Goal: Task Accomplishment & Management: Manage account settings

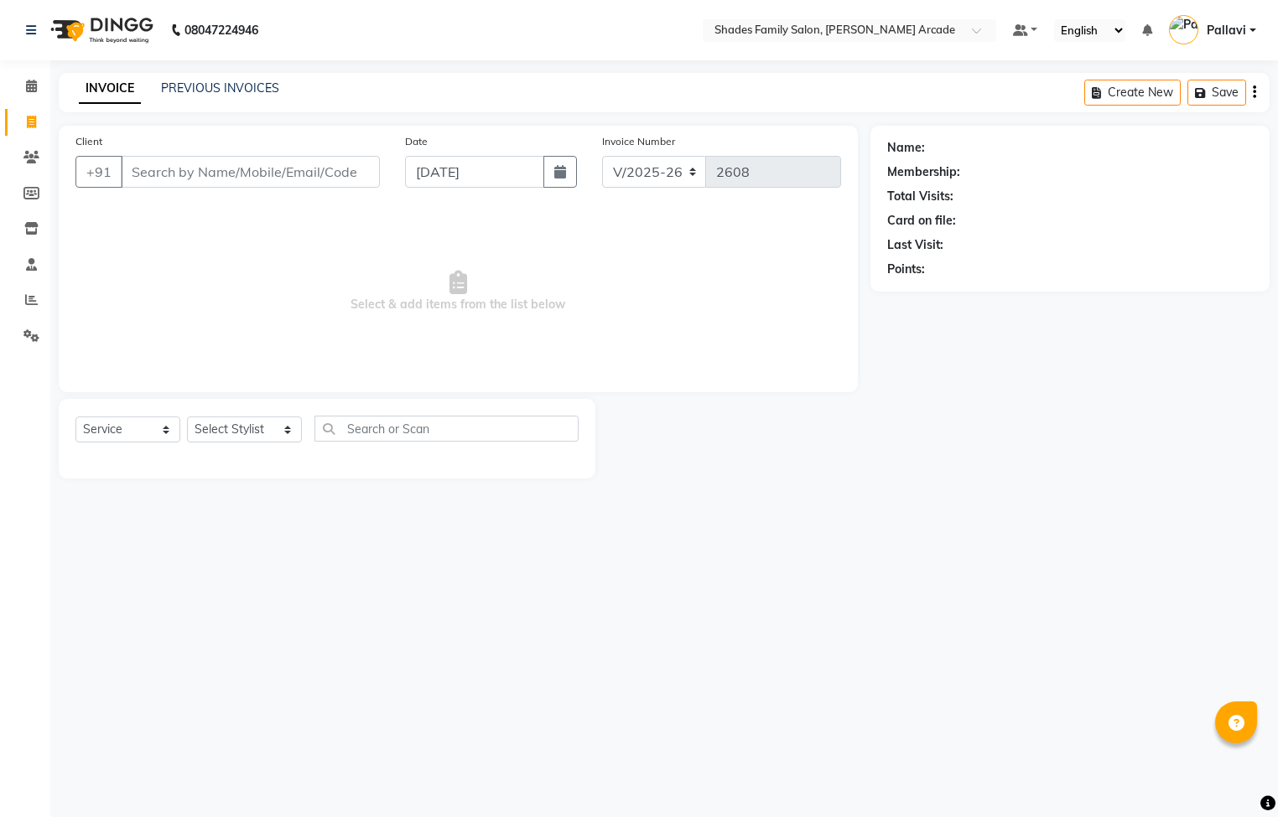
select select "5538"
select select "service"
click at [230, 91] on link "PREVIOUS INVOICES" at bounding box center [220, 87] width 118 height 15
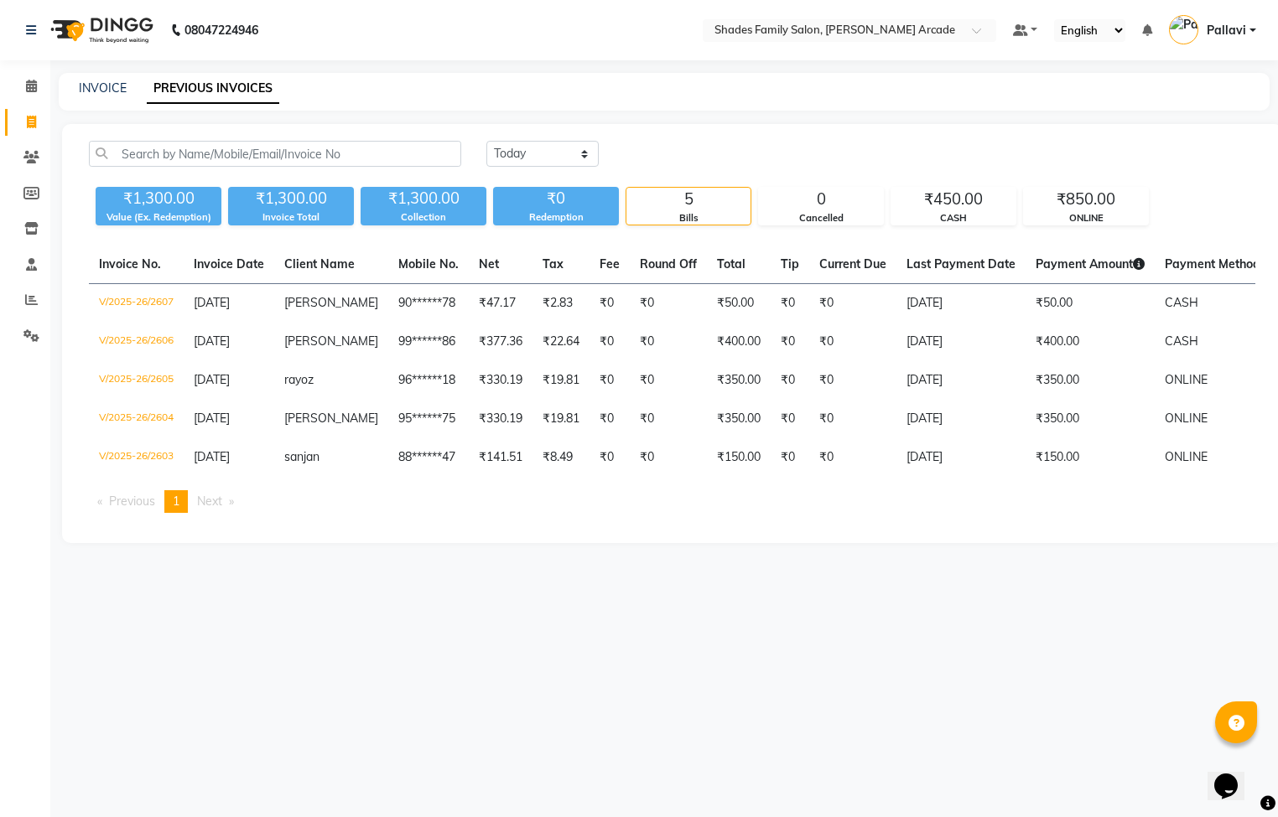
click at [88, 78] on div "INVOICE PREVIOUS INVOICES" at bounding box center [664, 92] width 1211 height 38
click at [91, 86] on link "INVOICE" at bounding box center [103, 87] width 48 height 15
select select "5538"
select select "service"
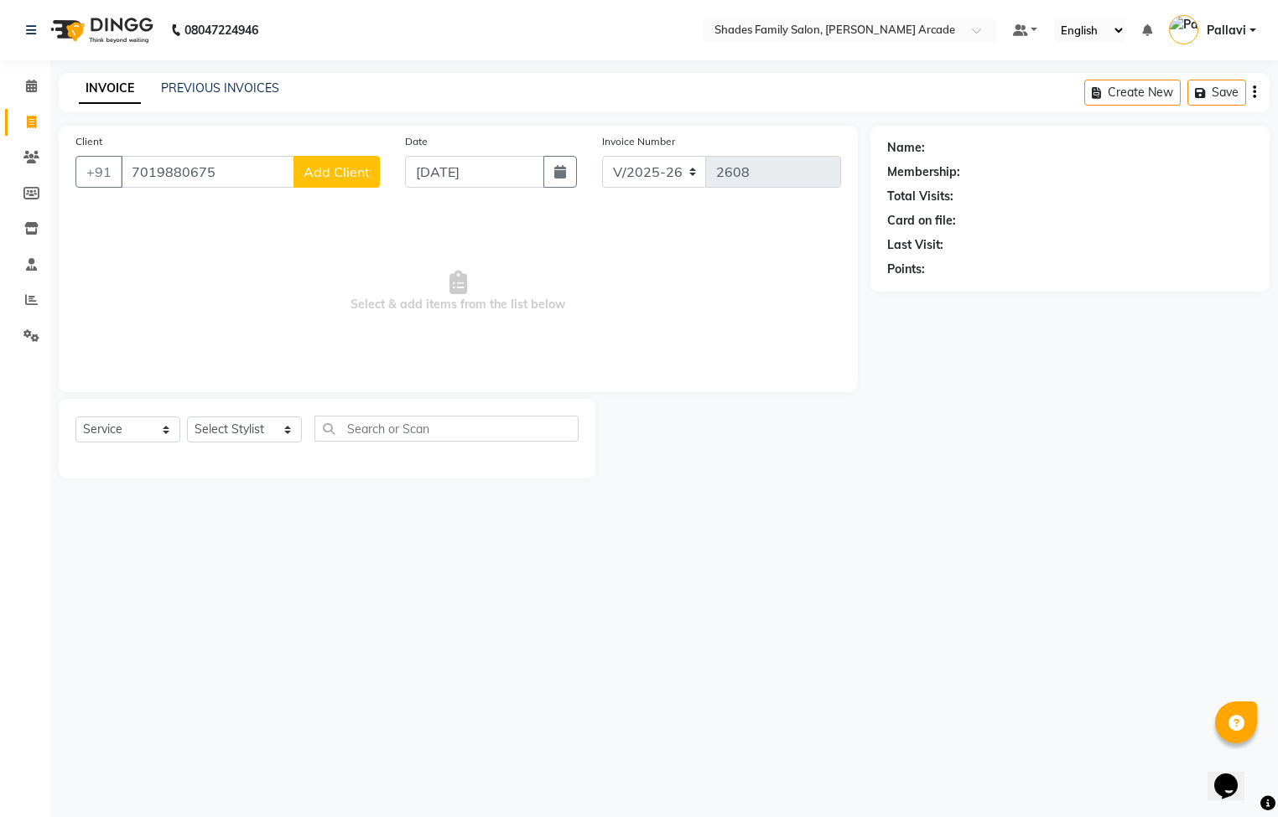
type input "7019880675"
click at [324, 179] on span "Add Client" at bounding box center [337, 171] width 66 height 17
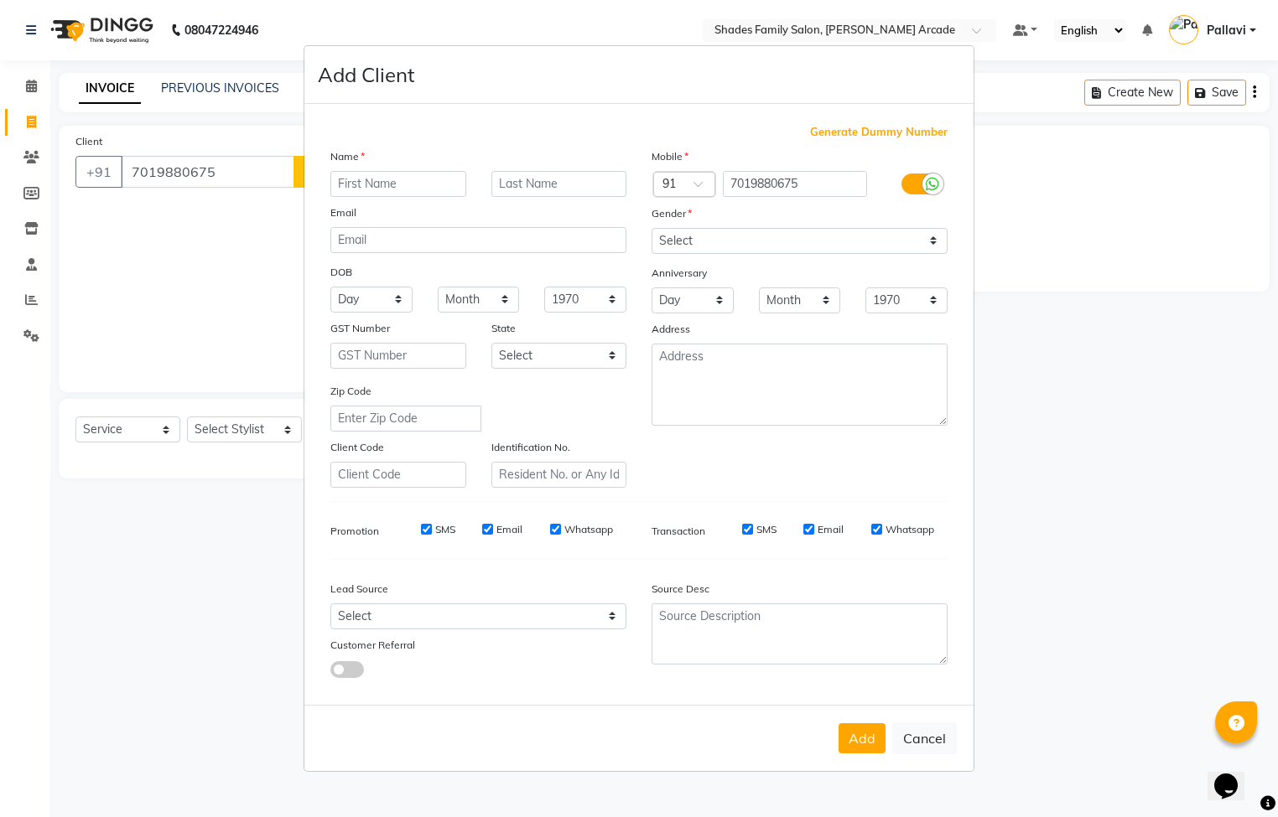
click at [360, 186] on input "text" at bounding box center [398, 184] width 136 height 26
type input "Sundary"
click at [667, 244] on select "Select [DEMOGRAPHIC_DATA] [DEMOGRAPHIC_DATA] Other Prefer Not To Say" at bounding box center [799, 241] width 296 height 26
select select "[DEMOGRAPHIC_DATA]"
click at [651, 229] on select "Select [DEMOGRAPHIC_DATA] [DEMOGRAPHIC_DATA] Other Prefer Not To Say" at bounding box center [799, 241] width 296 height 26
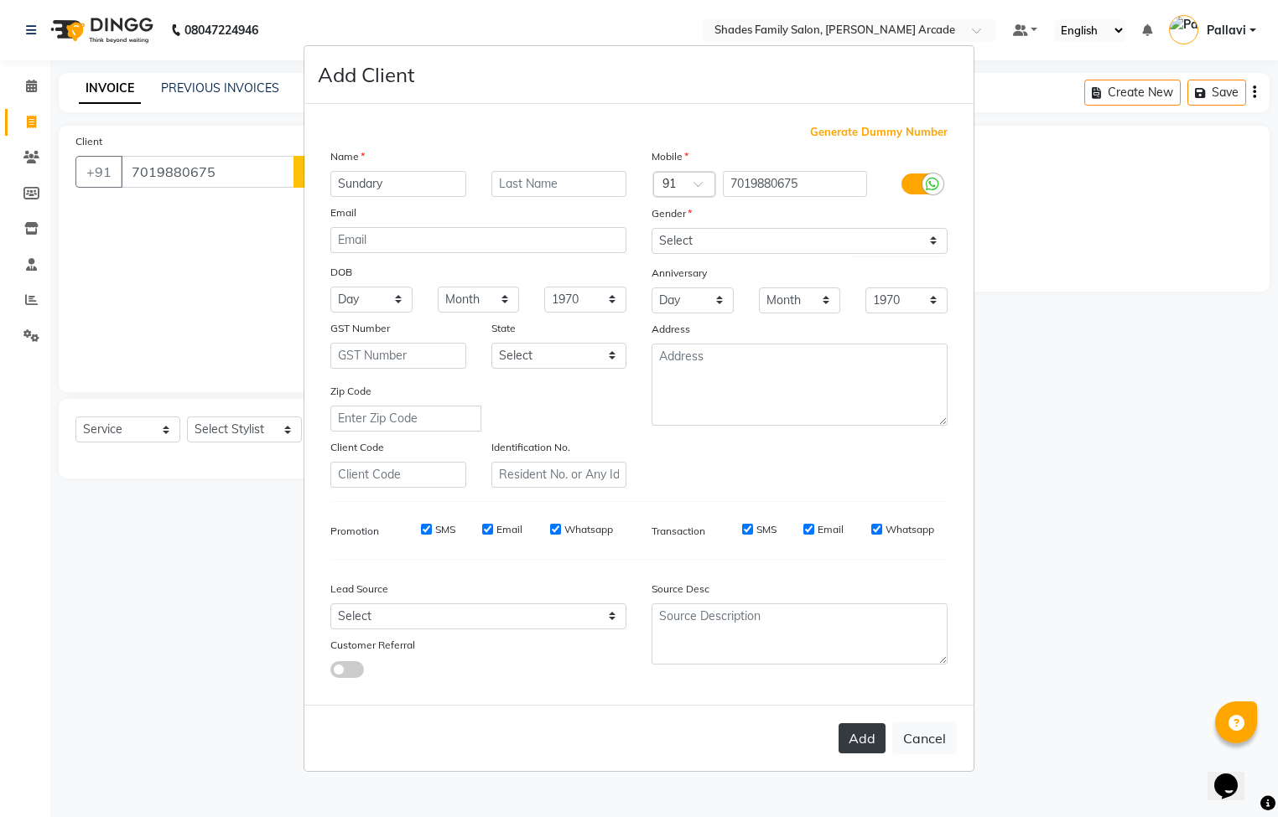
click at [858, 728] on button "Add" at bounding box center [861, 739] width 47 height 30
type input "70******75"
select select
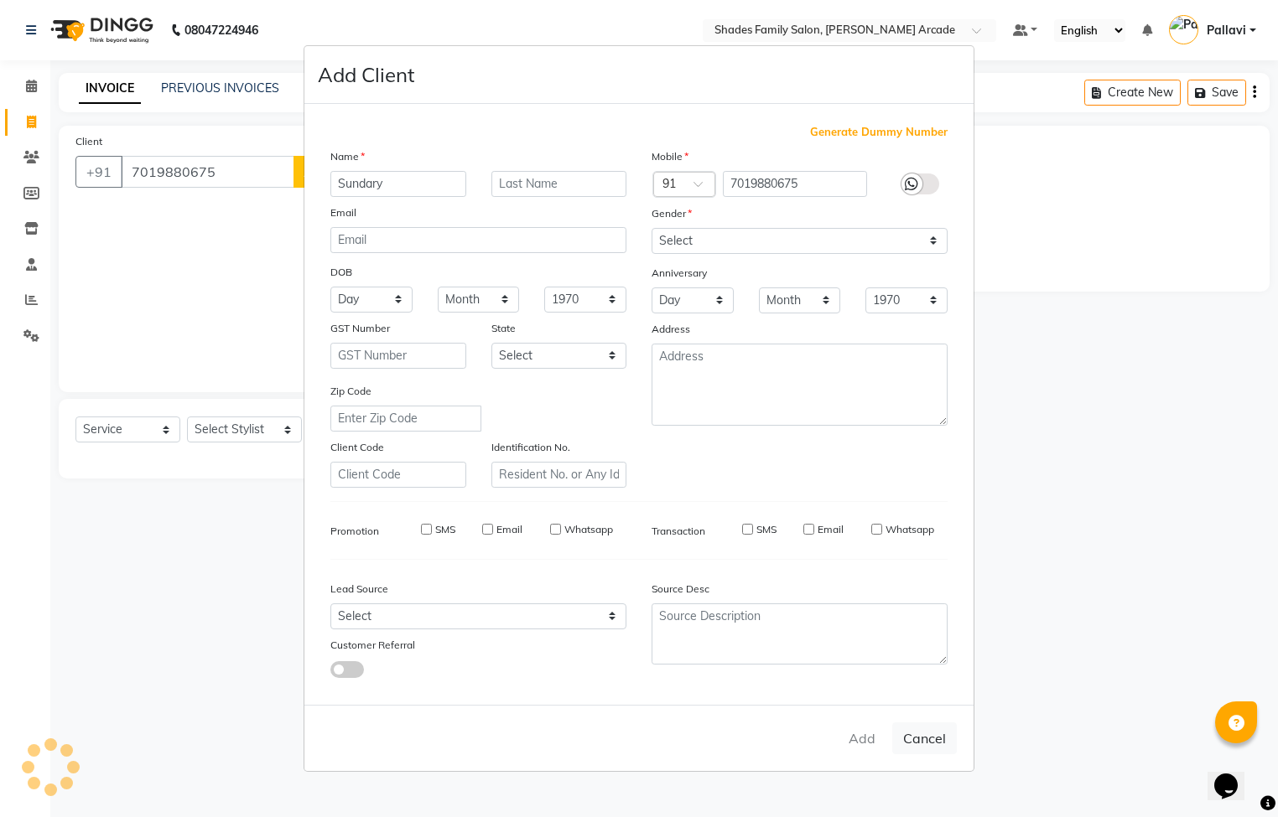
select select
checkbox input "false"
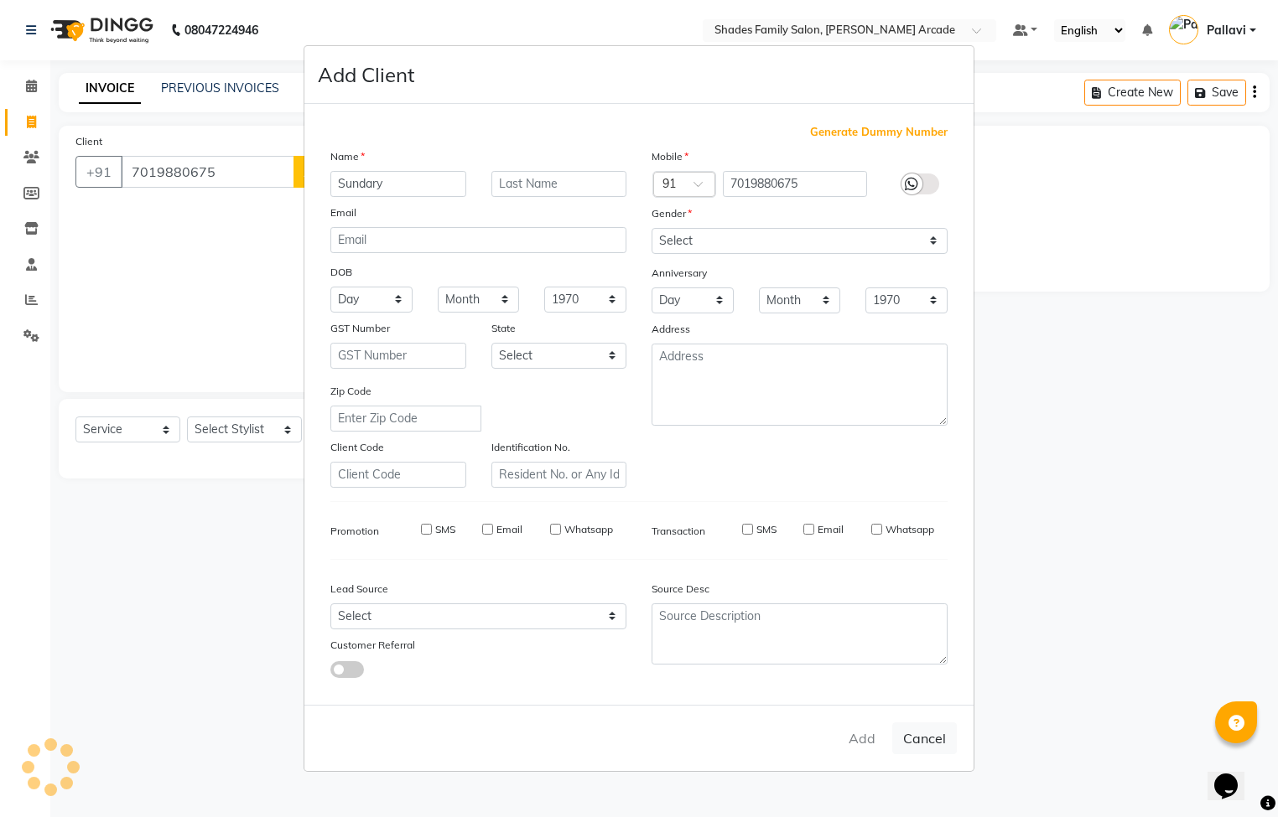
checkbox input "false"
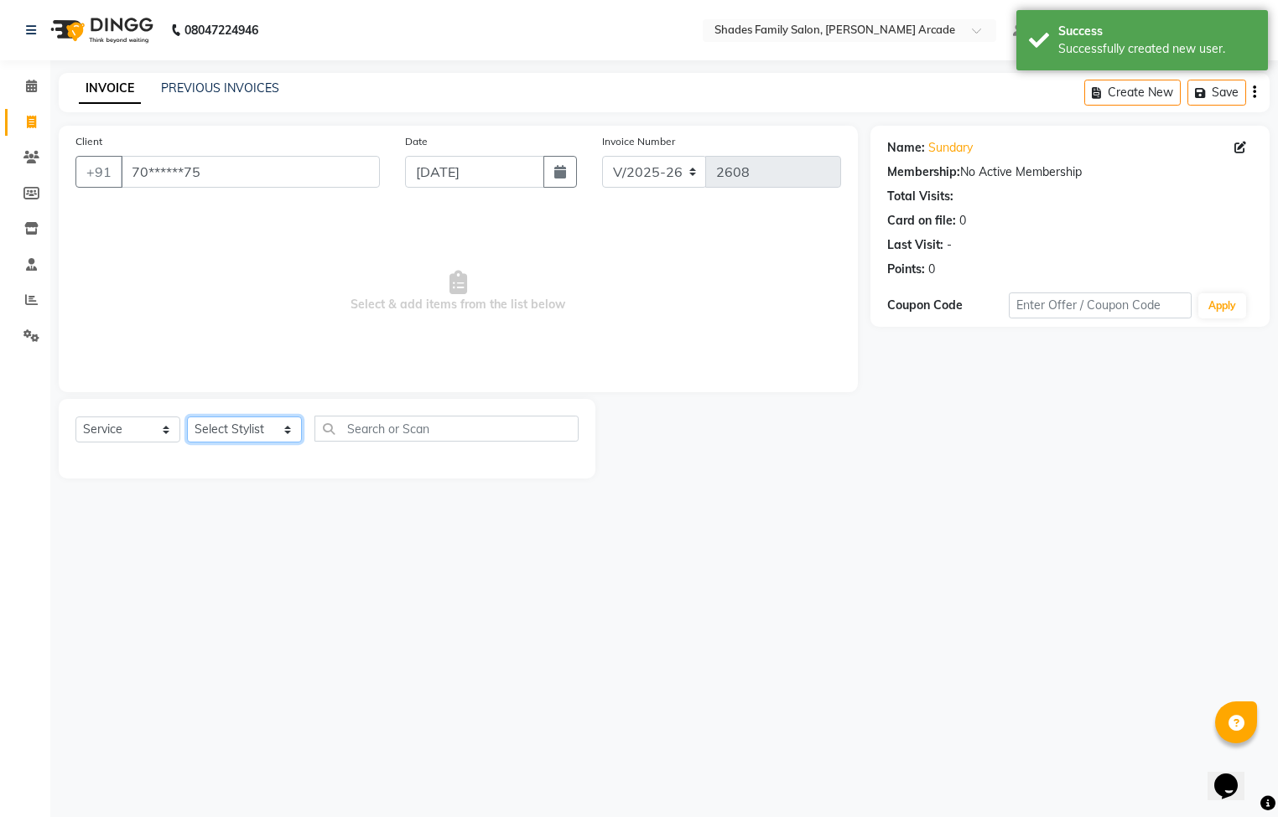
click at [267, 433] on select "Select Stylist Admin [PERSON_NAME] [PERSON_NAME] [PERSON_NAME] Danish [PERSON_N…" at bounding box center [244, 430] width 115 height 26
select select "87584"
click at [187, 418] on select "Select Stylist Admin [PERSON_NAME] [PERSON_NAME] [PERSON_NAME] Danish [PERSON_N…" at bounding box center [244, 430] width 115 height 26
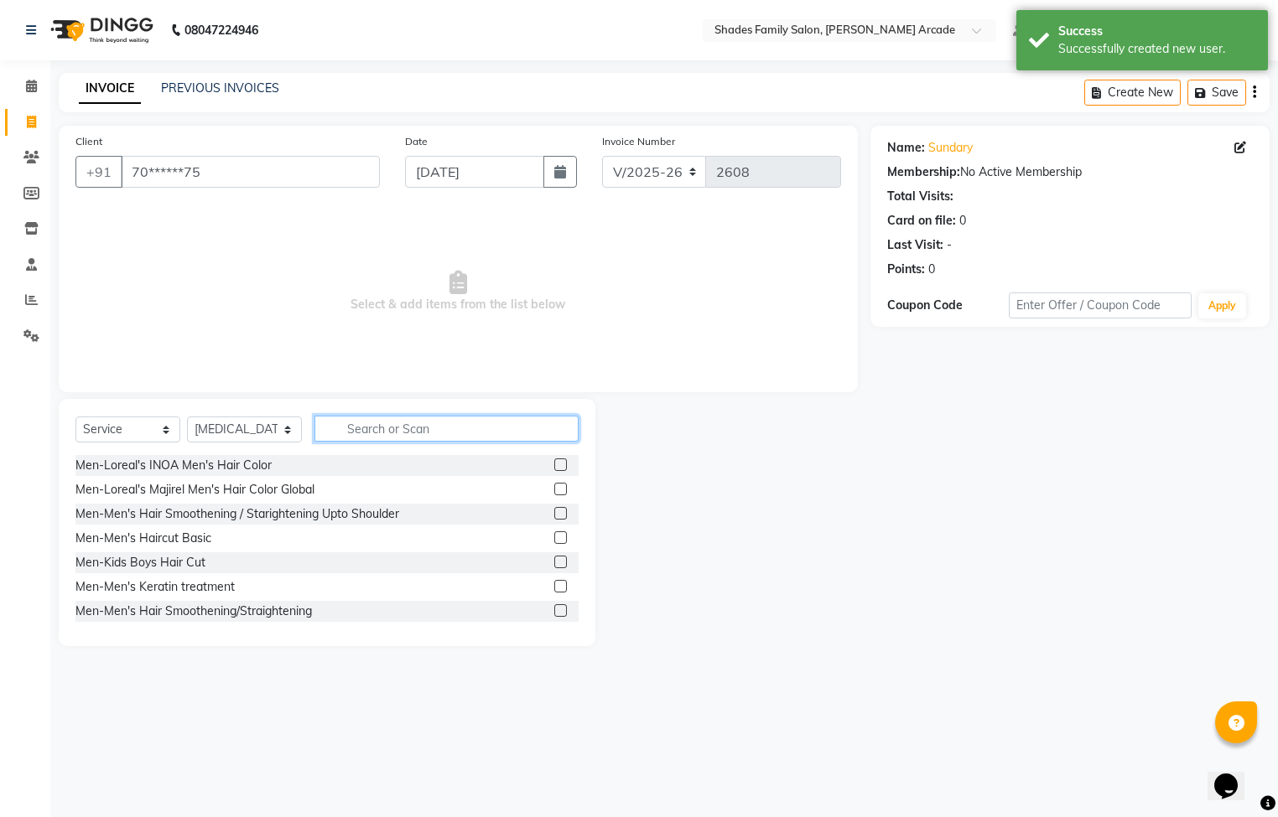
click at [358, 436] on input "text" at bounding box center [446, 429] width 264 height 26
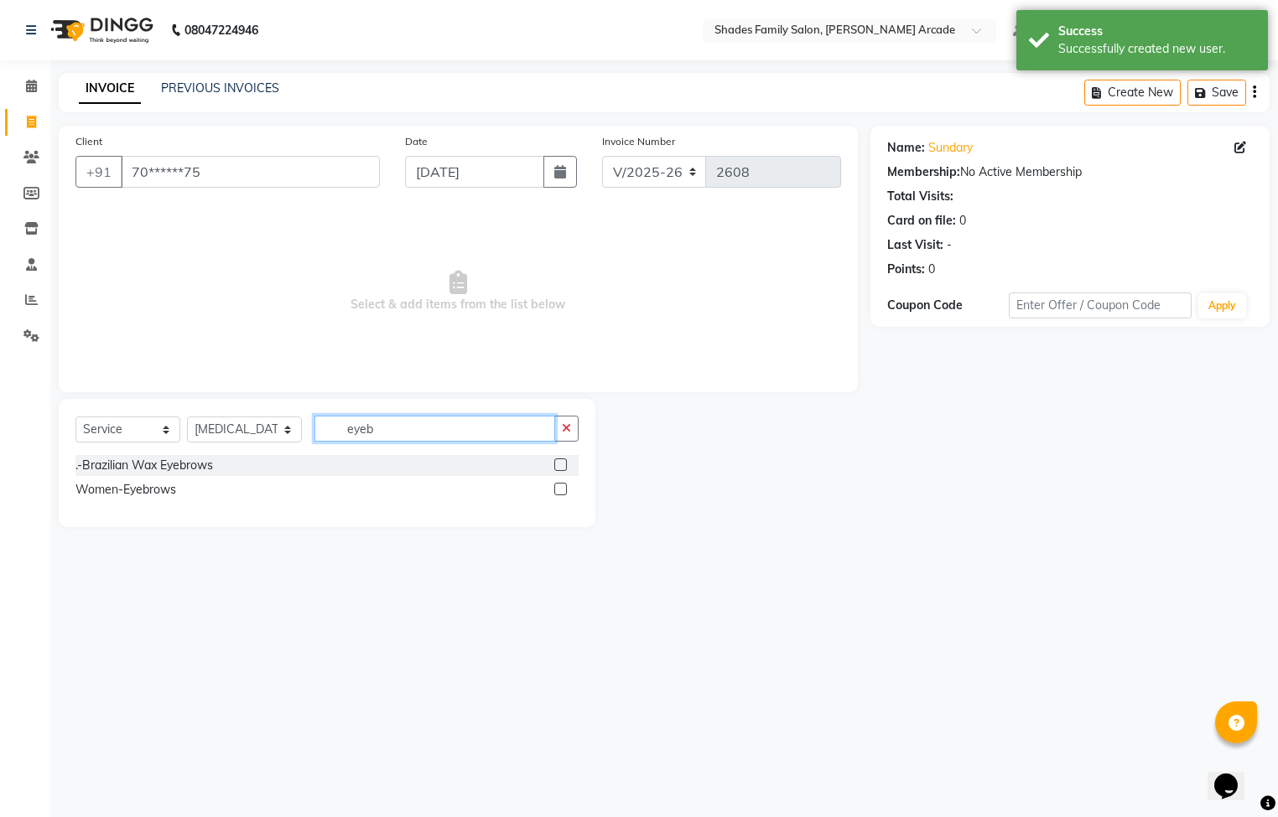
type input "eyeb"
click at [557, 485] on label at bounding box center [560, 489] width 13 height 13
click at [557, 485] on input "checkbox" at bounding box center [559, 490] width 11 height 11
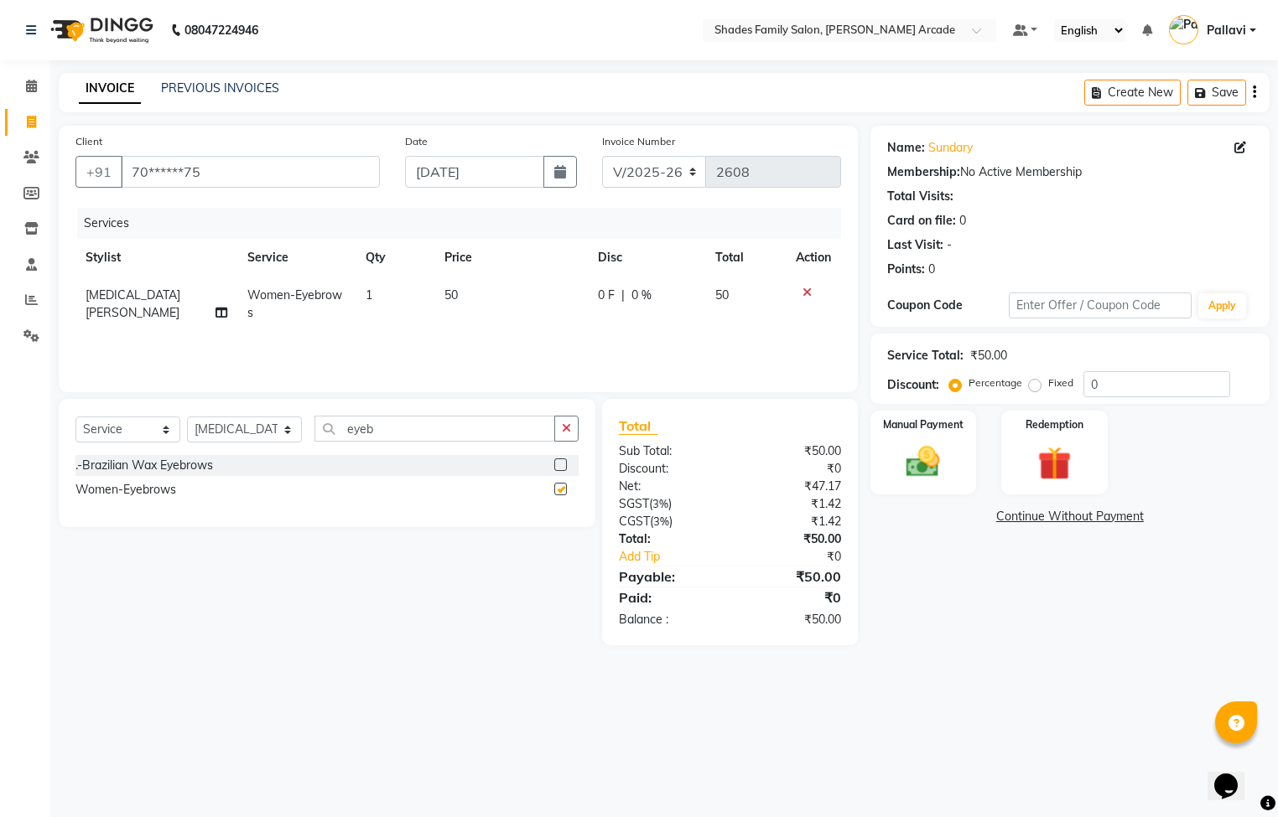
checkbox input "false"
click at [921, 468] on img at bounding box center [923, 463] width 57 height 40
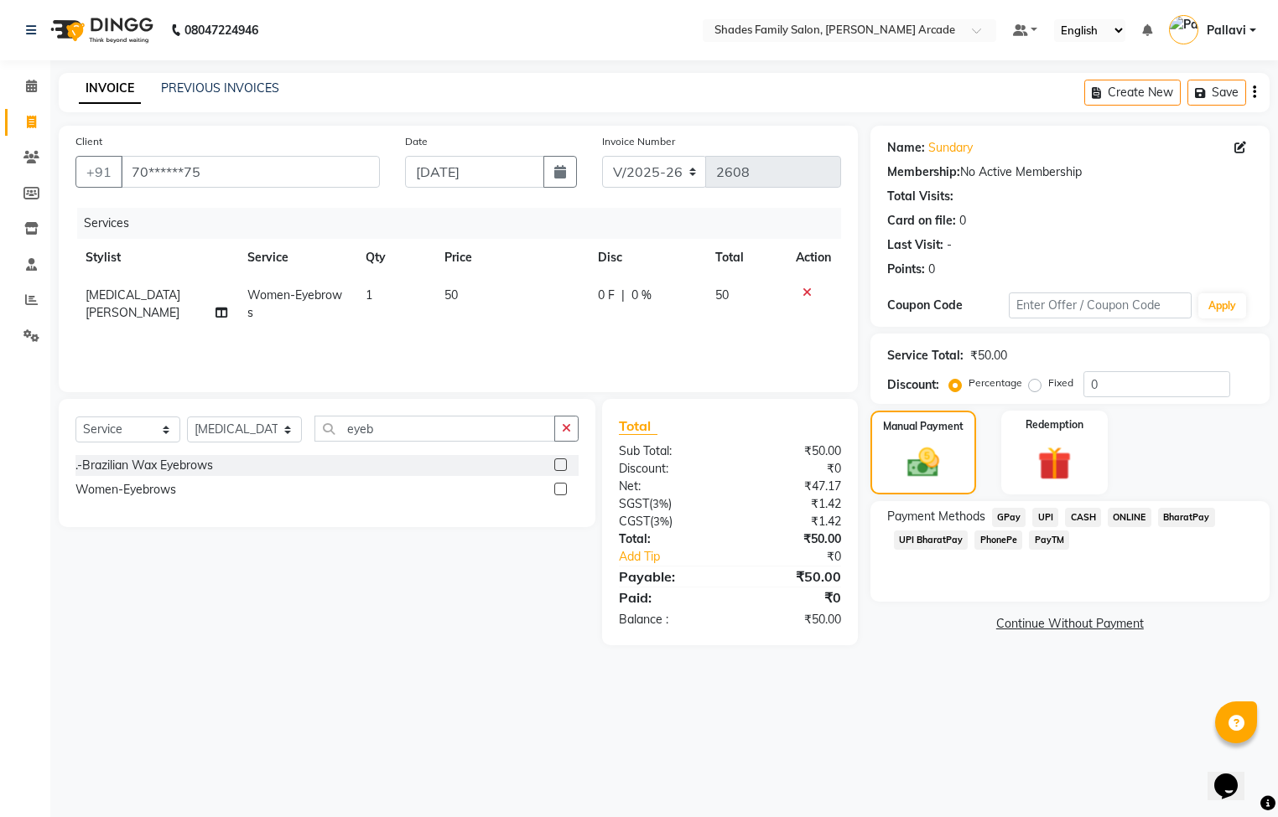
click at [1128, 518] on span "ONLINE" at bounding box center [1130, 517] width 44 height 19
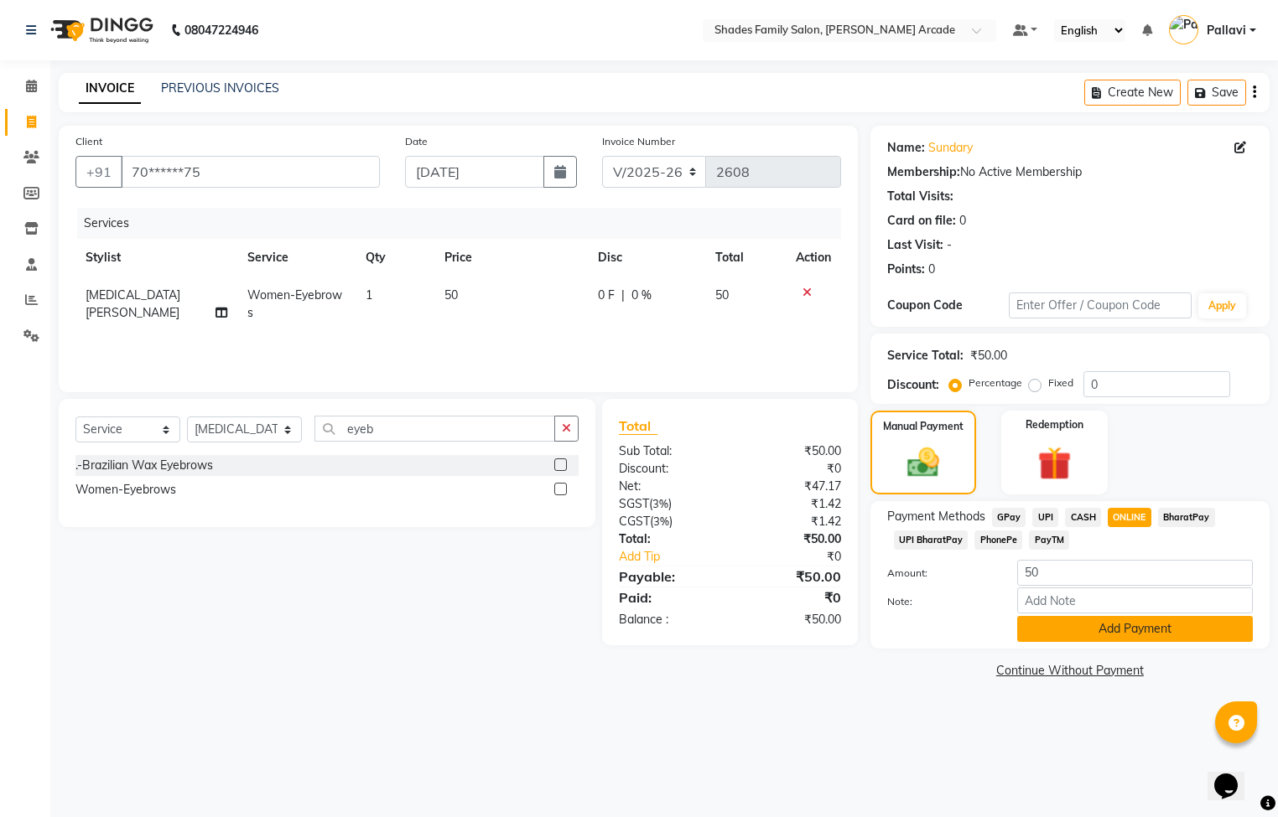
click at [1092, 620] on button "Add Payment" at bounding box center [1135, 629] width 236 height 26
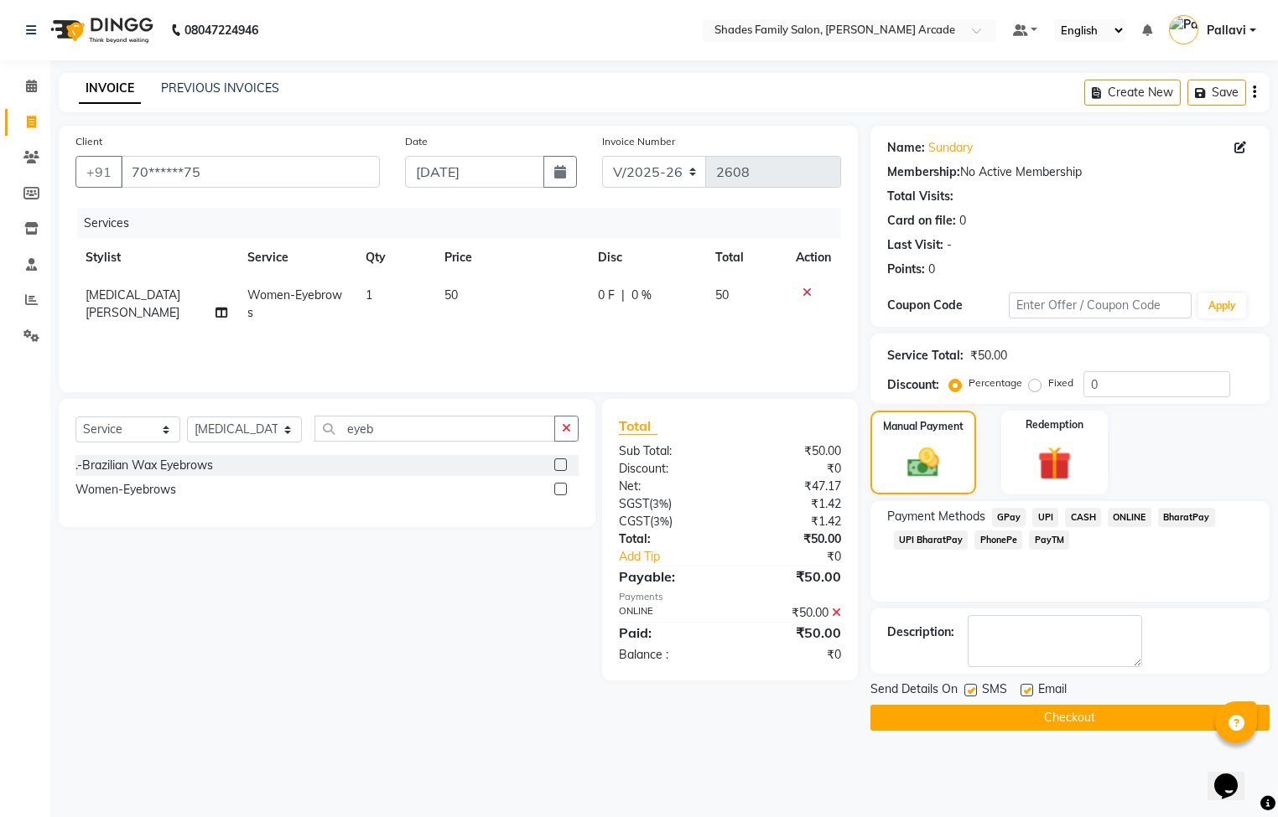
click at [1014, 709] on button "Checkout" at bounding box center [1069, 718] width 399 height 26
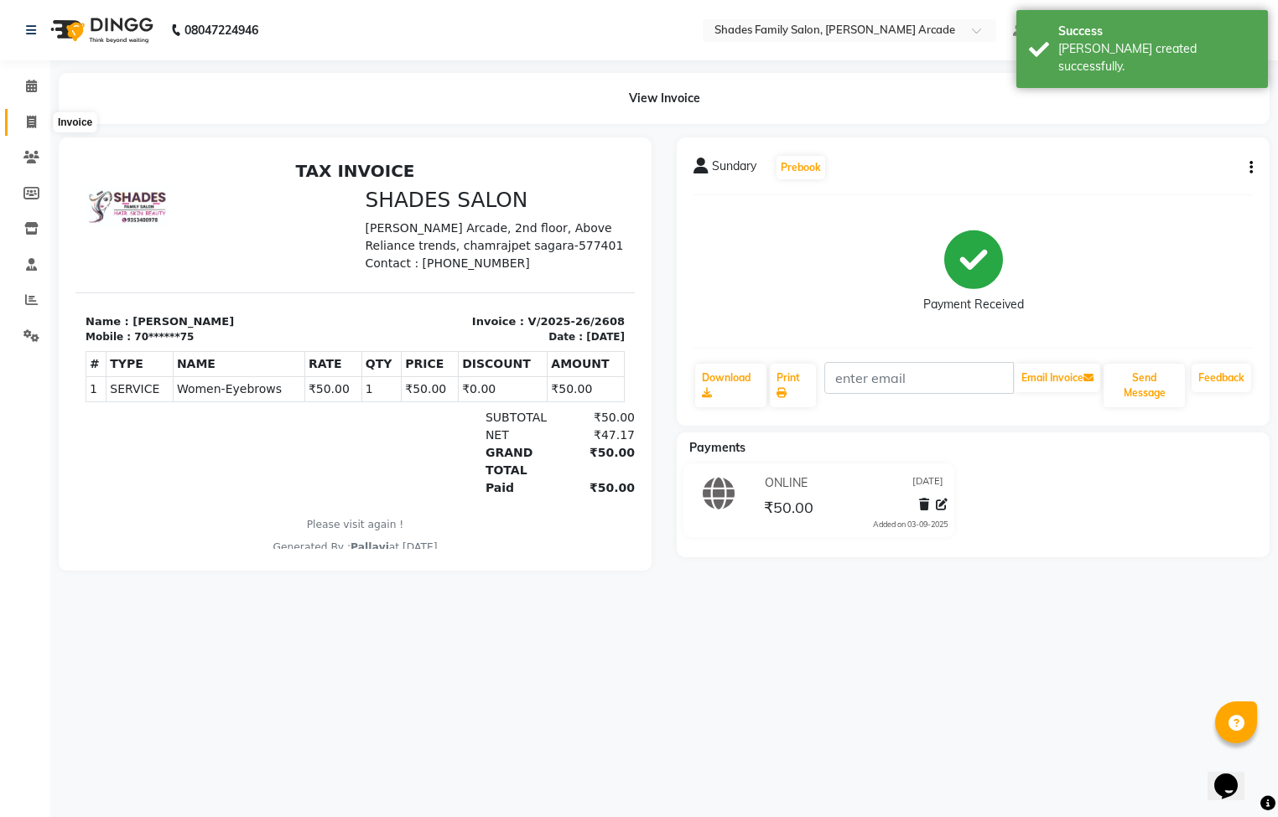
click at [23, 117] on span at bounding box center [31, 122] width 29 height 19
select select "5538"
select select "service"
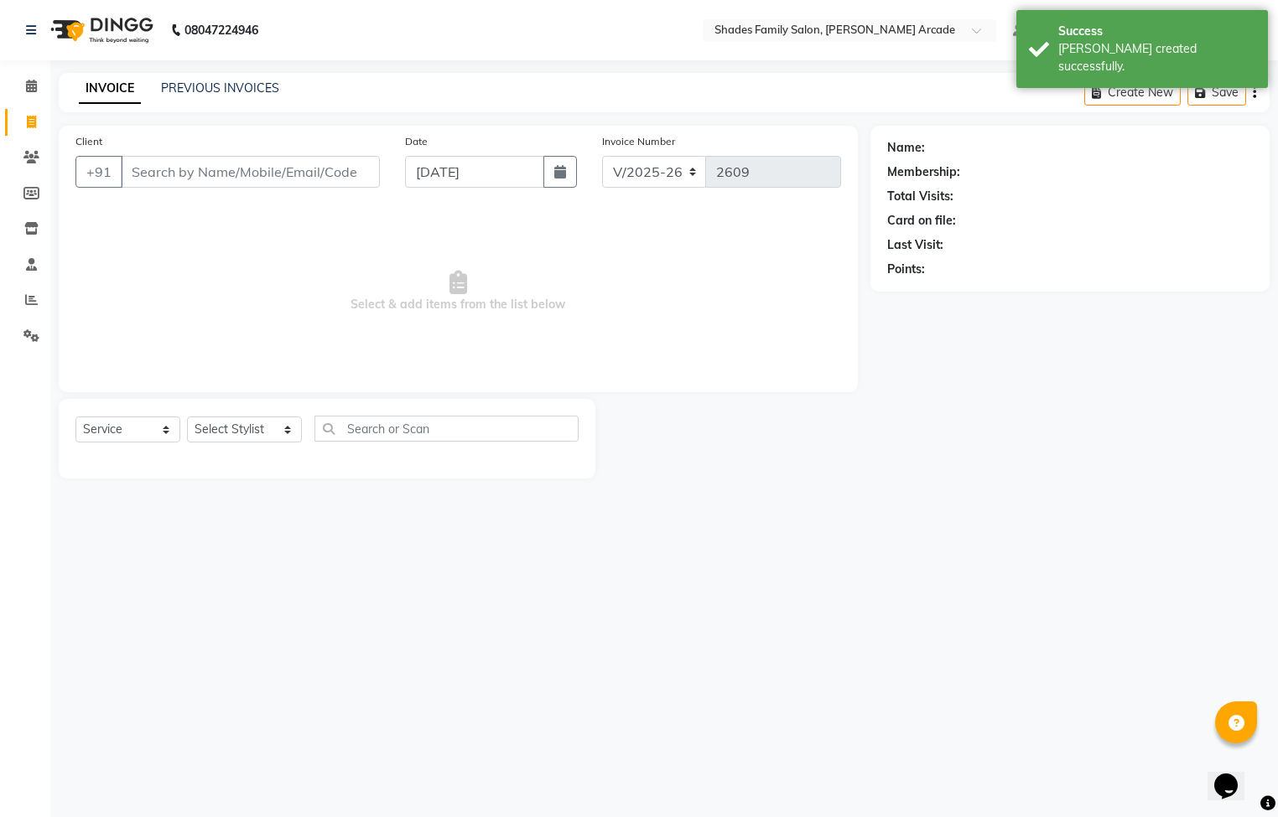
click at [169, 172] on input "Client" at bounding box center [250, 172] width 259 height 32
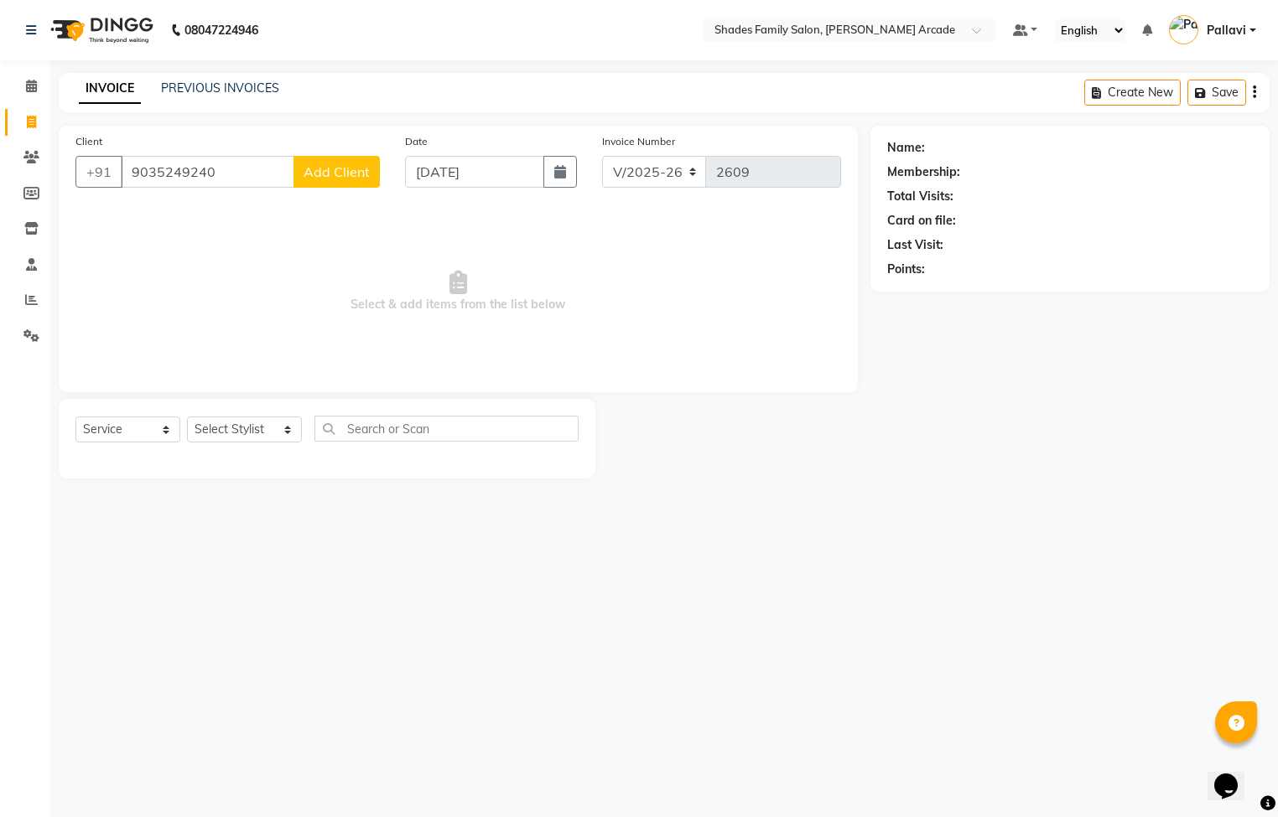
type input "9035249240"
click at [348, 166] on span "Add Client" at bounding box center [337, 171] width 66 height 17
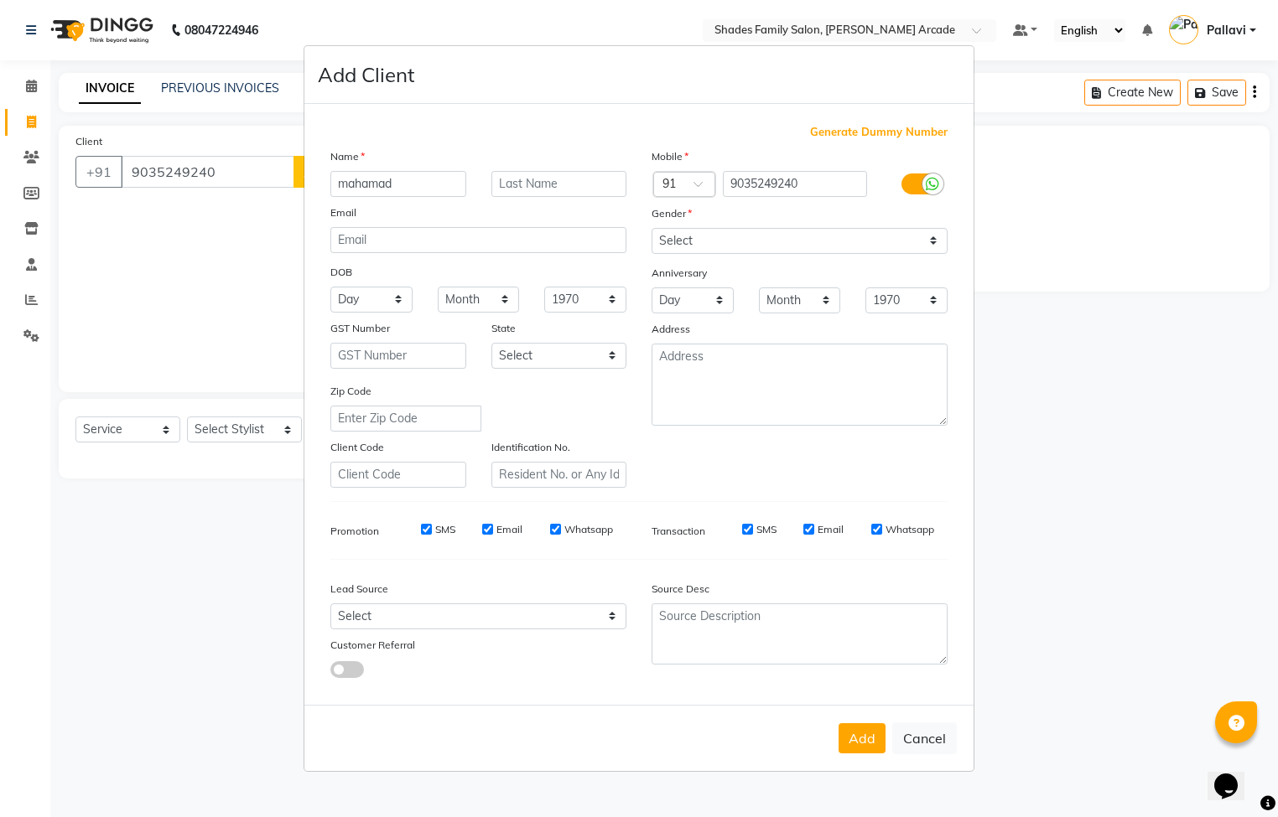
type input "mahamad"
click at [664, 237] on select "Select [DEMOGRAPHIC_DATA] [DEMOGRAPHIC_DATA] Other Prefer Not To Say" at bounding box center [799, 241] width 296 height 26
select select "[DEMOGRAPHIC_DATA]"
click at [651, 229] on select "Select [DEMOGRAPHIC_DATA] [DEMOGRAPHIC_DATA] Other Prefer Not To Say" at bounding box center [799, 241] width 296 height 26
click at [848, 733] on button "Add" at bounding box center [861, 739] width 47 height 30
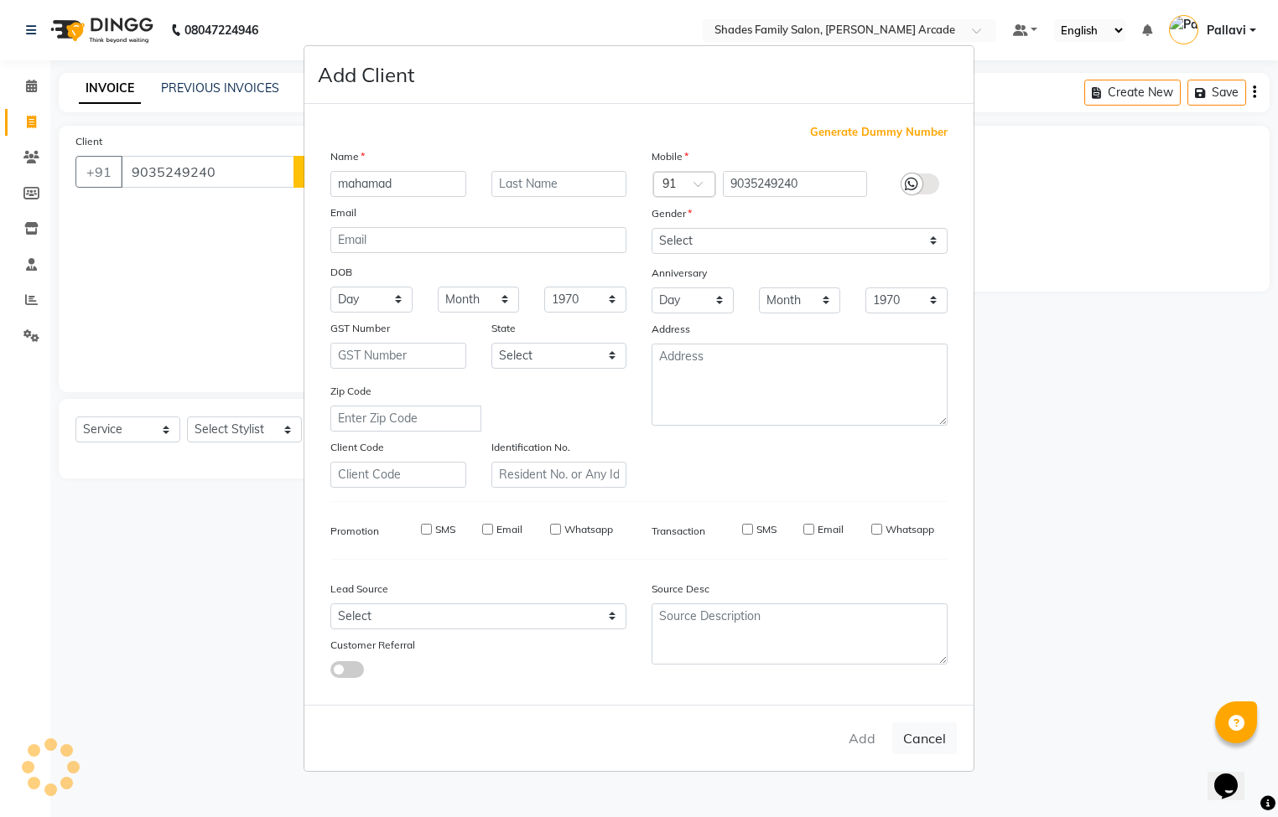
type input "90******40"
select select
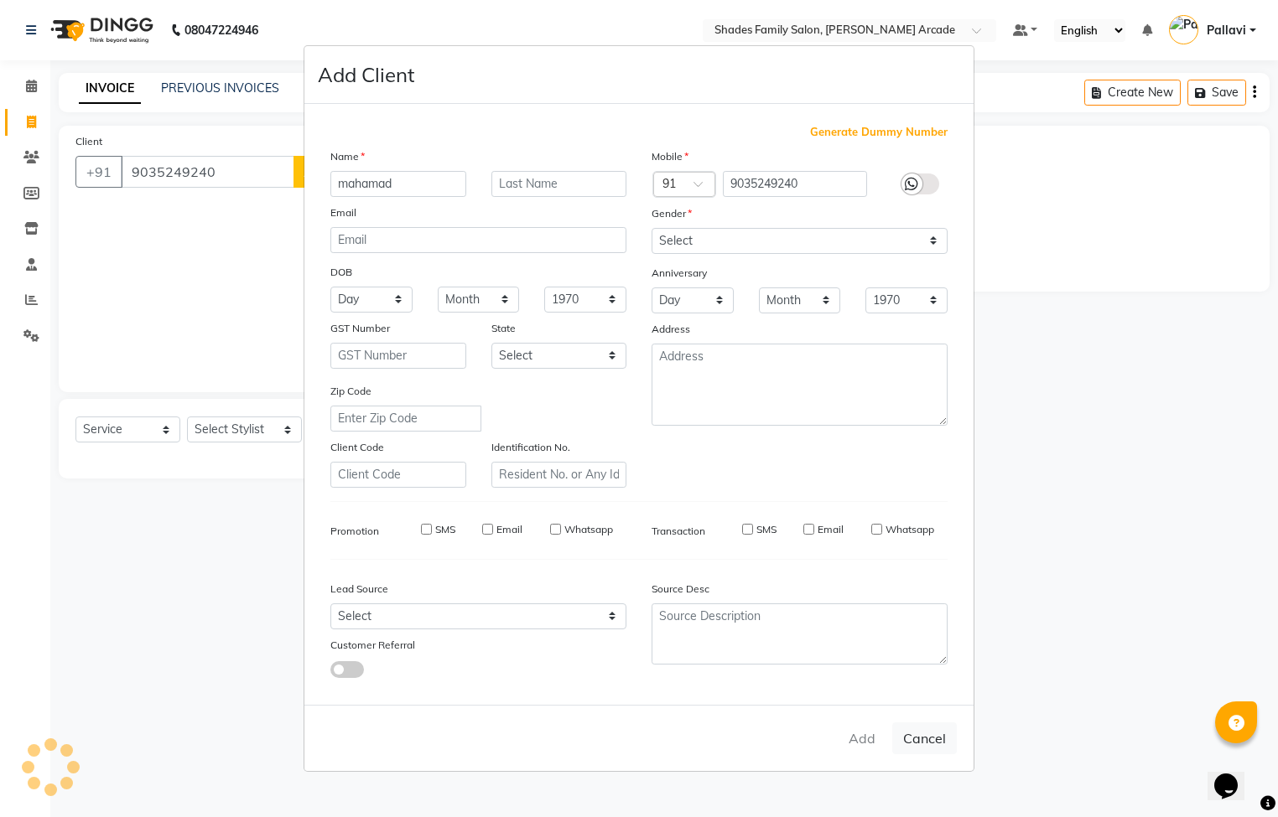
select select
checkbox input "false"
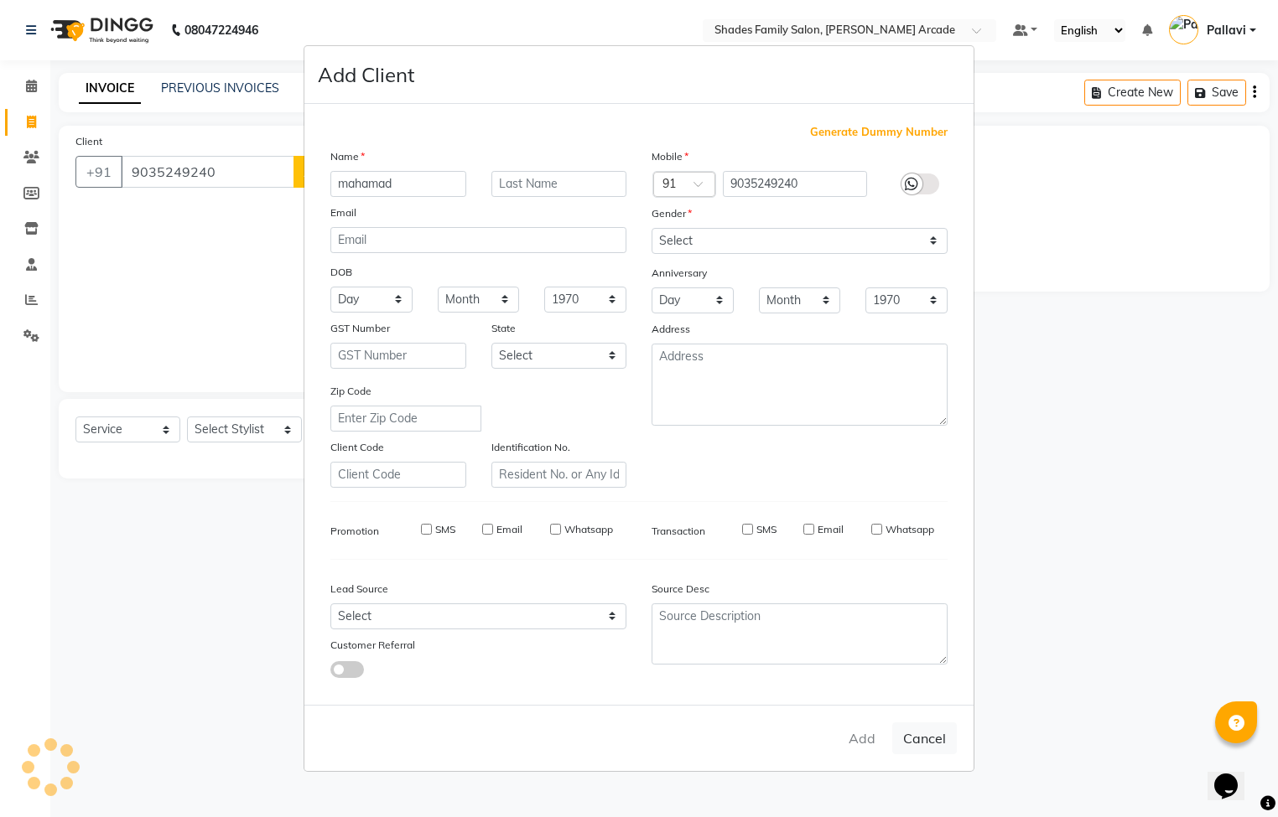
checkbox input "false"
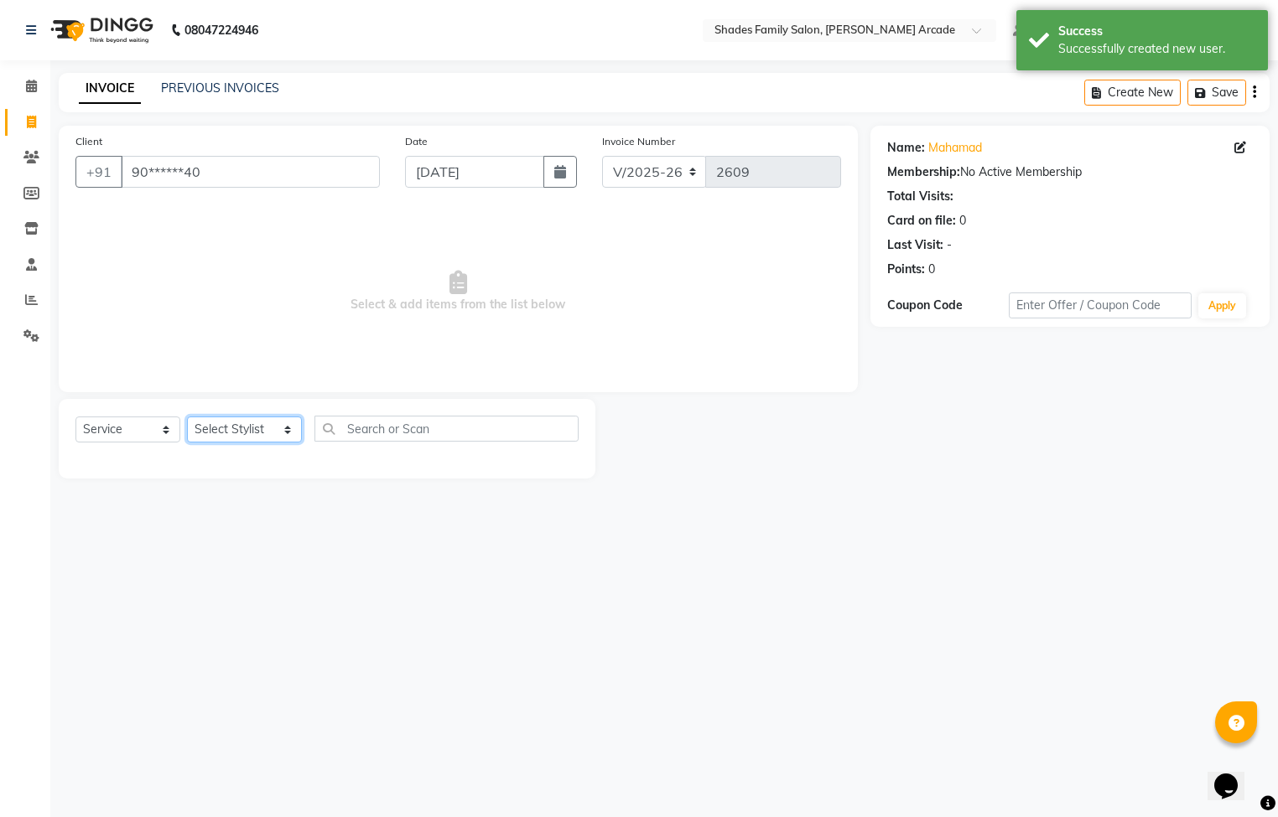
click at [262, 426] on select "Select Stylist Admin [PERSON_NAME] [PERSON_NAME] [PERSON_NAME] Danish [PERSON_N…" at bounding box center [244, 430] width 115 height 26
select select "89300"
click at [187, 418] on select "Select Stylist Admin [PERSON_NAME] [PERSON_NAME] [PERSON_NAME] Danish [PERSON_N…" at bounding box center [244, 430] width 115 height 26
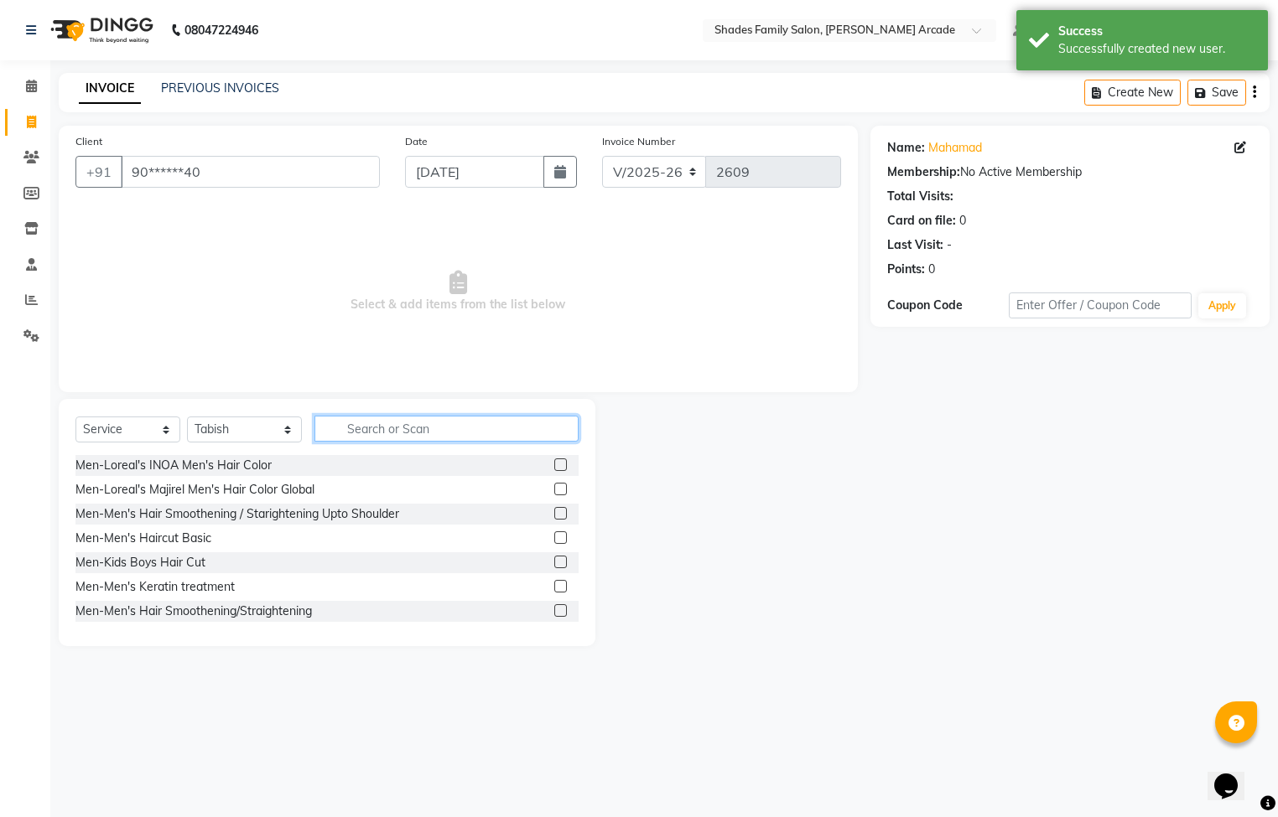
click at [361, 433] on input "text" at bounding box center [446, 429] width 264 height 26
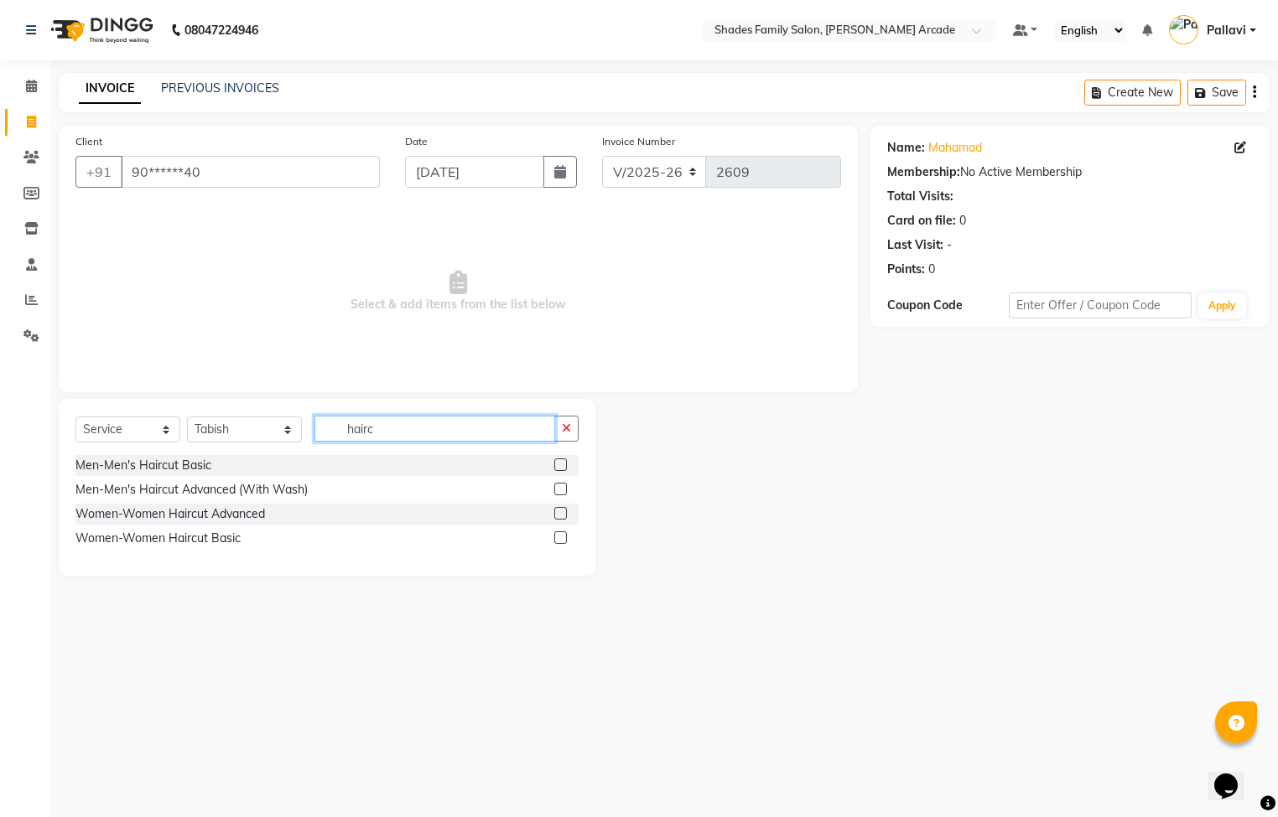
type input "hairc"
click at [563, 493] on label at bounding box center [560, 489] width 13 height 13
click at [563, 493] on input "checkbox" at bounding box center [559, 490] width 11 height 11
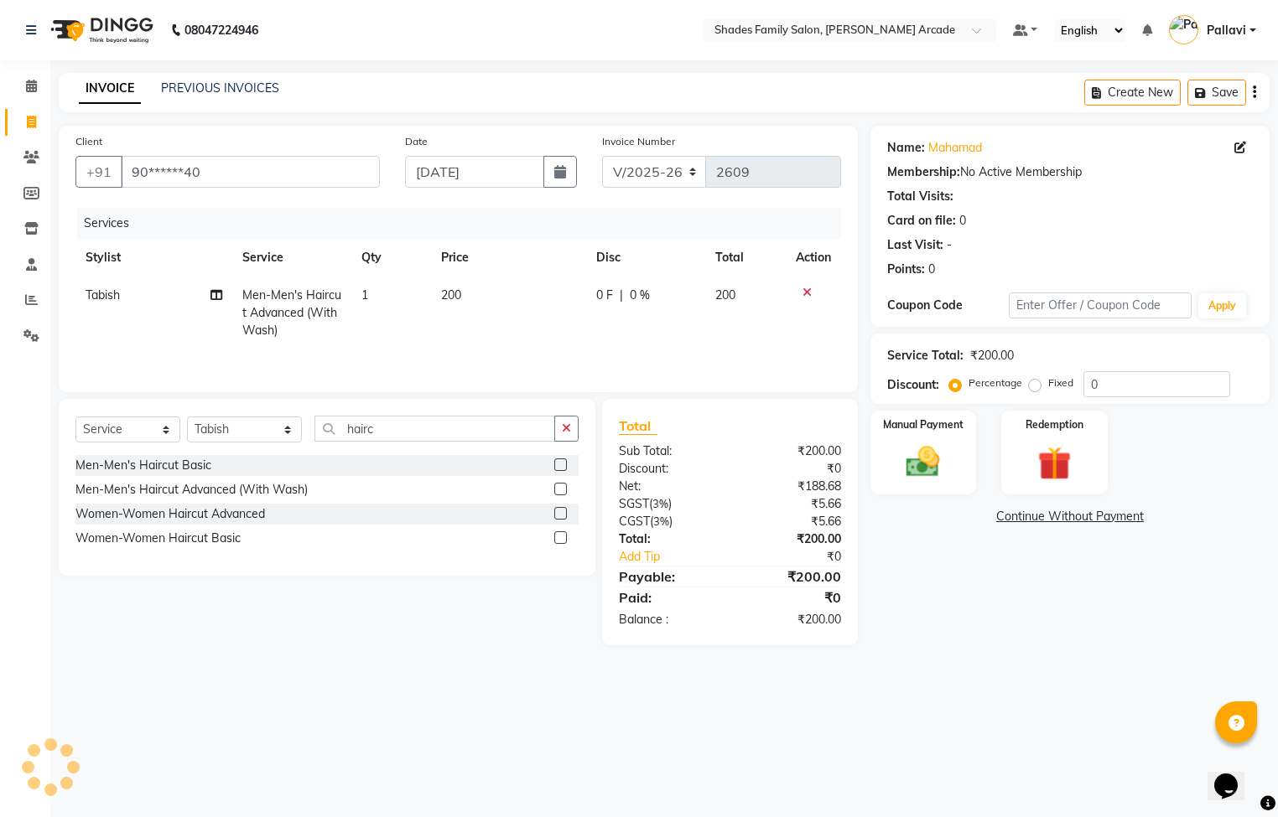
click at [563, 493] on label at bounding box center [560, 489] width 13 height 13
click at [563, 493] on input "checkbox" at bounding box center [559, 490] width 11 height 11
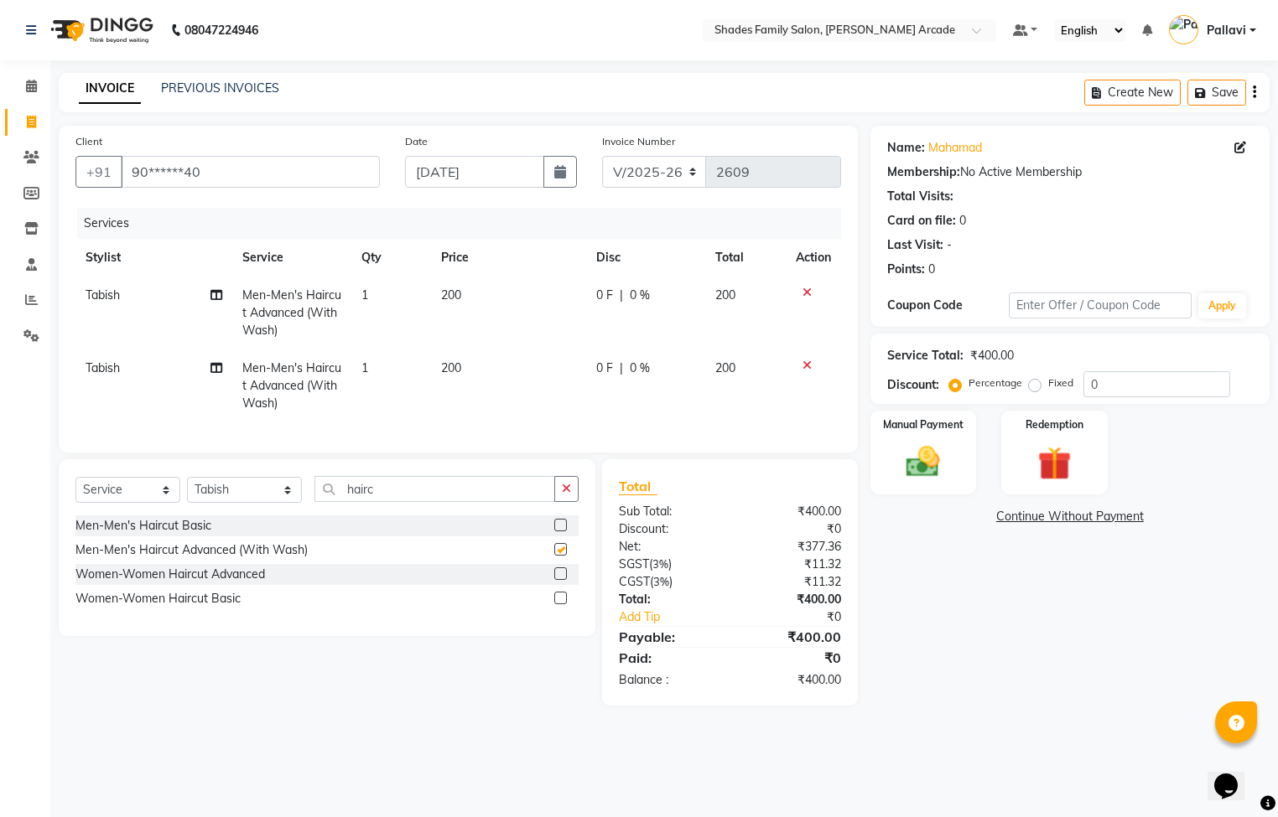
checkbox input "false"
click at [461, 290] on td "200" at bounding box center [509, 313] width 156 height 73
select select "89300"
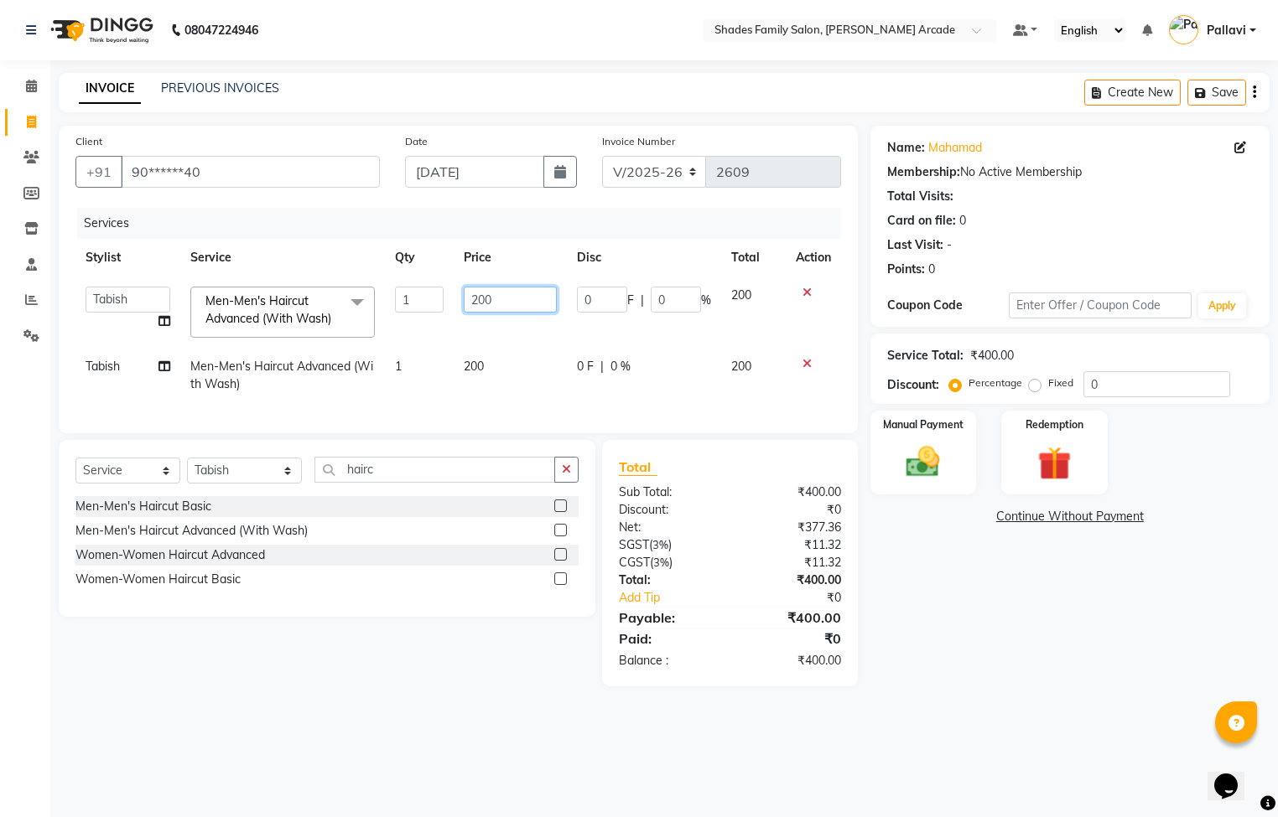
drag, startPoint x: 556, startPoint y: 303, endPoint x: 491, endPoint y: 303, distance: 64.6
click at [506, 303] on input "200" at bounding box center [510, 300] width 93 height 26
type input "250"
click at [470, 375] on td "200" at bounding box center [510, 375] width 113 height 55
select select "89300"
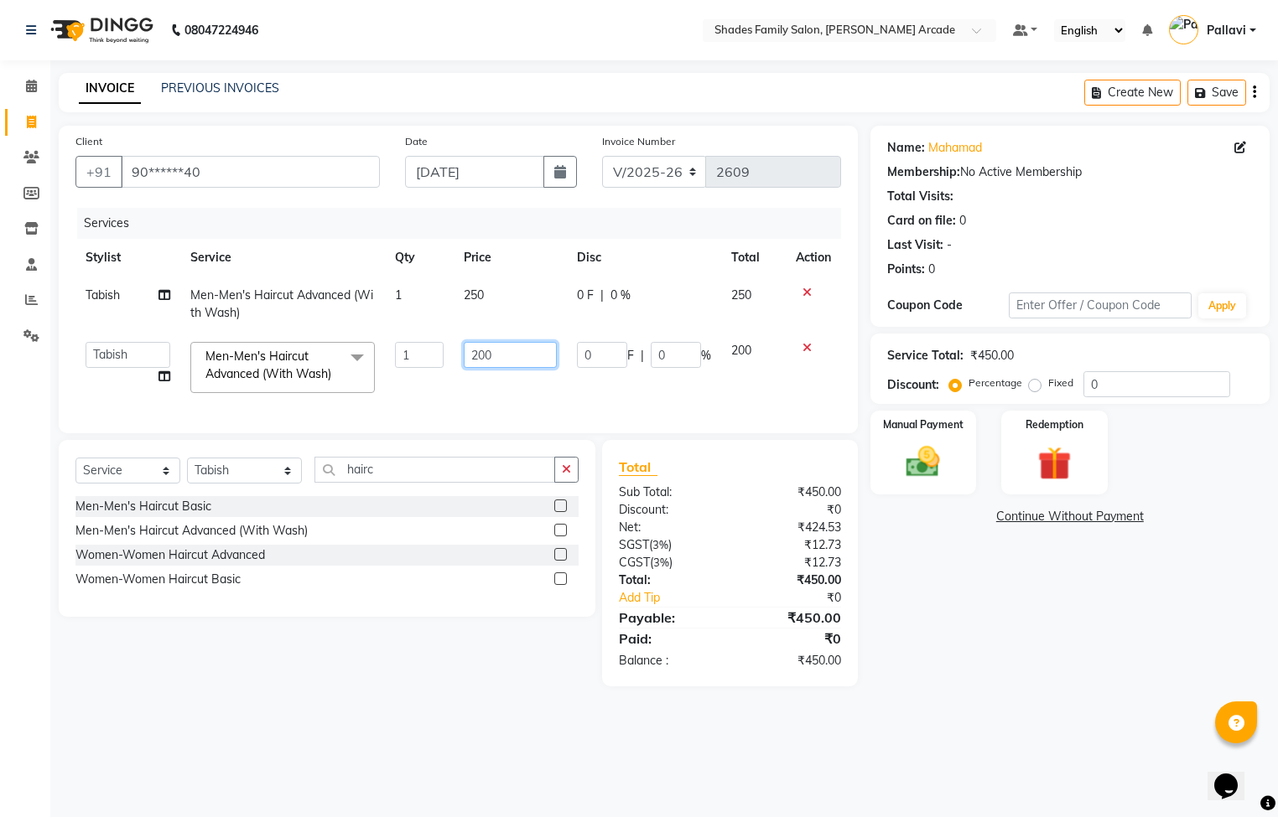
click at [513, 352] on input "200" at bounding box center [510, 355] width 93 height 26
type input "250"
click at [895, 454] on img at bounding box center [923, 463] width 57 height 40
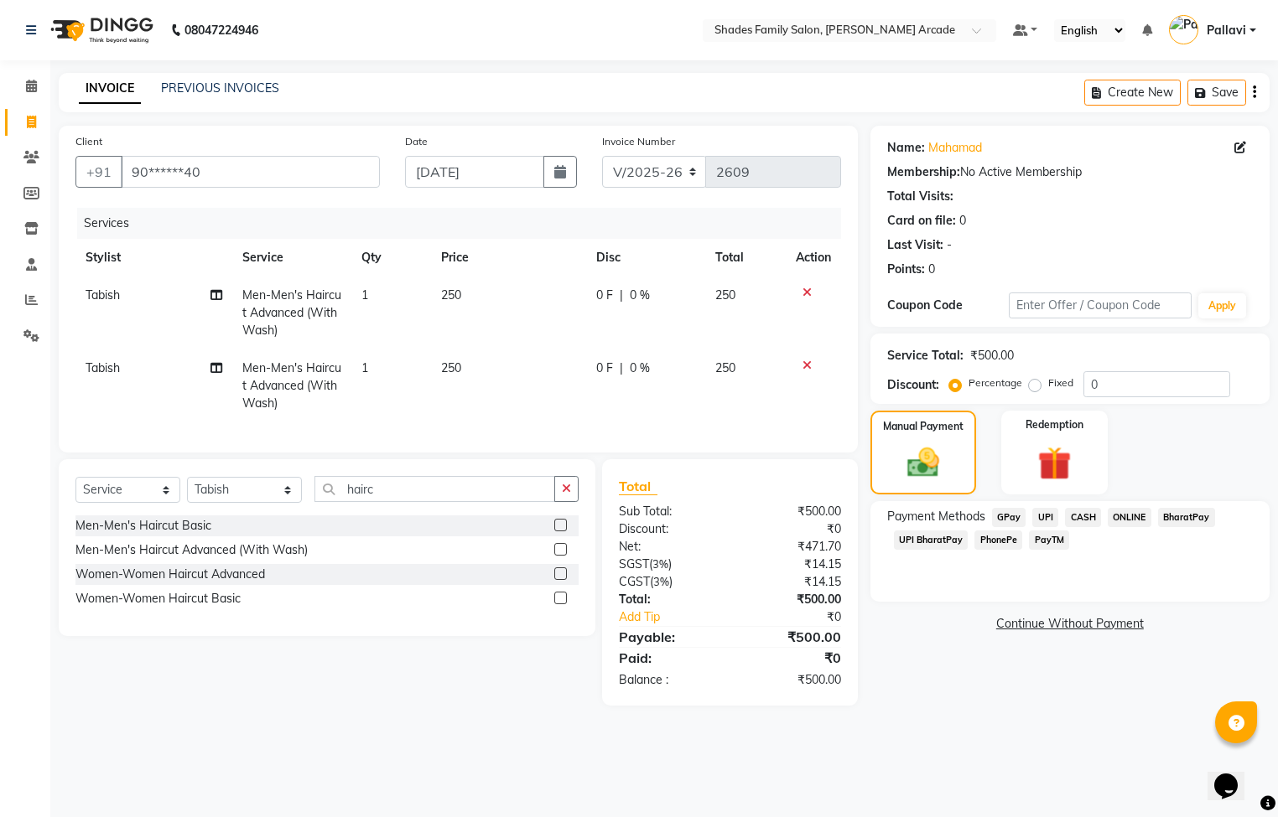
click at [1082, 518] on span "CASH" at bounding box center [1083, 517] width 36 height 19
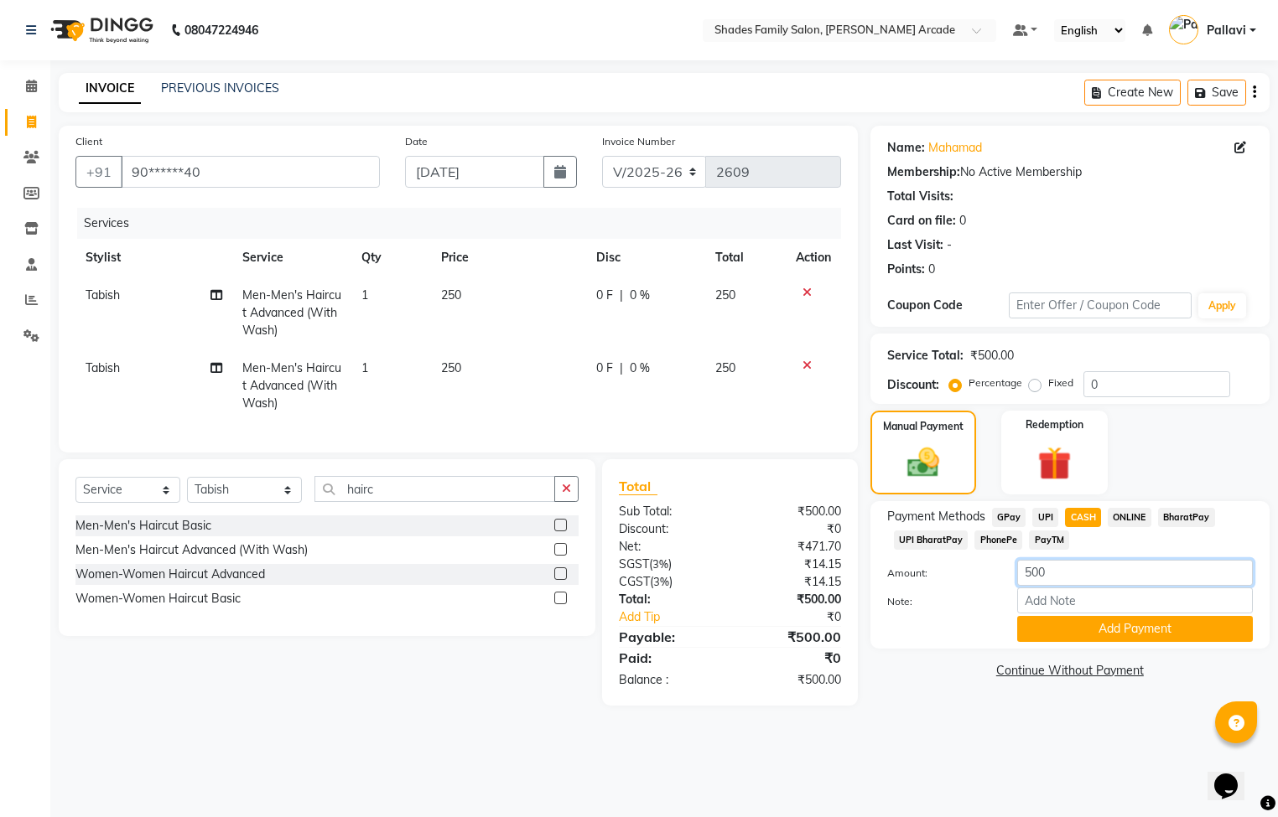
click at [1070, 569] on input "500" at bounding box center [1135, 573] width 236 height 26
type input "5"
type input "100"
click at [1133, 637] on button "Add Payment" at bounding box center [1135, 629] width 236 height 26
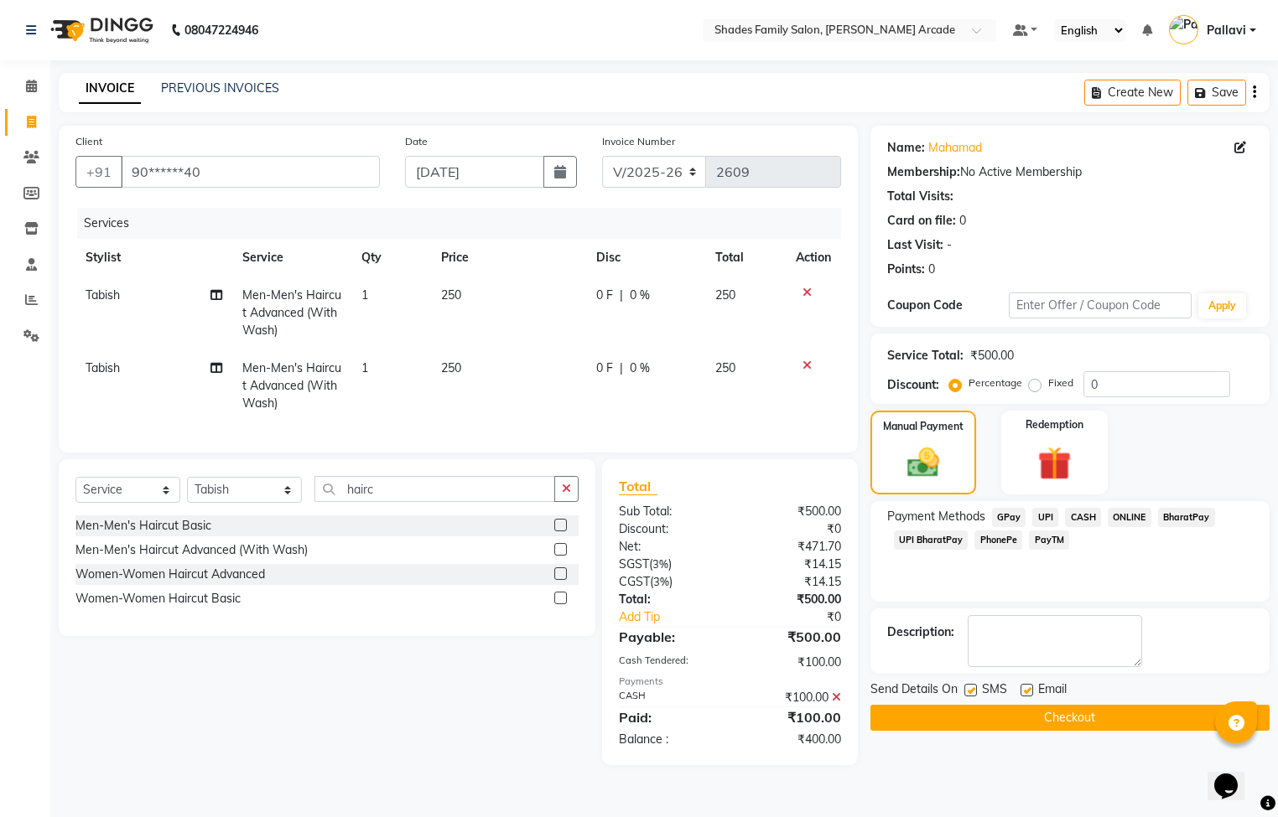
click at [1110, 509] on span "ONLINE" at bounding box center [1130, 517] width 44 height 19
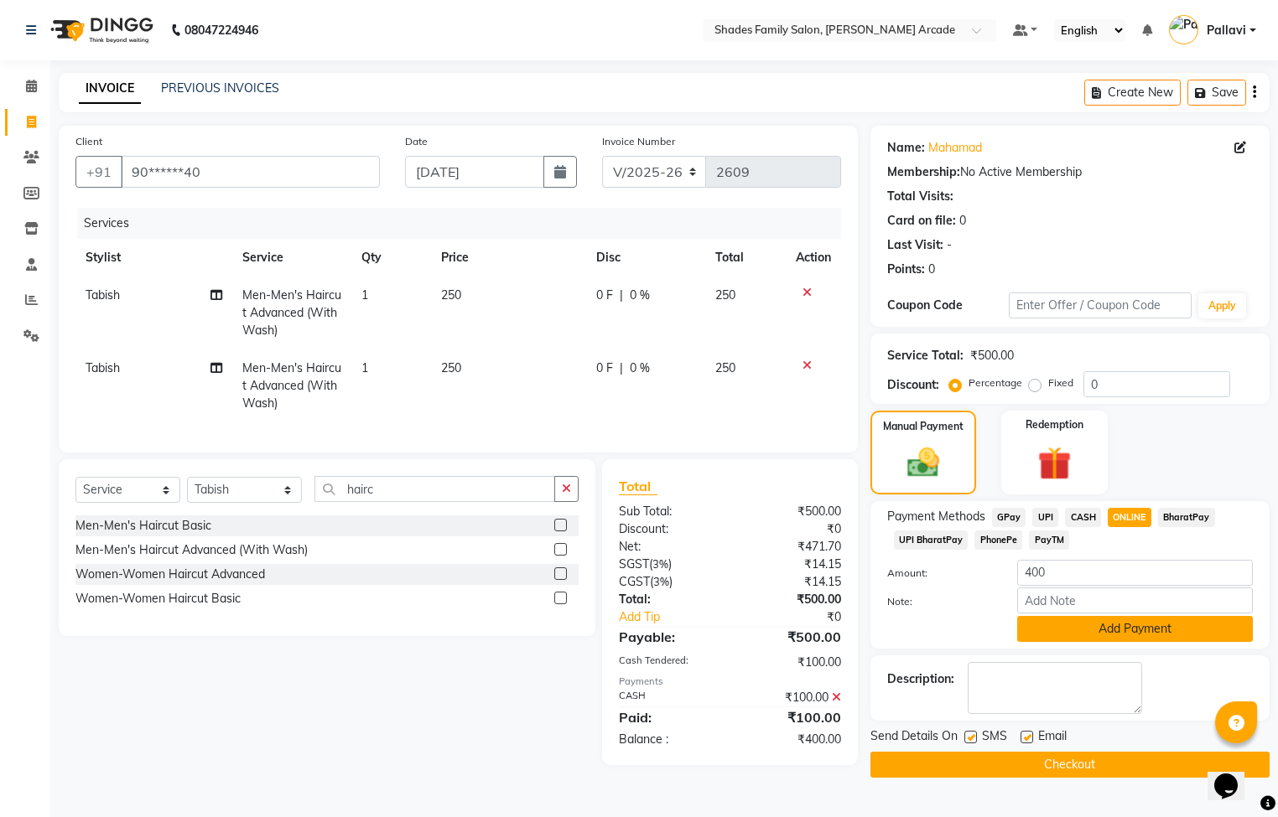
click at [1118, 626] on button "Add Payment" at bounding box center [1135, 629] width 236 height 26
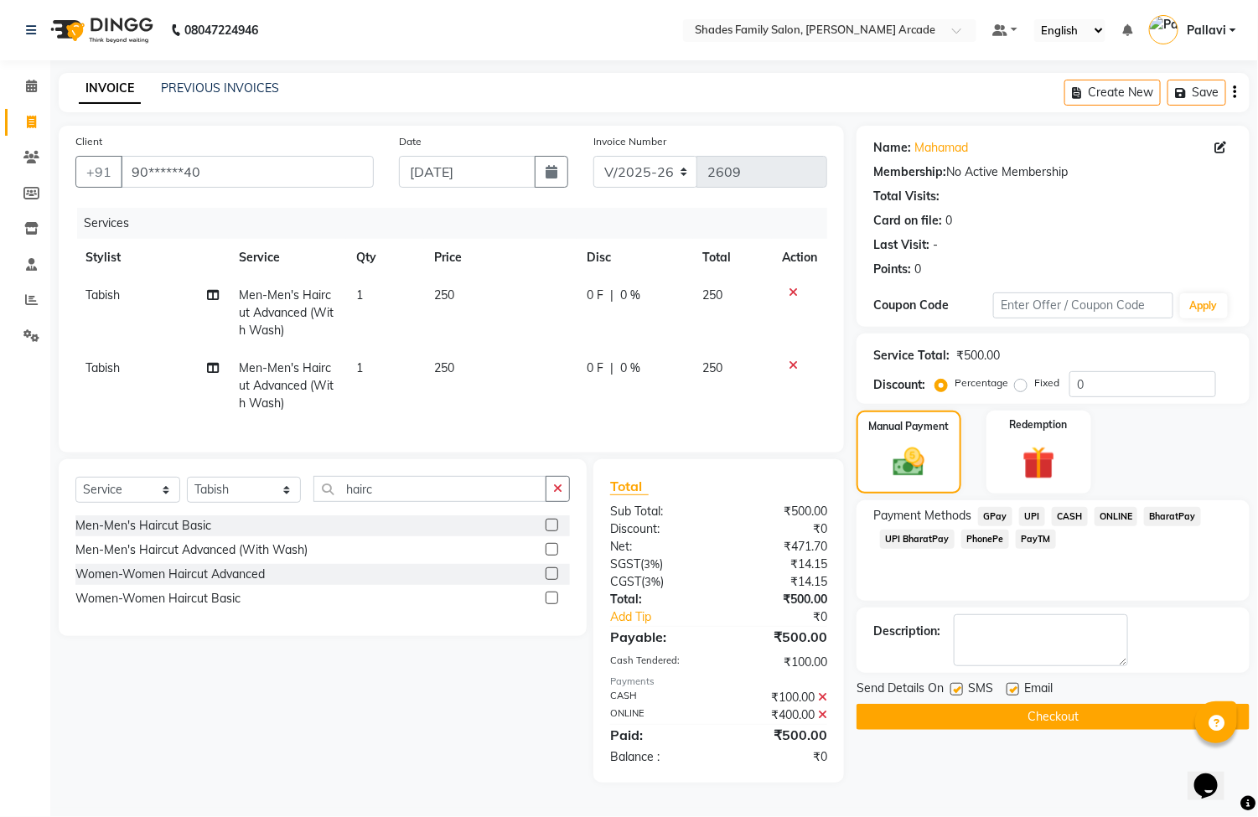
click at [1090, 723] on button "Checkout" at bounding box center [1053, 717] width 393 height 26
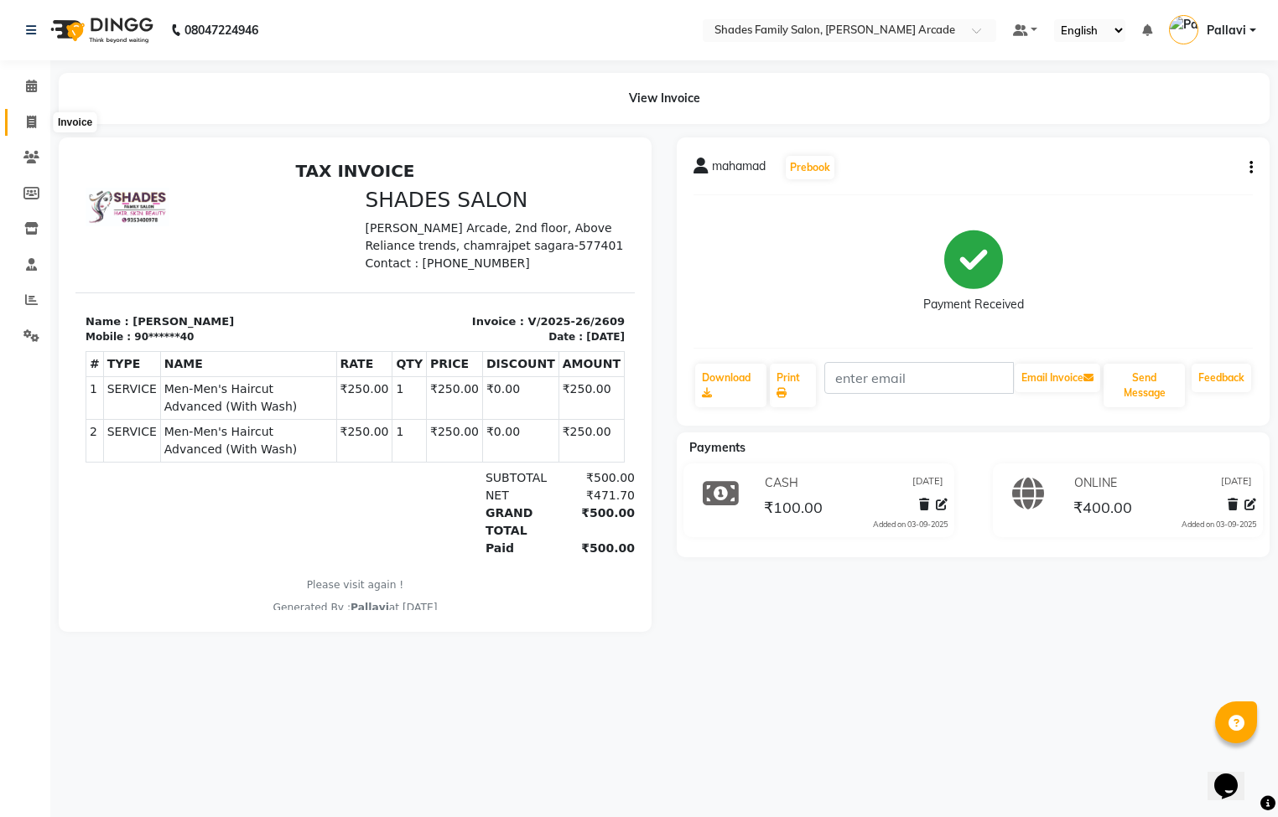
click at [21, 119] on span at bounding box center [31, 122] width 29 height 19
select select "service"
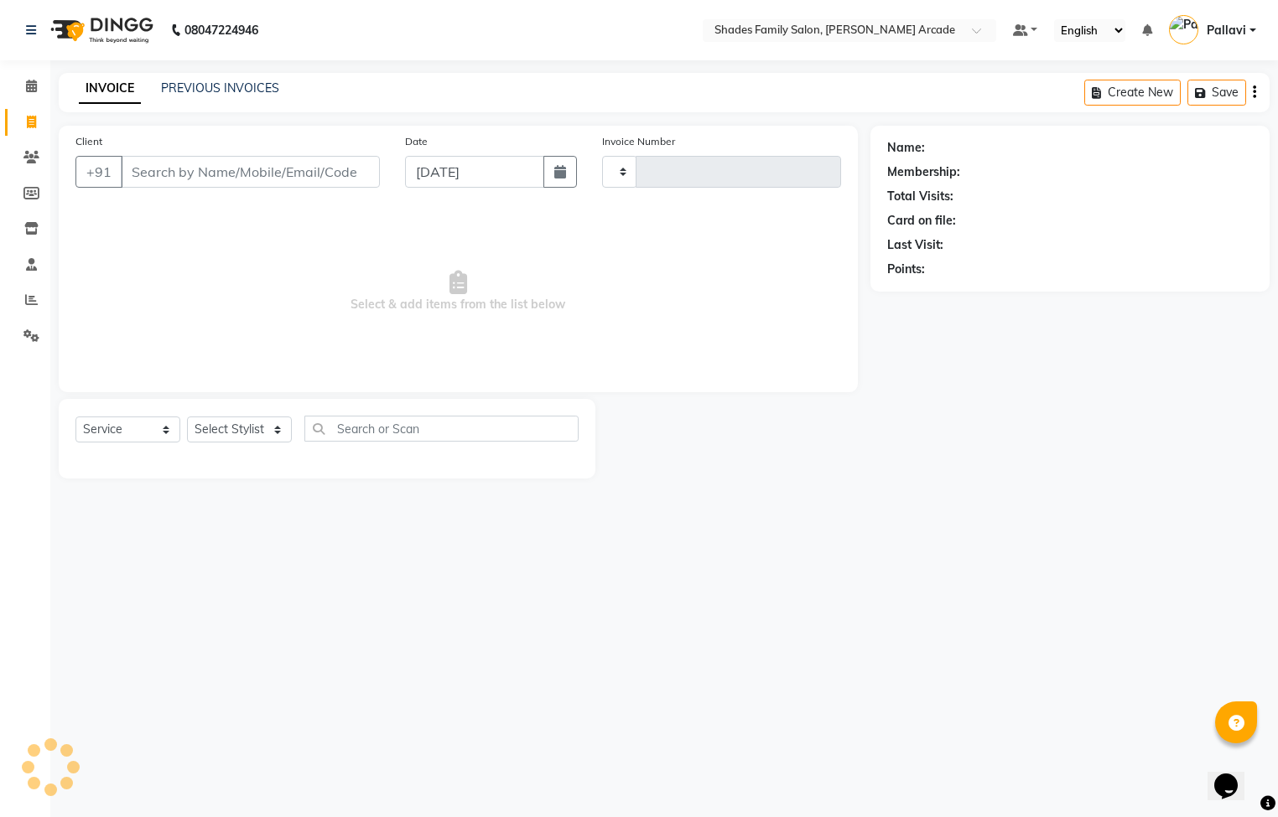
type input "2610"
select select "5538"
click at [214, 88] on link "PREVIOUS INVOICES" at bounding box center [220, 87] width 118 height 15
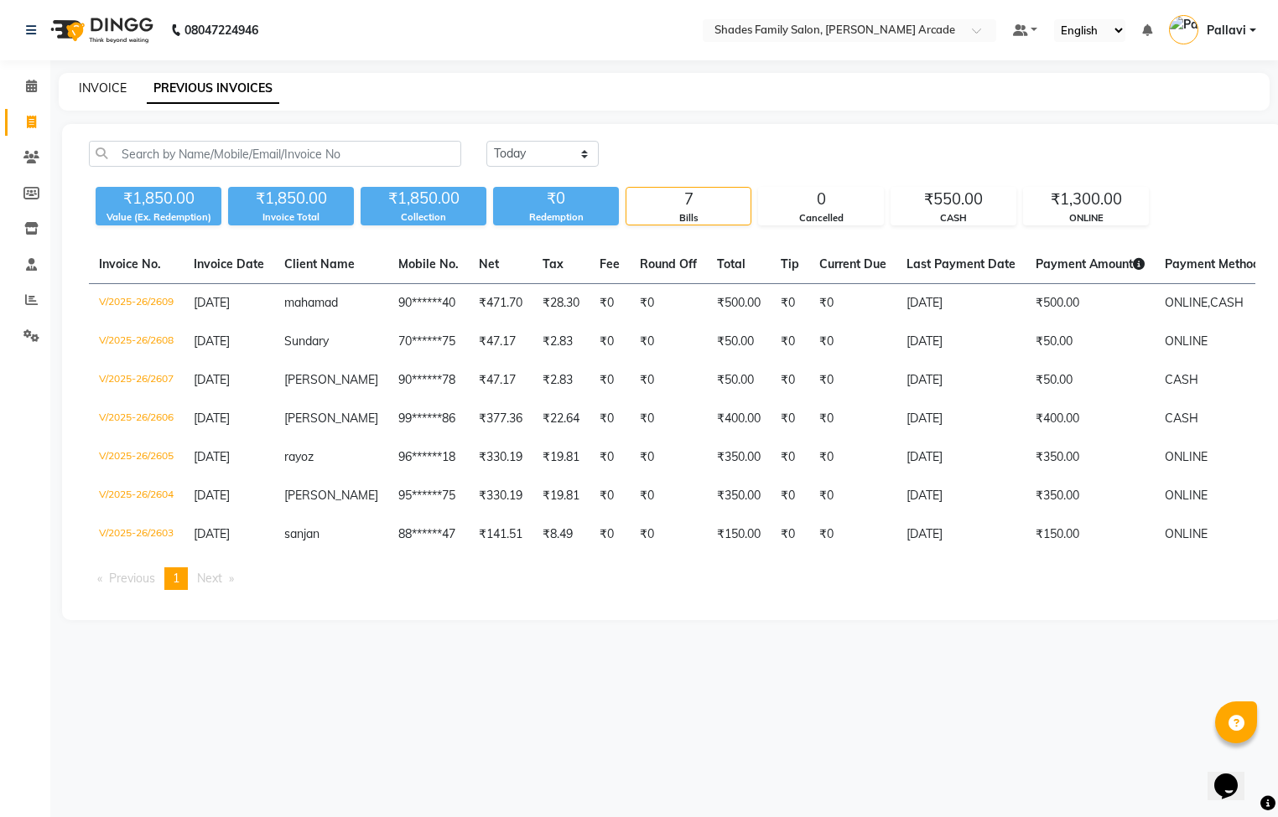
click at [93, 80] on link "INVOICE" at bounding box center [103, 87] width 48 height 15
select select "5538"
select select "service"
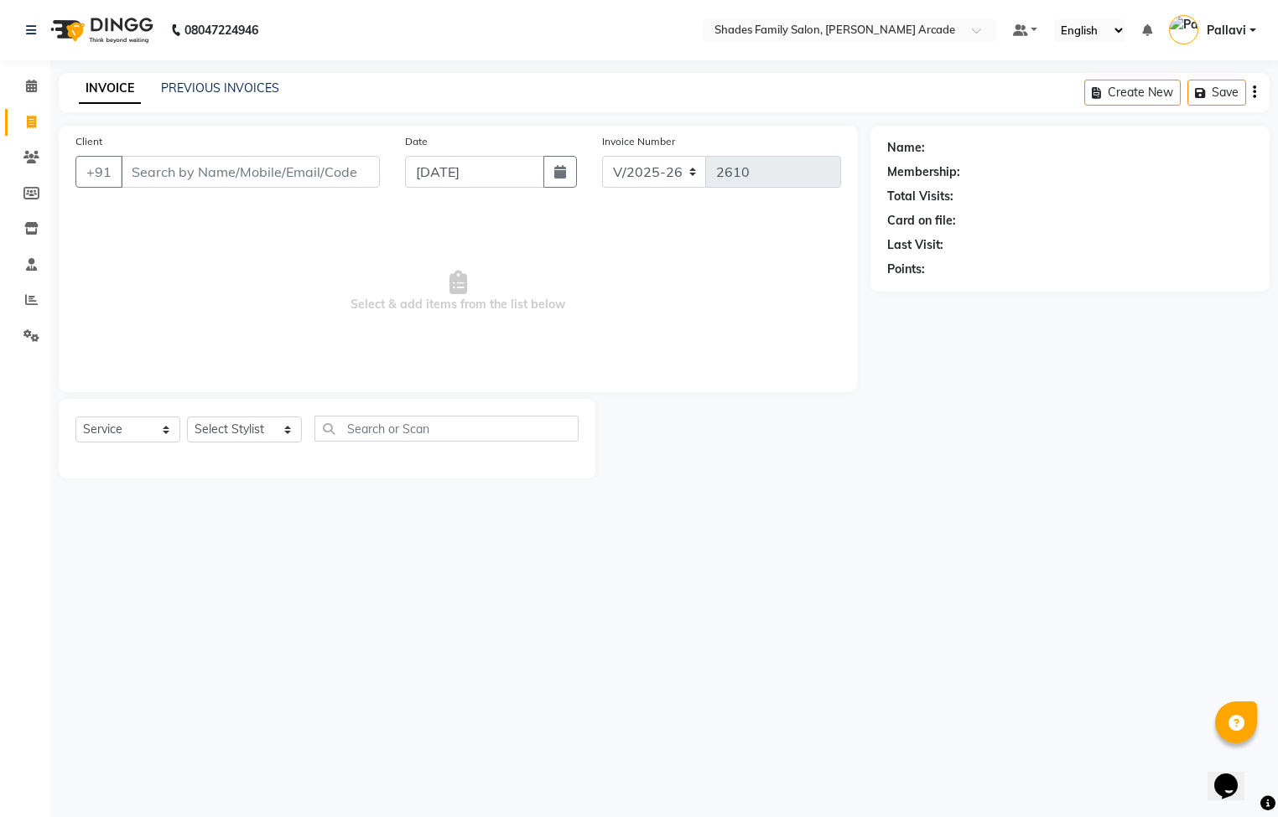
click at [267, 164] on input "Client" at bounding box center [250, 172] width 259 height 32
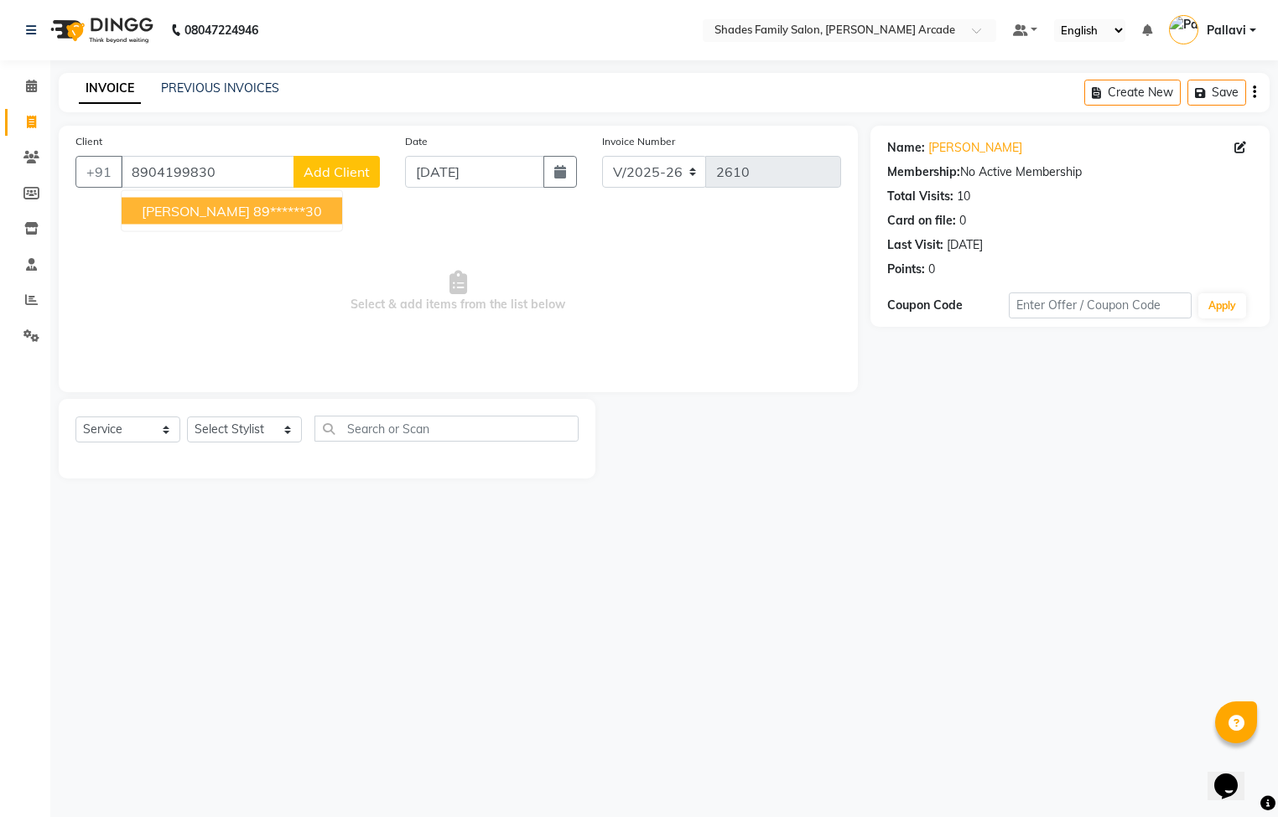
click at [192, 214] on span "[PERSON_NAME]" at bounding box center [196, 211] width 108 height 17
type input "89******30"
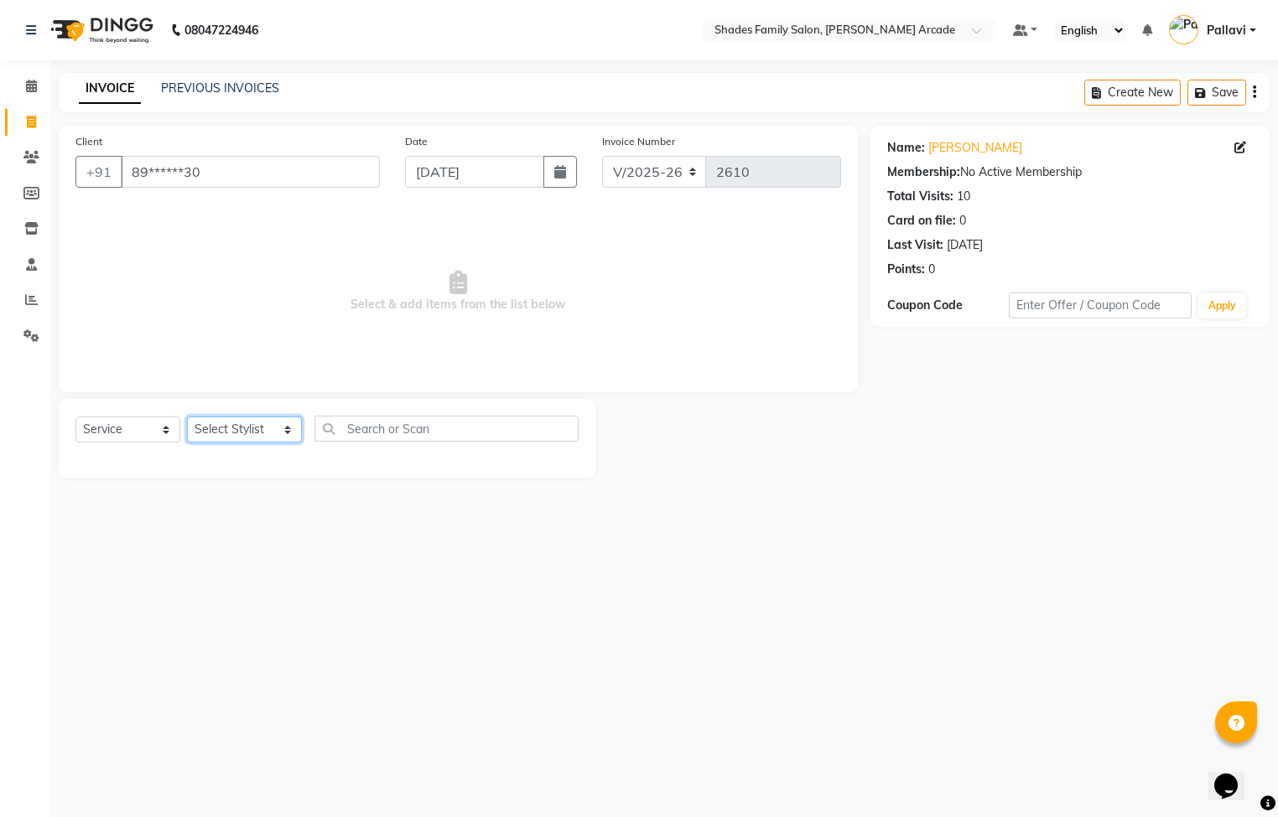
click at [252, 436] on select "Select Stylist Admin [PERSON_NAME] [PERSON_NAME] [PERSON_NAME] Danish [PERSON_N…" at bounding box center [244, 430] width 115 height 26
select select "89300"
click at [187, 418] on select "Select Stylist Admin [PERSON_NAME] [PERSON_NAME] [PERSON_NAME] Danish [PERSON_N…" at bounding box center [244, 430] width 115 height 26
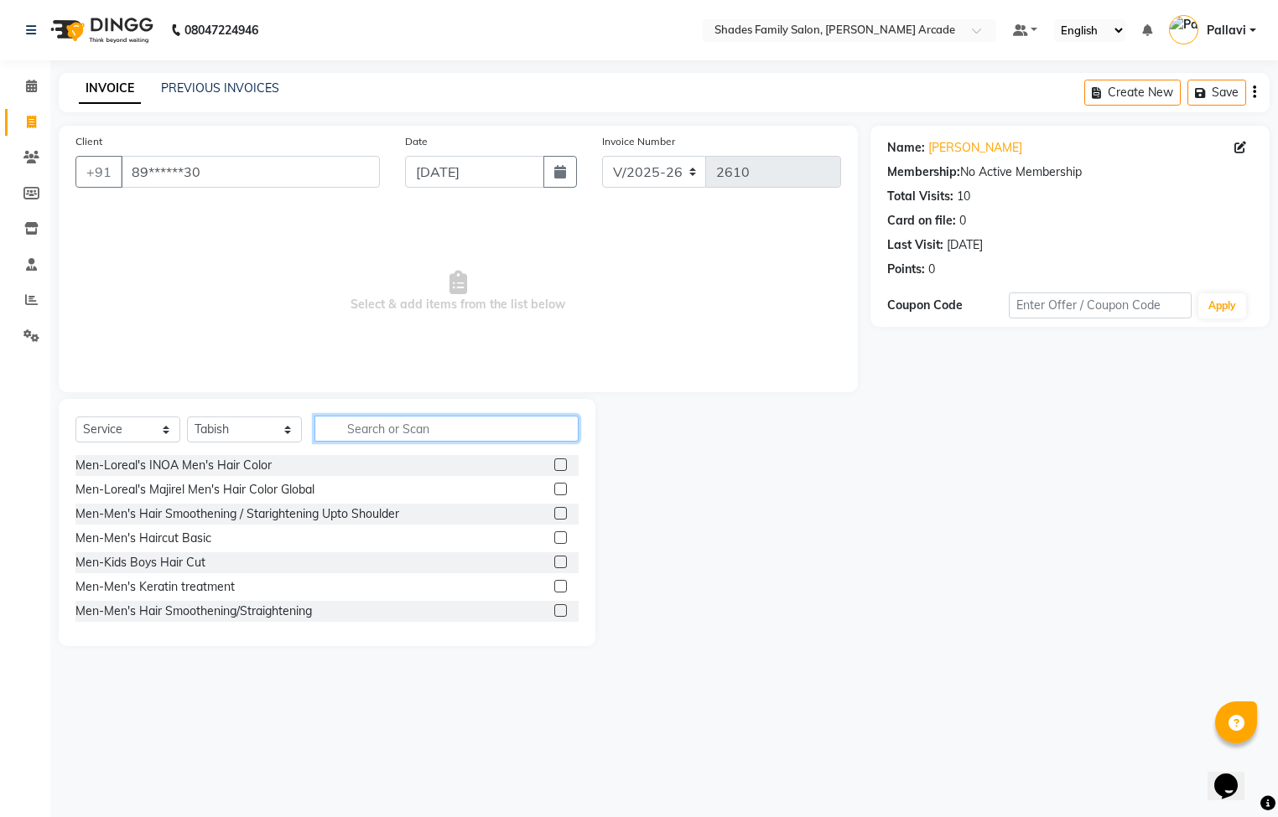
click at [370, 428] on input "text" at bounding box center [446, 429] width 264 height 26
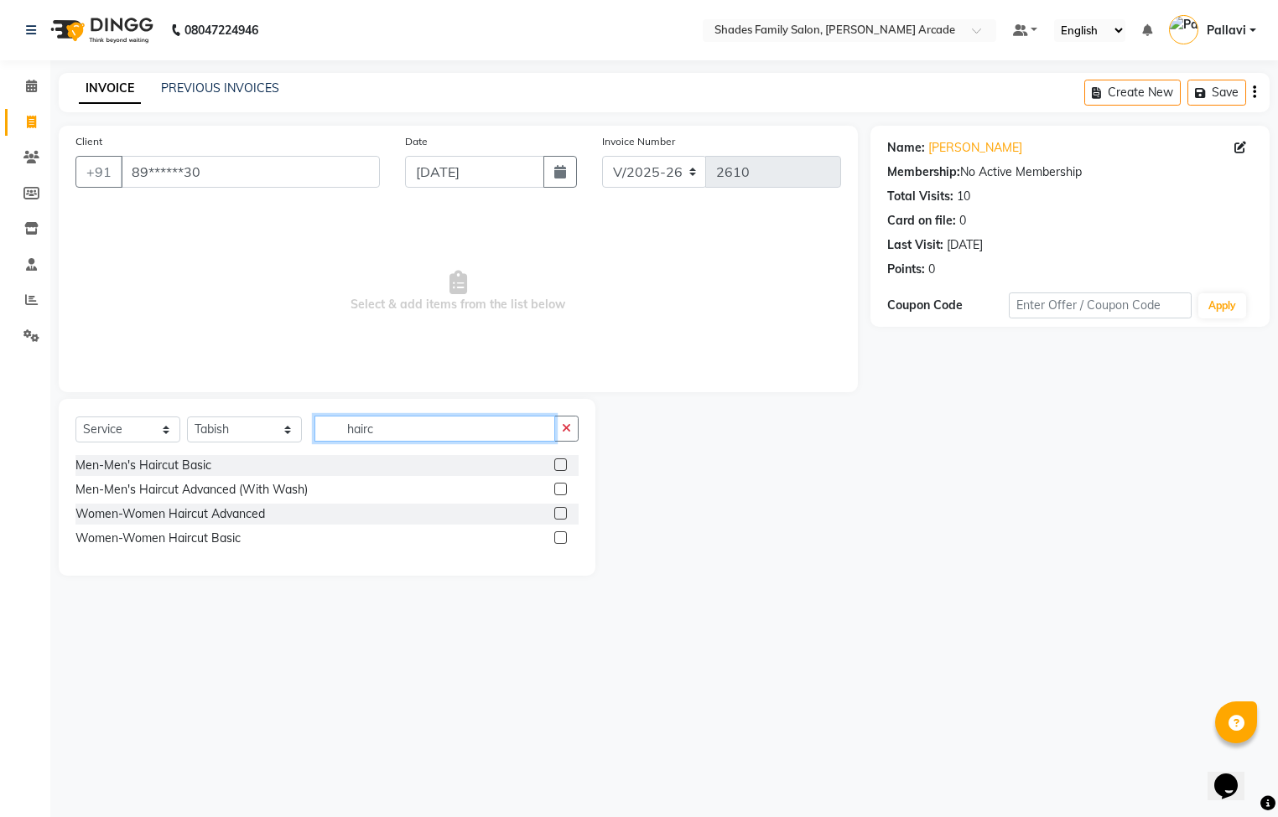
type input "hairc"
click at [558, 491] on label at bounding box center [560, 489] width 13 height 13
click at [558, 491] on input "checkbox" at bounding box center [559, 490] width 11 height 11
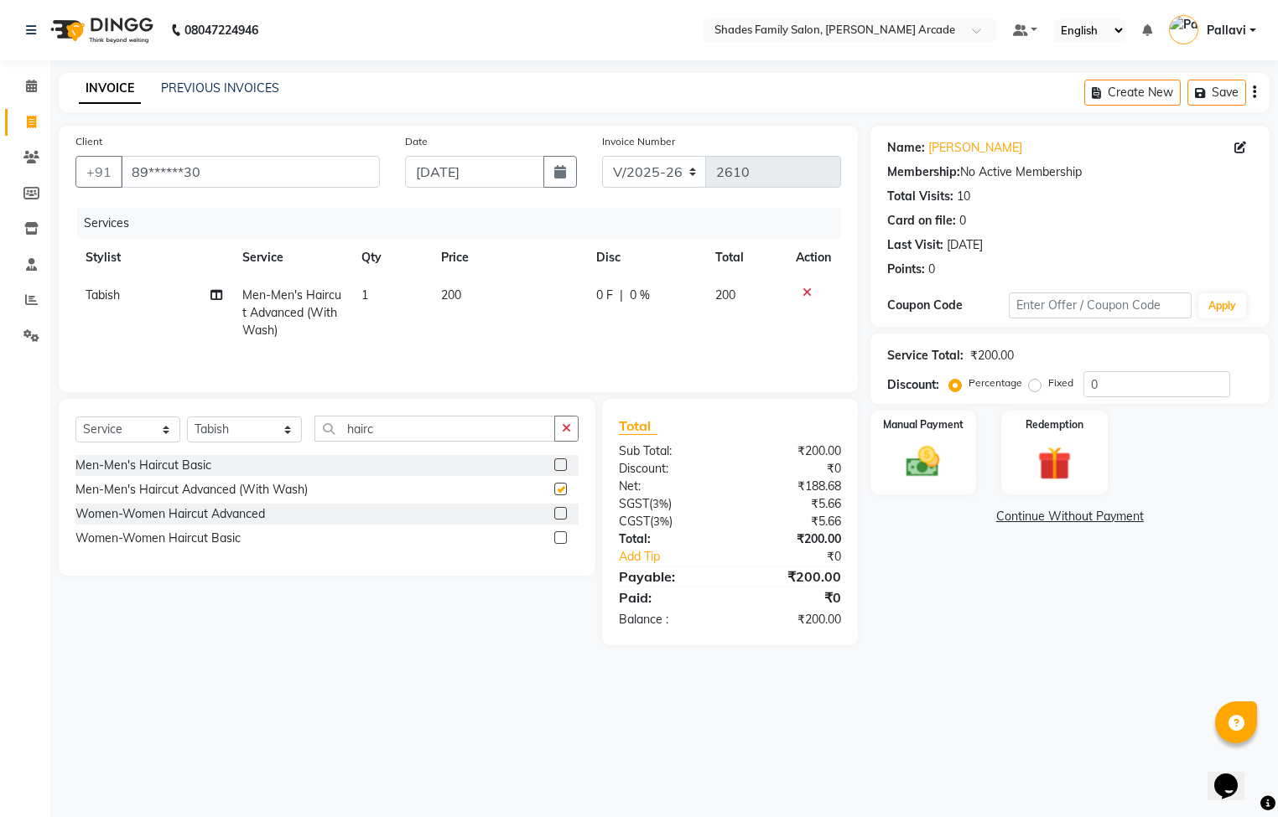
checkbox input "false"
click at [458, 302] on span "200" at bounding box center [451, 295] width 20 height 15
select select "89300"
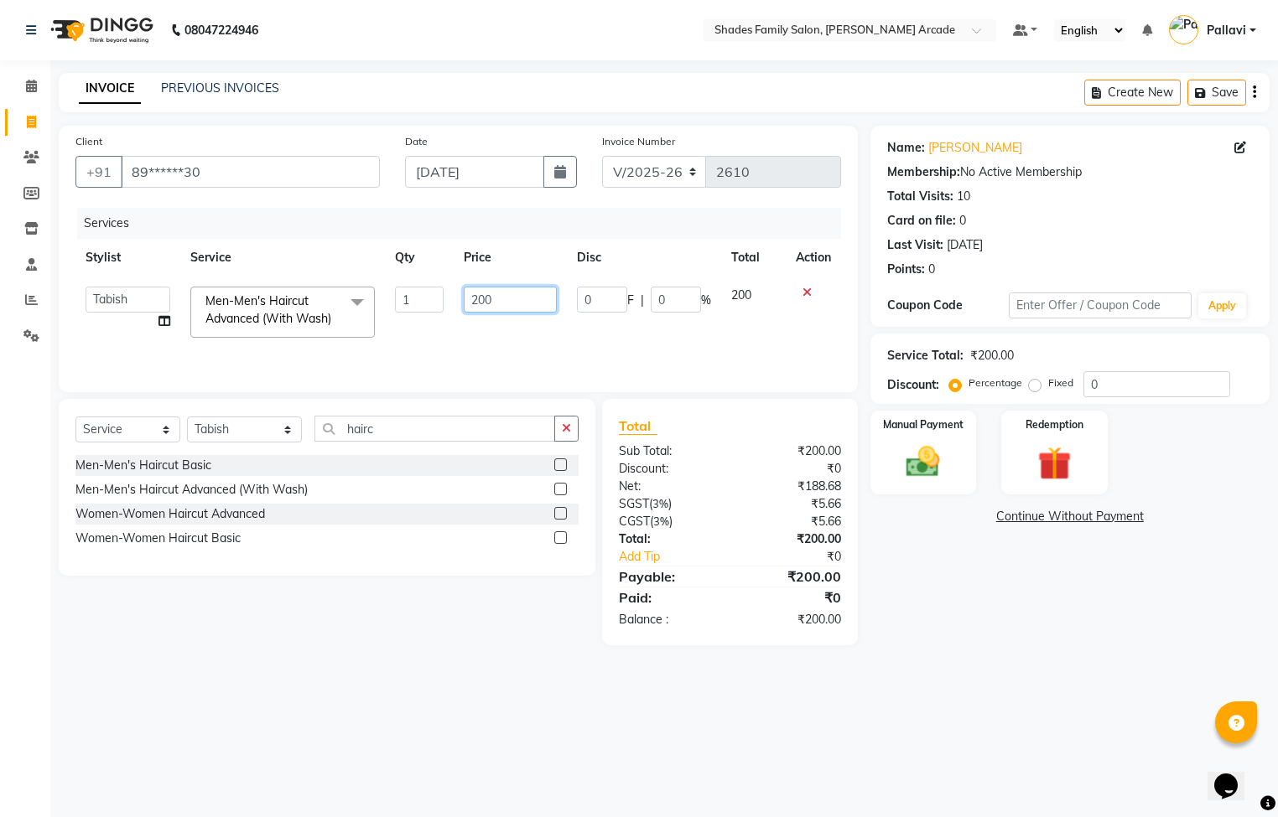
click at [493, 292] on input "200" at bounding box center [510, 300] width 93 height 26
type input "250"
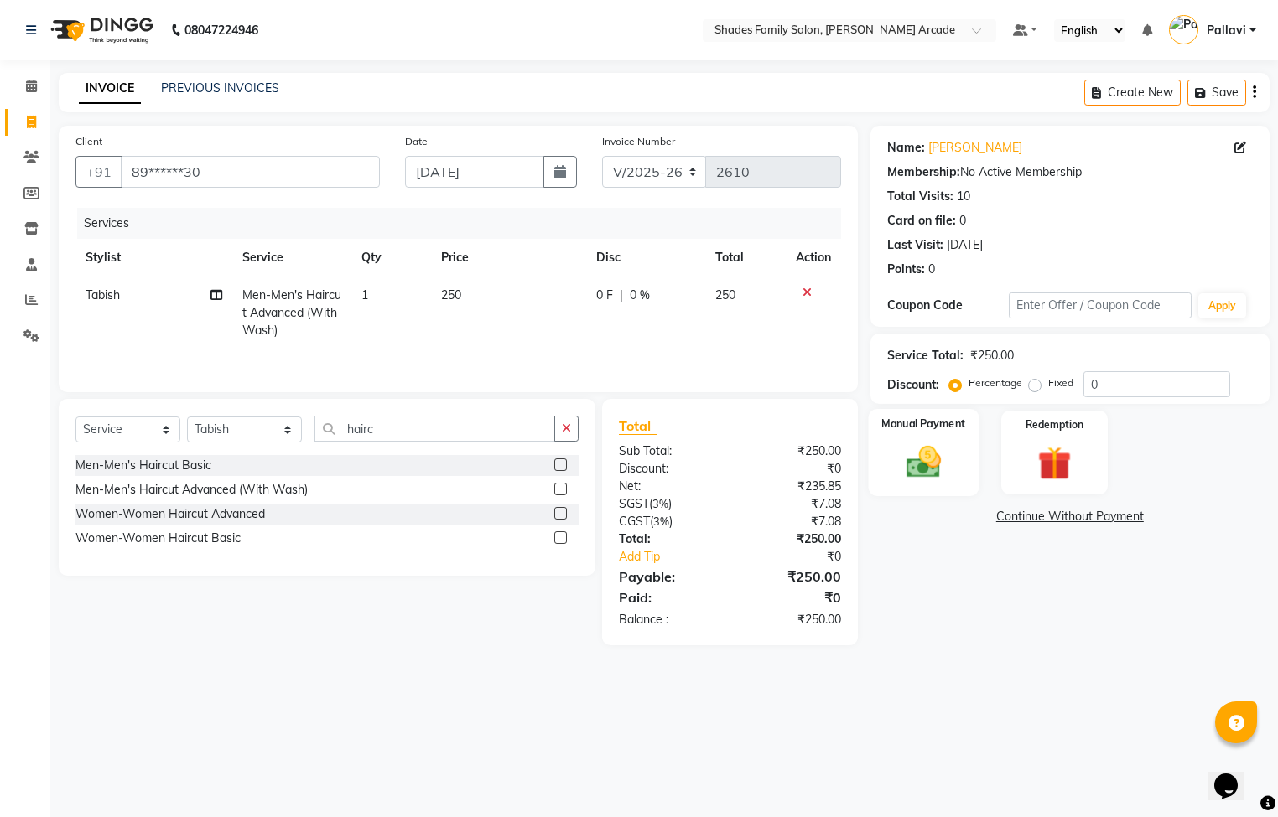
click at [916, 478] on img at bounding box center [923, 463] width 57 height 40
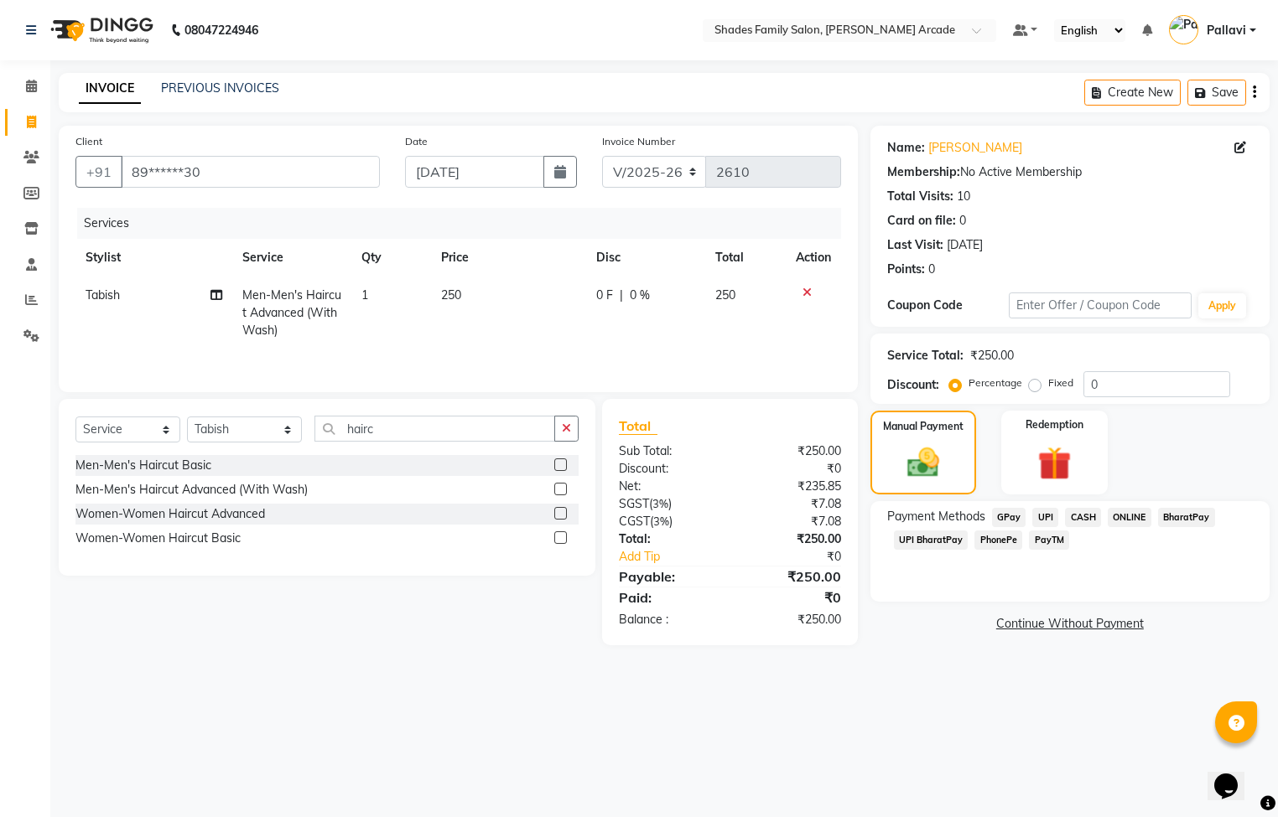
click at [443, 295] on span "250" at bounding box center [451, 295] width 20 height 15
select select "89300"
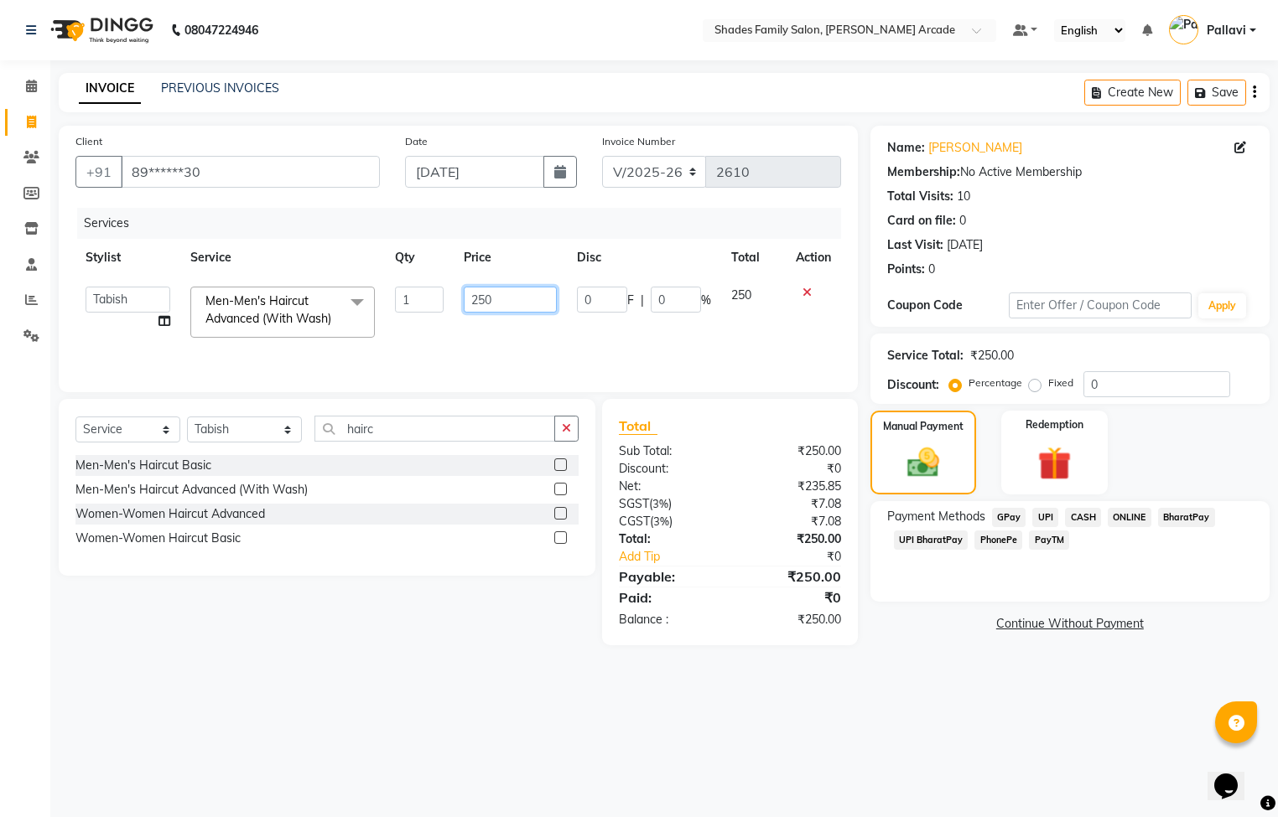
click at [526, 295] on input "250" at bounding box center [510, 300] width 93 height 26
type input "2"
type input "300"
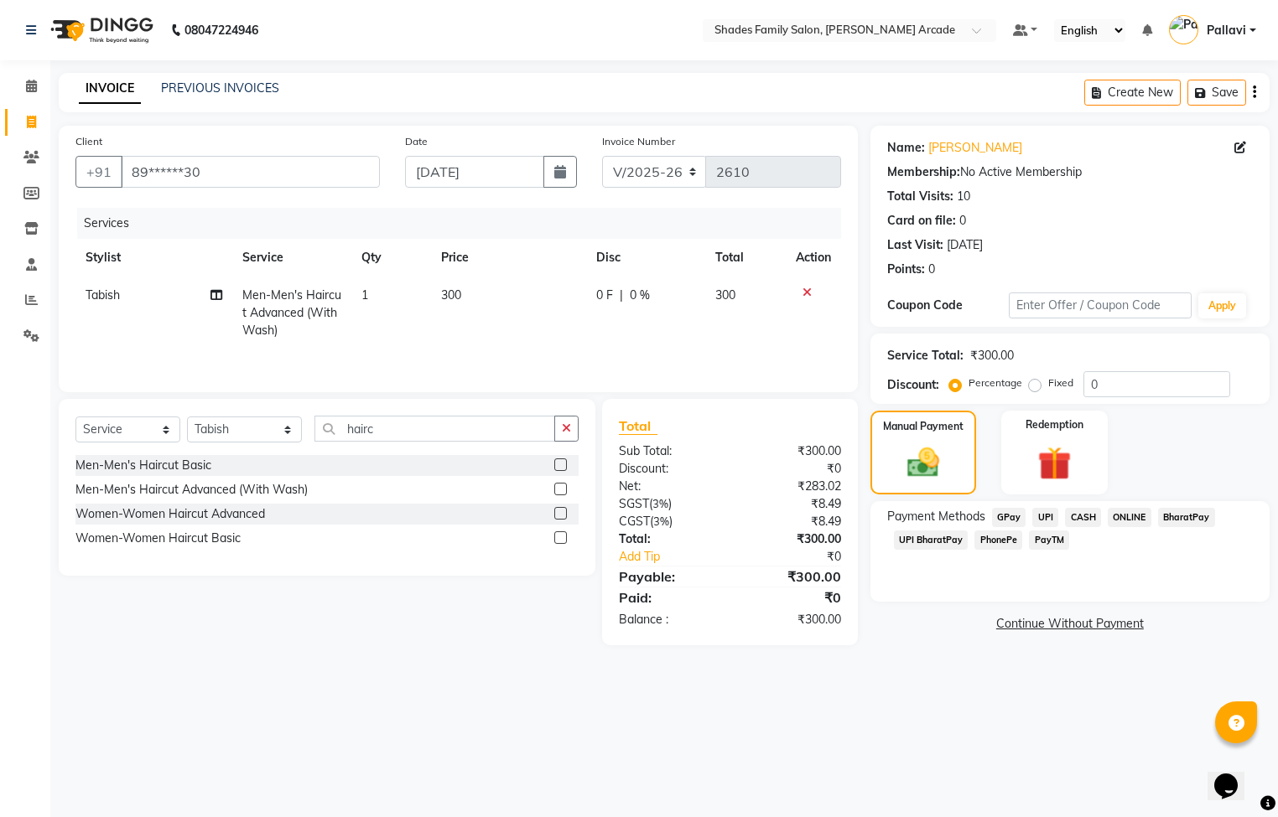
click at [1122, 516] on span "ONLINE" at bounding box center [1130, 517] width 44 height 19
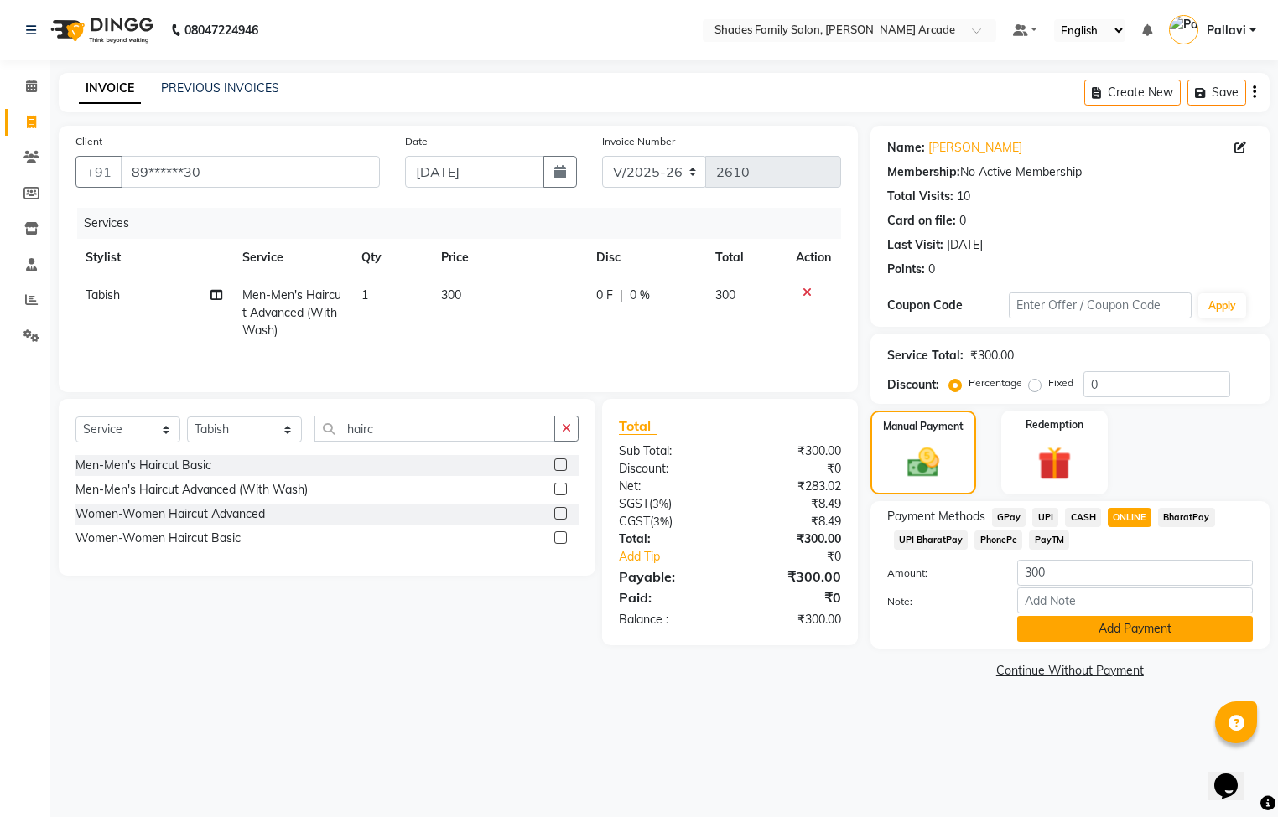
click at [1085, 632] on button "Add Payment" at bounding box center [1135, 629] width 236 height 26
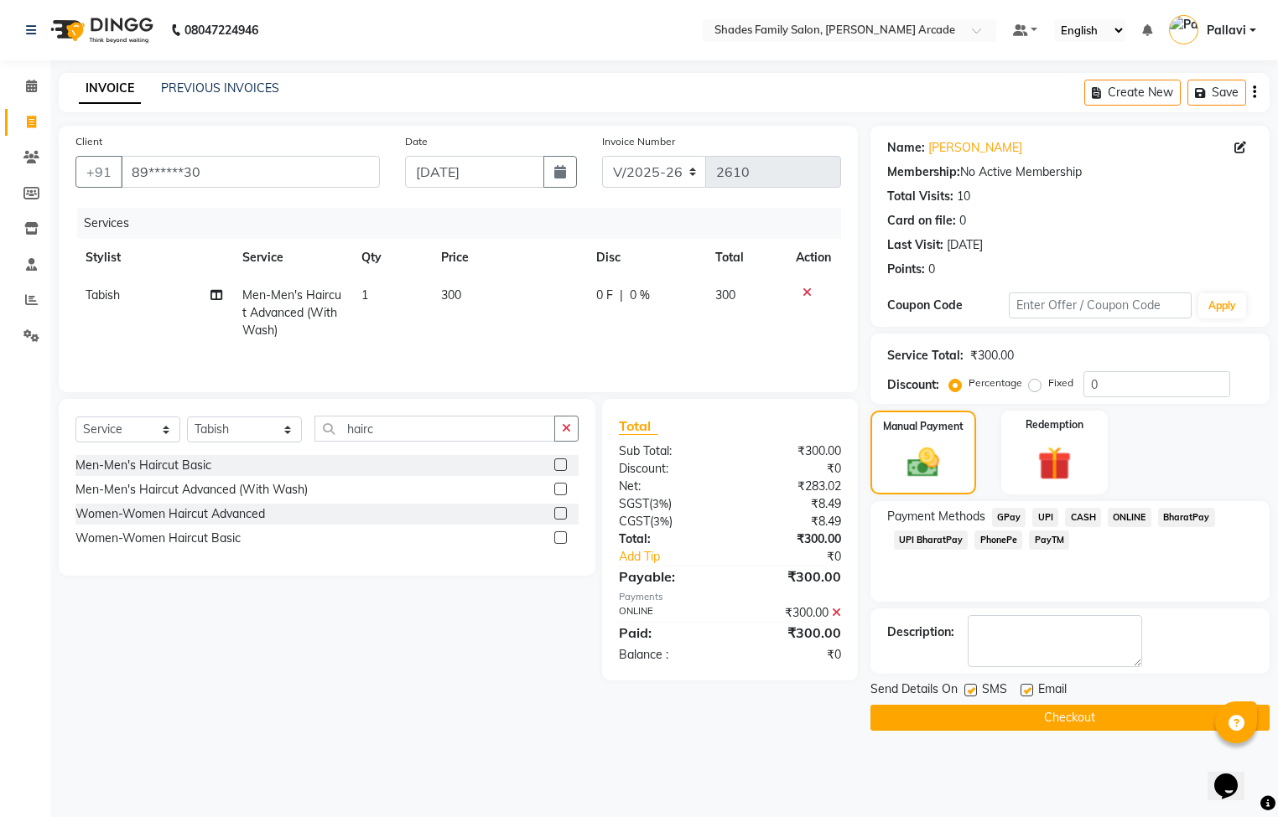
click at [1031, 715] on button "Checkout" at bounding box center [1069, 718] width 399 height 26
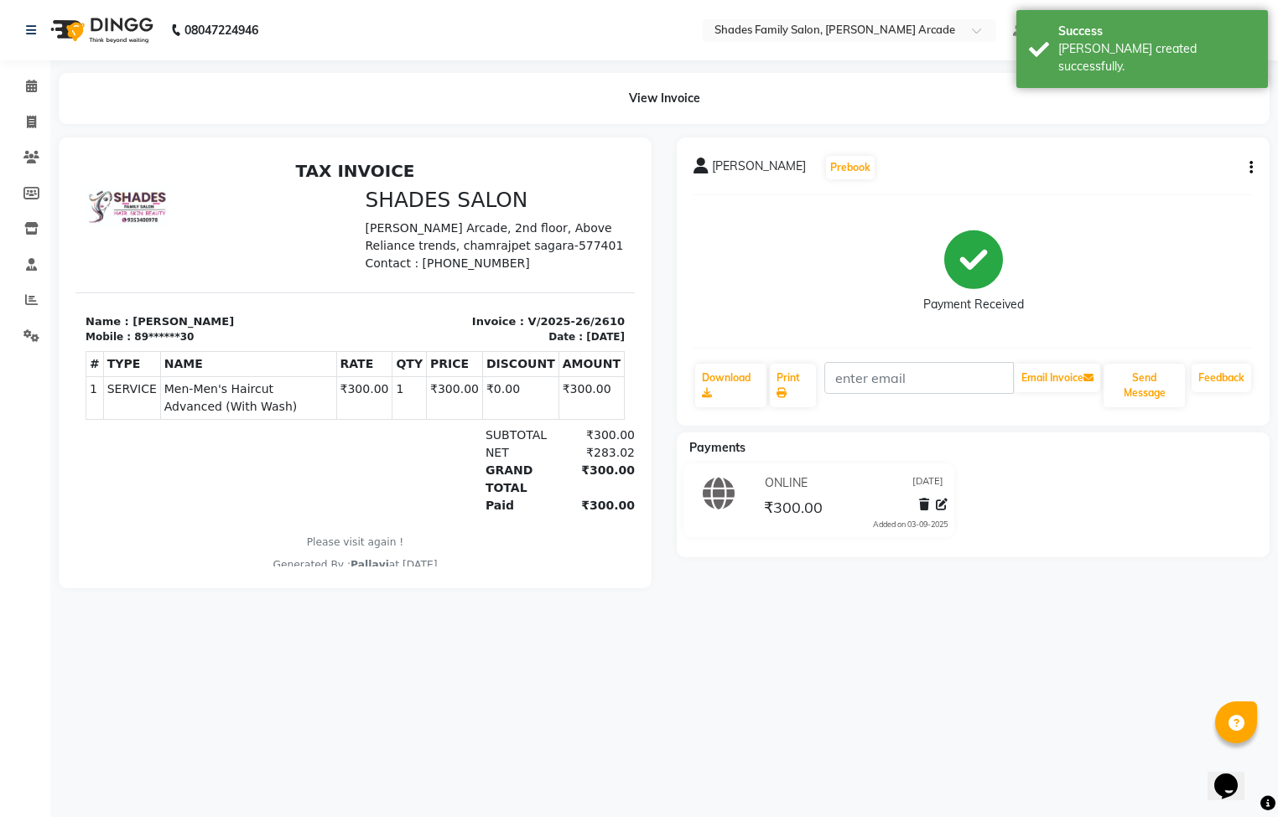
click at [698, 164] on icon at bounding box center [700, 166] width 15 height 17
click at [30, 124] on icon at bounding box center [31, 122] width 9 height 13
select select "service"
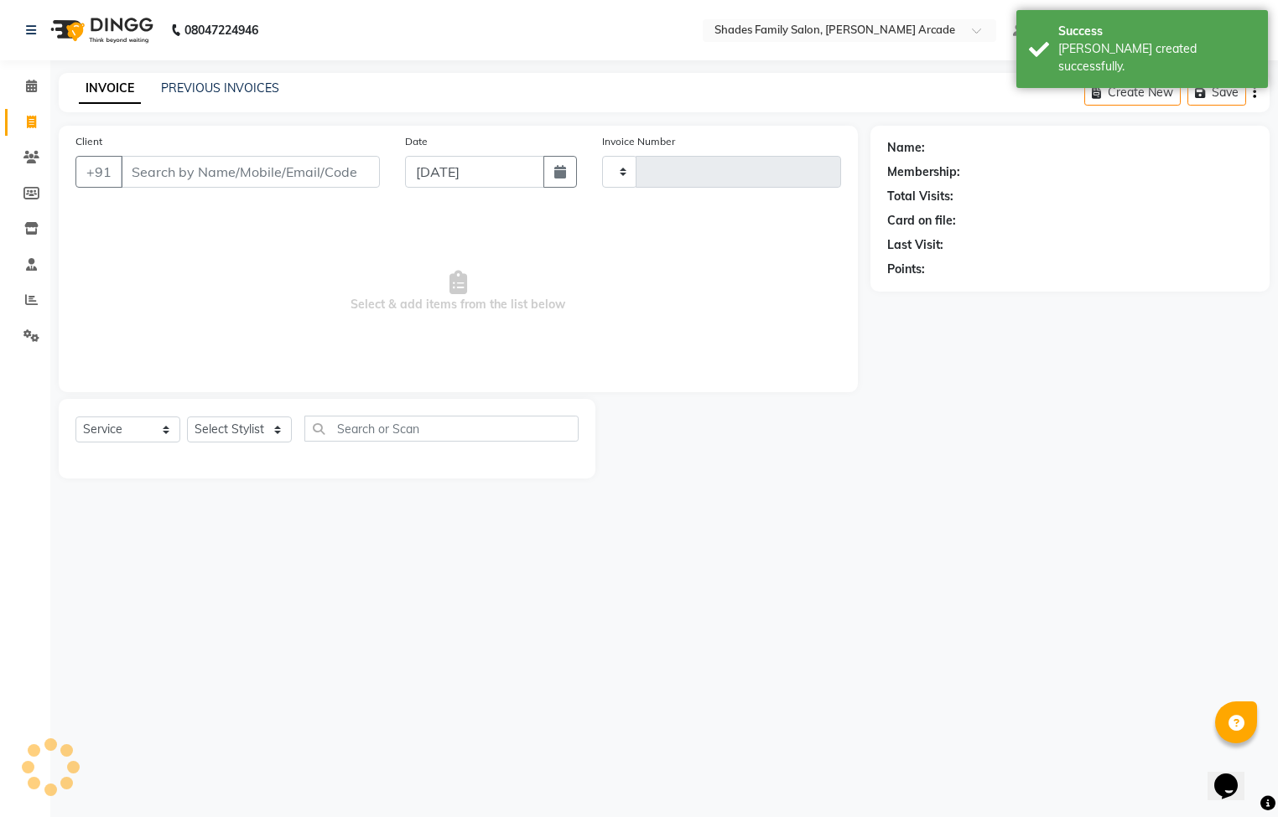
type input "2611"
select select "5538"
click at [181, 84] on link "PREVIOUS INVOICES" at bounding box center [220, 87] width 118 height 15
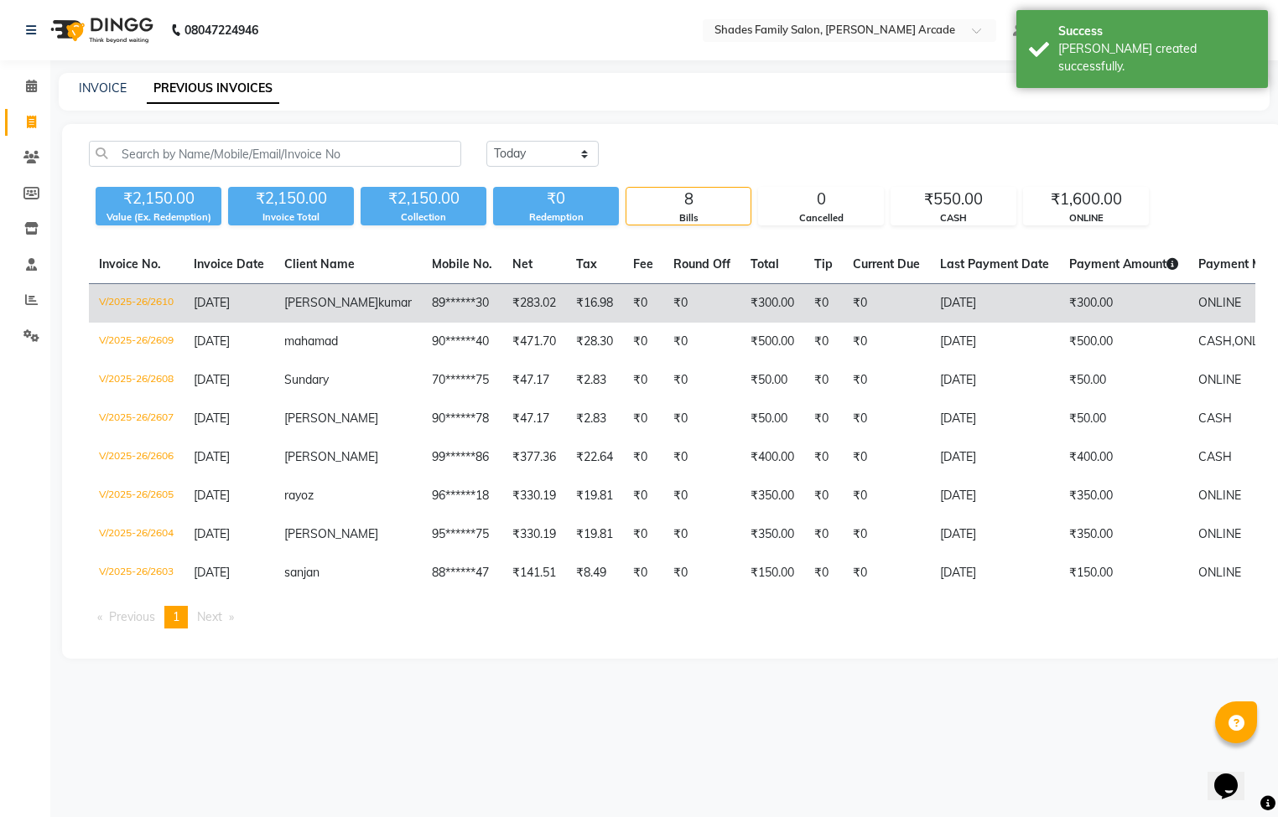
click at [508, 294] on td "₹283.02" at bounding box center [534, 303] width 64 height 39
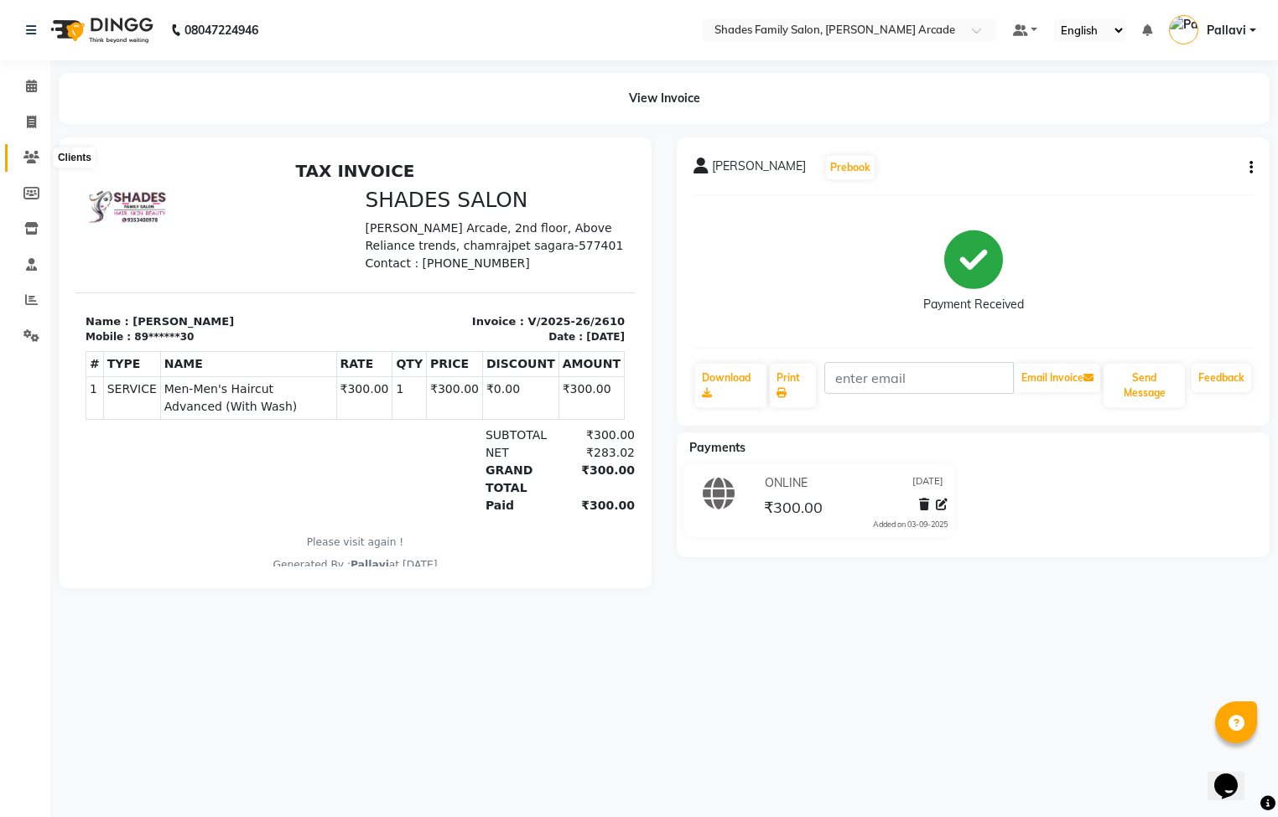
click at [33, 153] on icon at bounding box center [31, 157] width 16 height 13
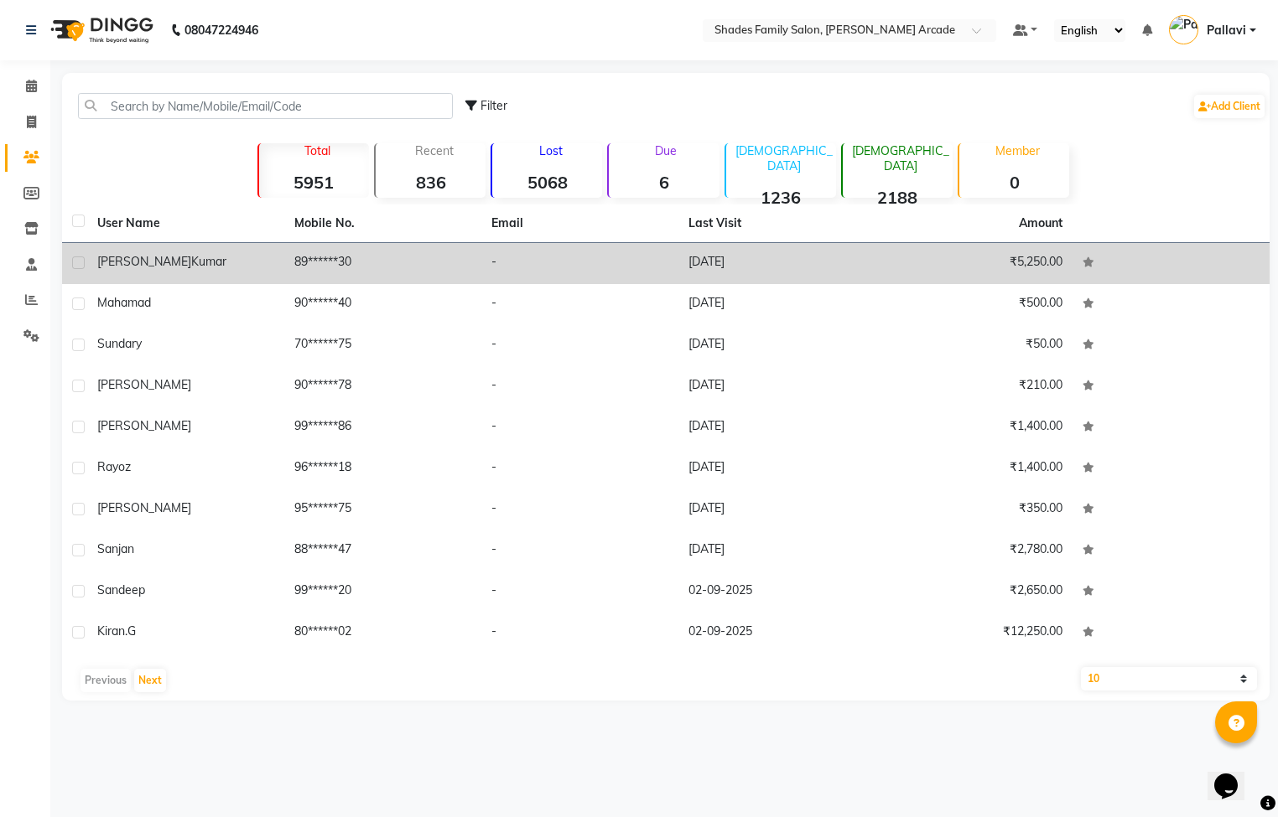
click at [292, 257] on td "89******30" at bounding box center [382, 263] width 197 height 41
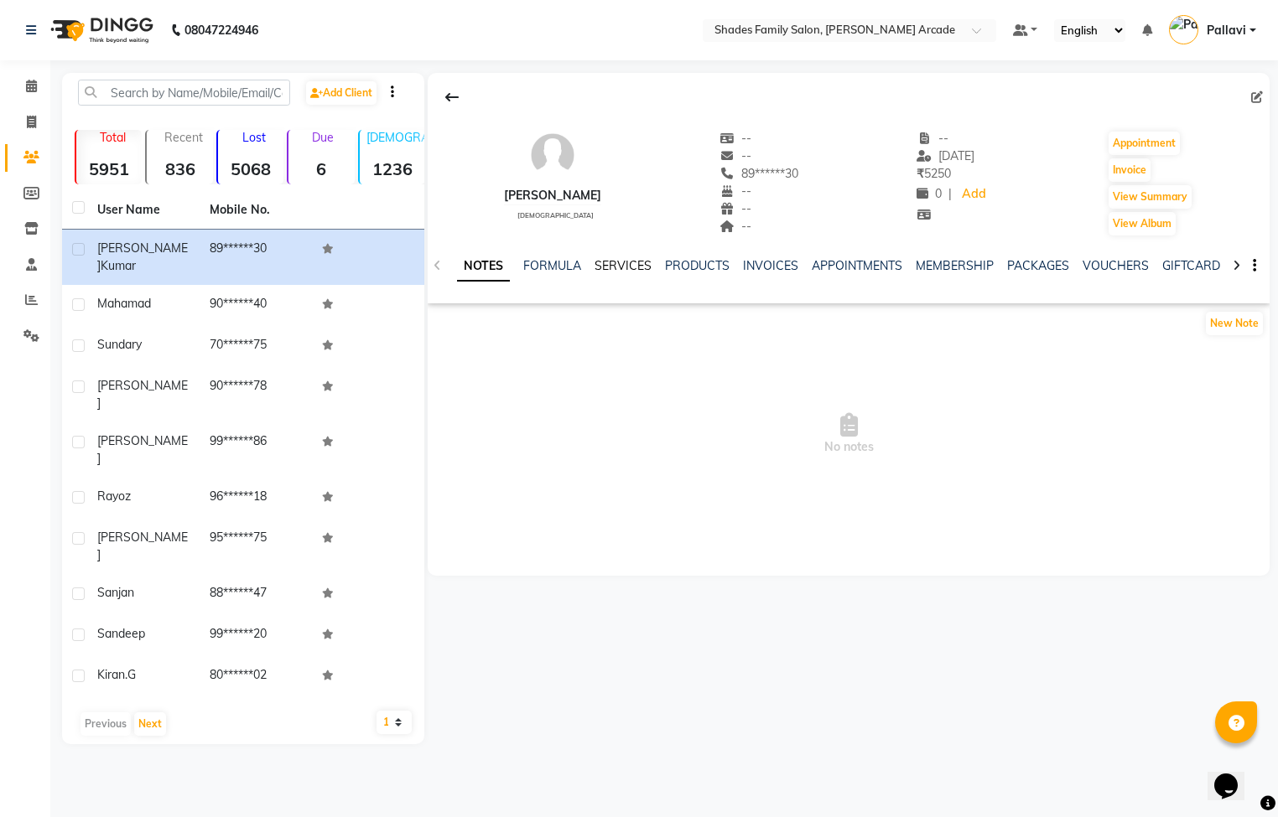
click at [647, 262] on link "SERVICES" at bounding box center [622, 265] width 57 height 15
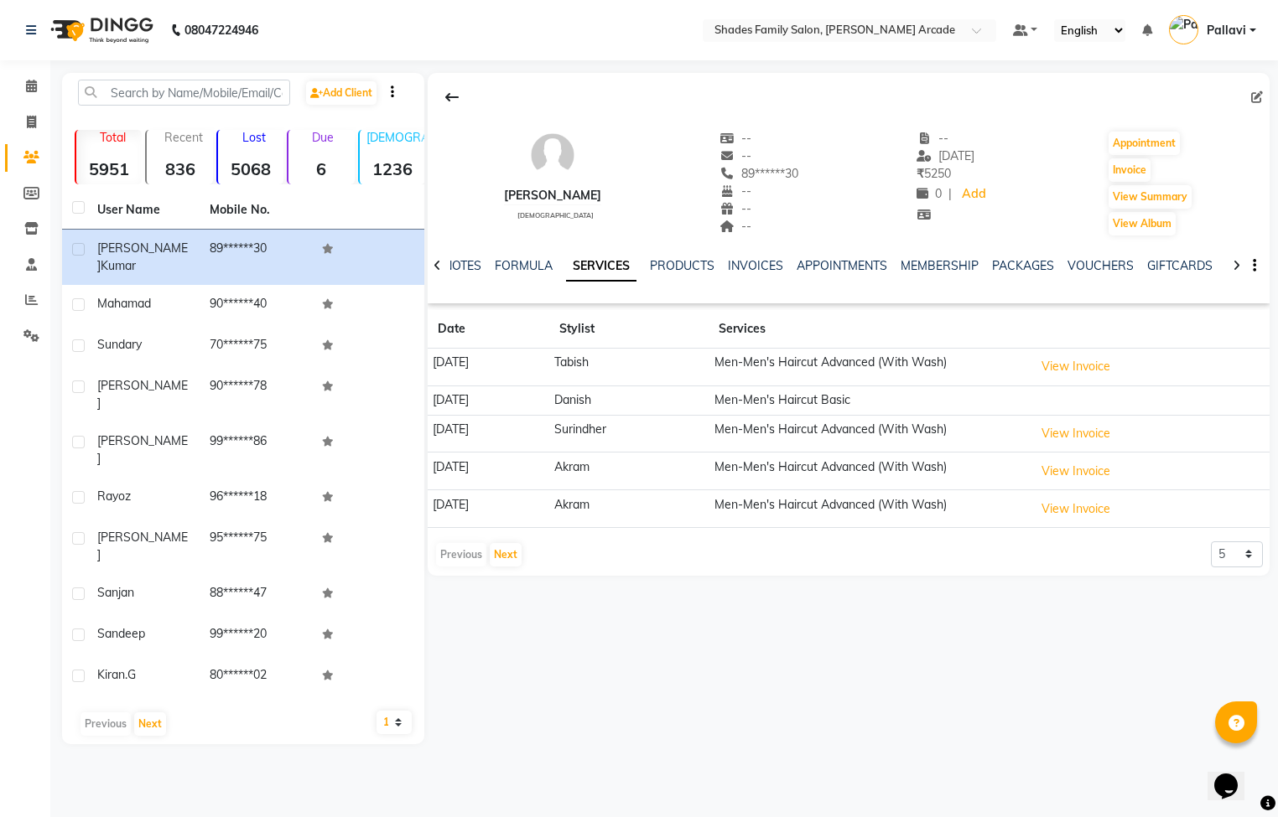
click at [777, 401] on td "Men-Men's Haircut Basic" at bounding box center [868, 400] width 320 height 29
click at [708, 398] on td "Danish" at bounding box center [628, 400] width 159 height 29
click at [466, 405] on td "[DATE]" at bounding box center [489, 400] width 122 height 29
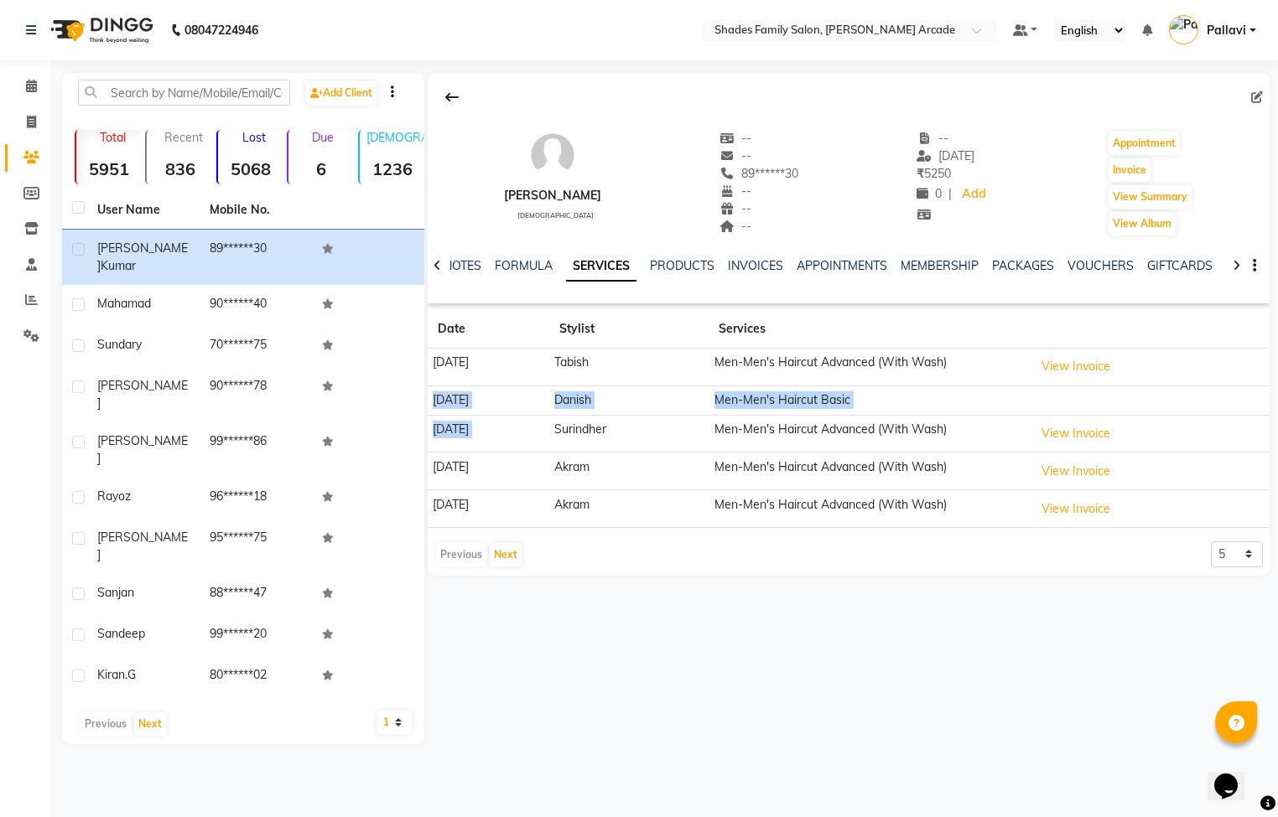
drag, startPoint x: 466, startPoint y: 405, endPoint x: 506, endPoint y: 428, distance: 46.2
click at [506, 428] on tbody "[DATE] [PERSON_NAME] Men-Men's Haircut Advanced (With Wash) View Invoice [DATE]…" at bounding box center [849, 438] width 842 height 179
drag, startPoint x: 506, startPoint y: 428, endPoint x: 717, endPoint y: 446, distance: 211.3
click at [708, 446] on td "Surindher" at bounding box center [628, 434] width 159 height 38
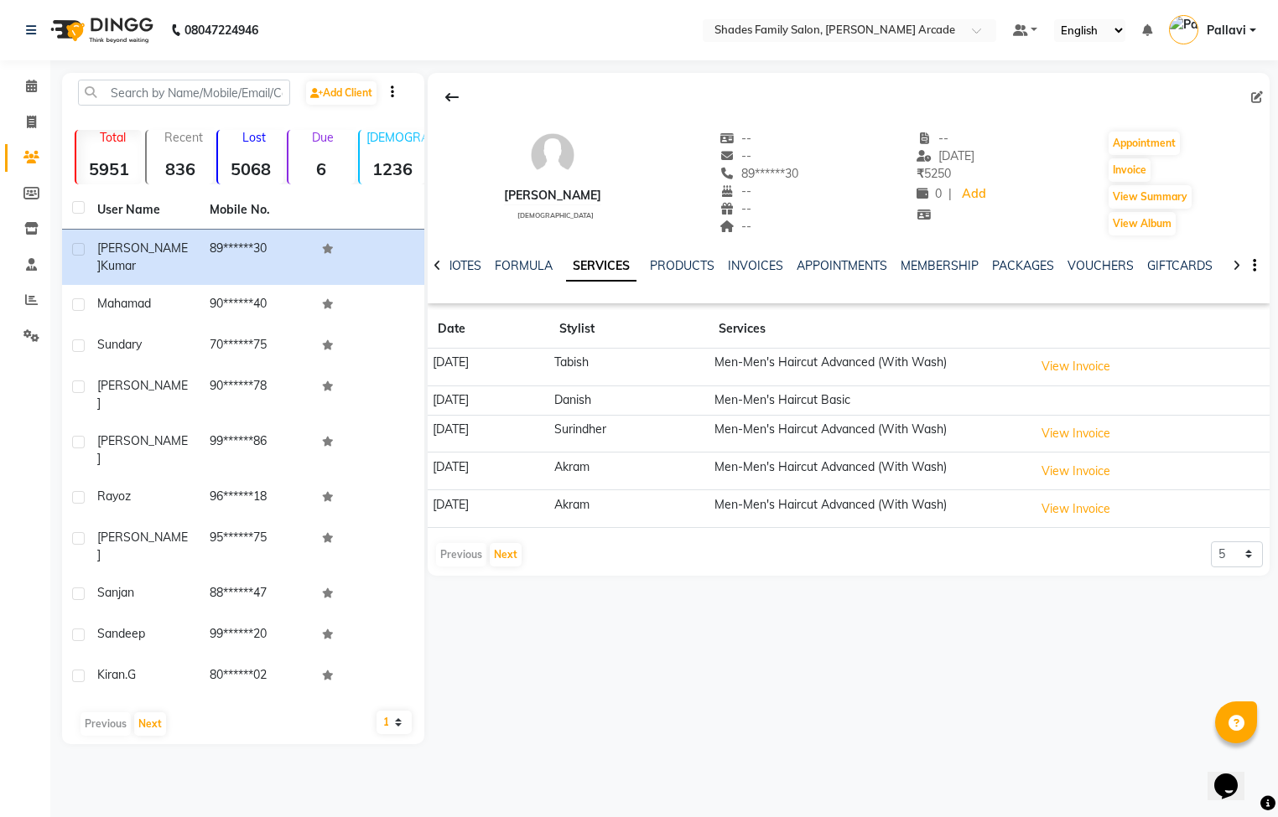
click at [760, 398] on td "Men-Men's Haircut Basic" at bounding box center [868, 400] width 320 height 29
drag, startPoint x: 760, startPoint y: 398, endPoint x: 776, endPoint y: 433, distance: 37.9
click at [776, 433] on td "Men-Men's Haircut Advanced (With Wash)" at bounding box center [868, 434] width 320 height 38
click at [1104, 438] on button "View Invoice" at bounding box center [1076, 434] width 84 height 26
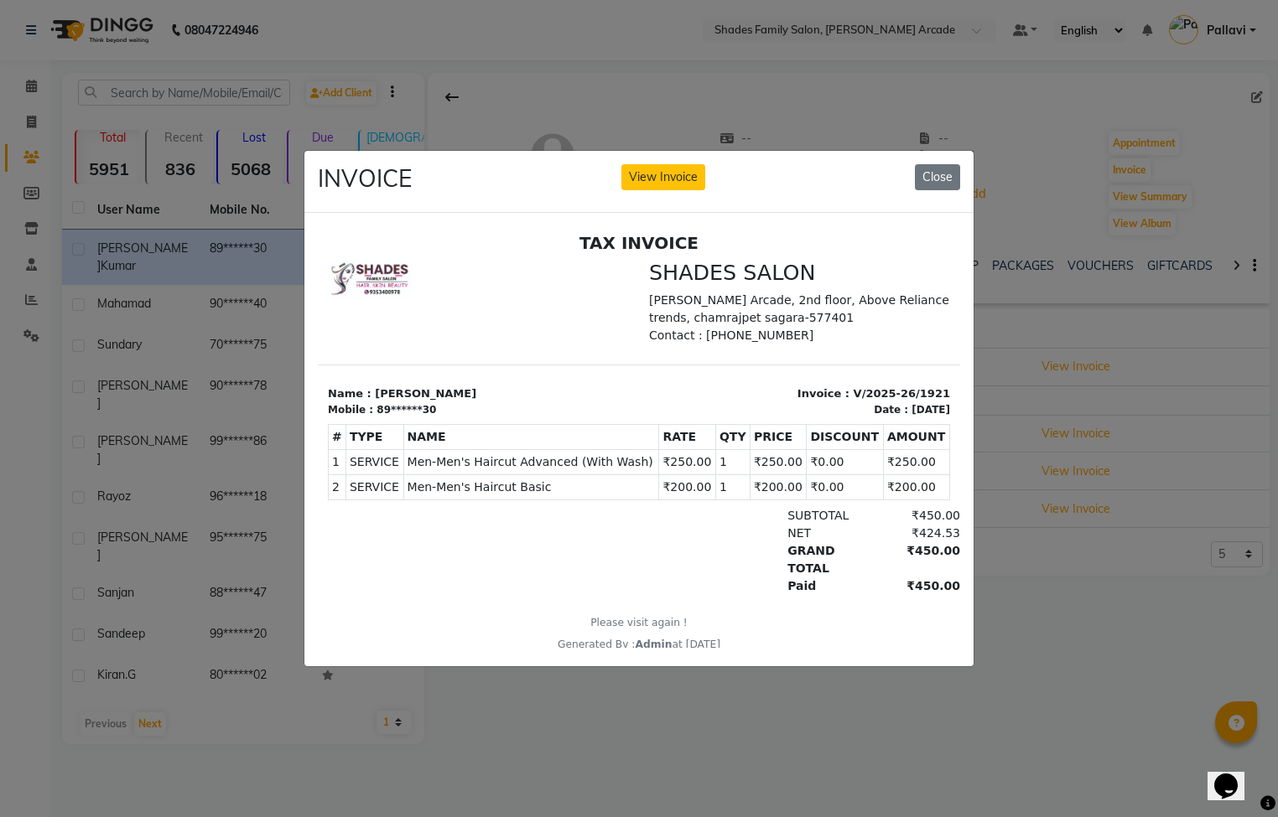
click at [1024, 602] on ngb-modal-window "INVOICE View Invoice Close" at bounding box center [639, 408] width 1278 height 817
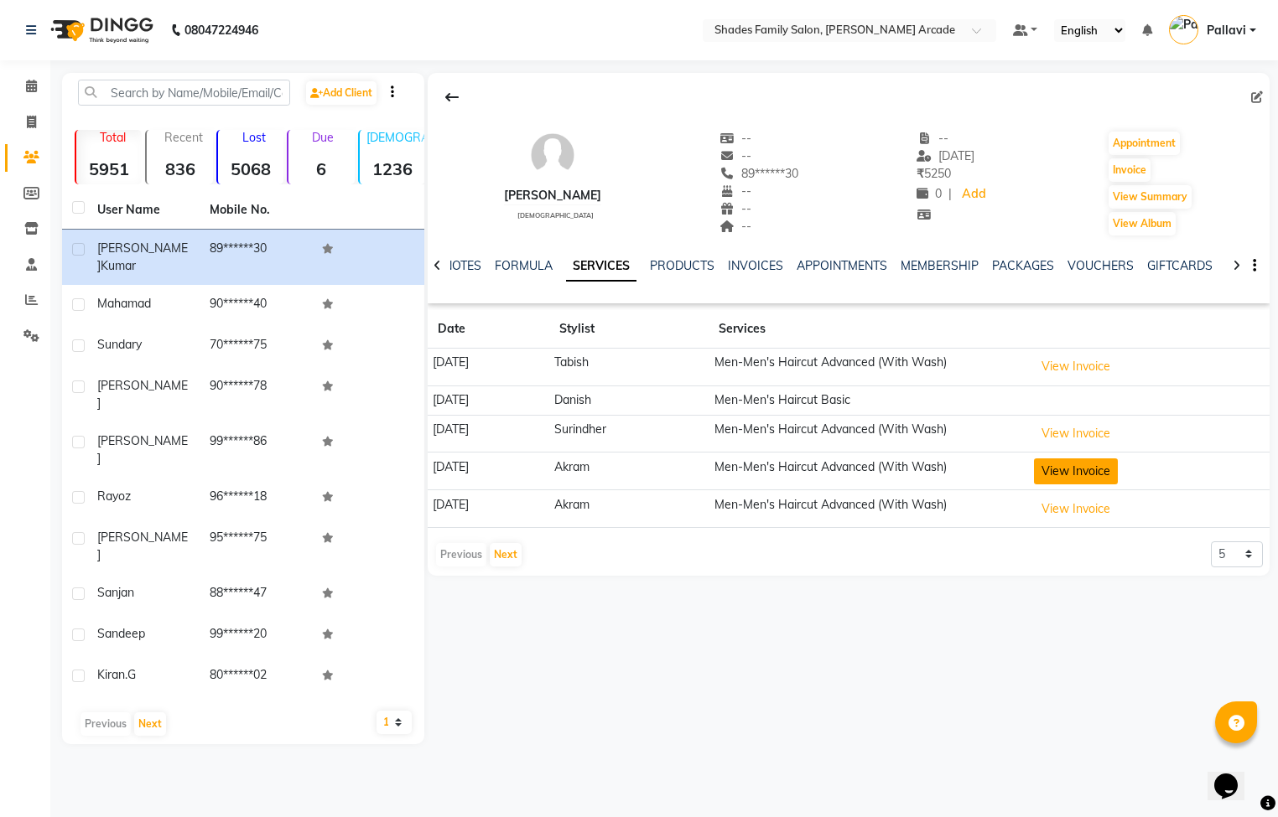
click at [1094, 481] on button "View Invoice" at bounding box center [1076, 472] width 84 height 26
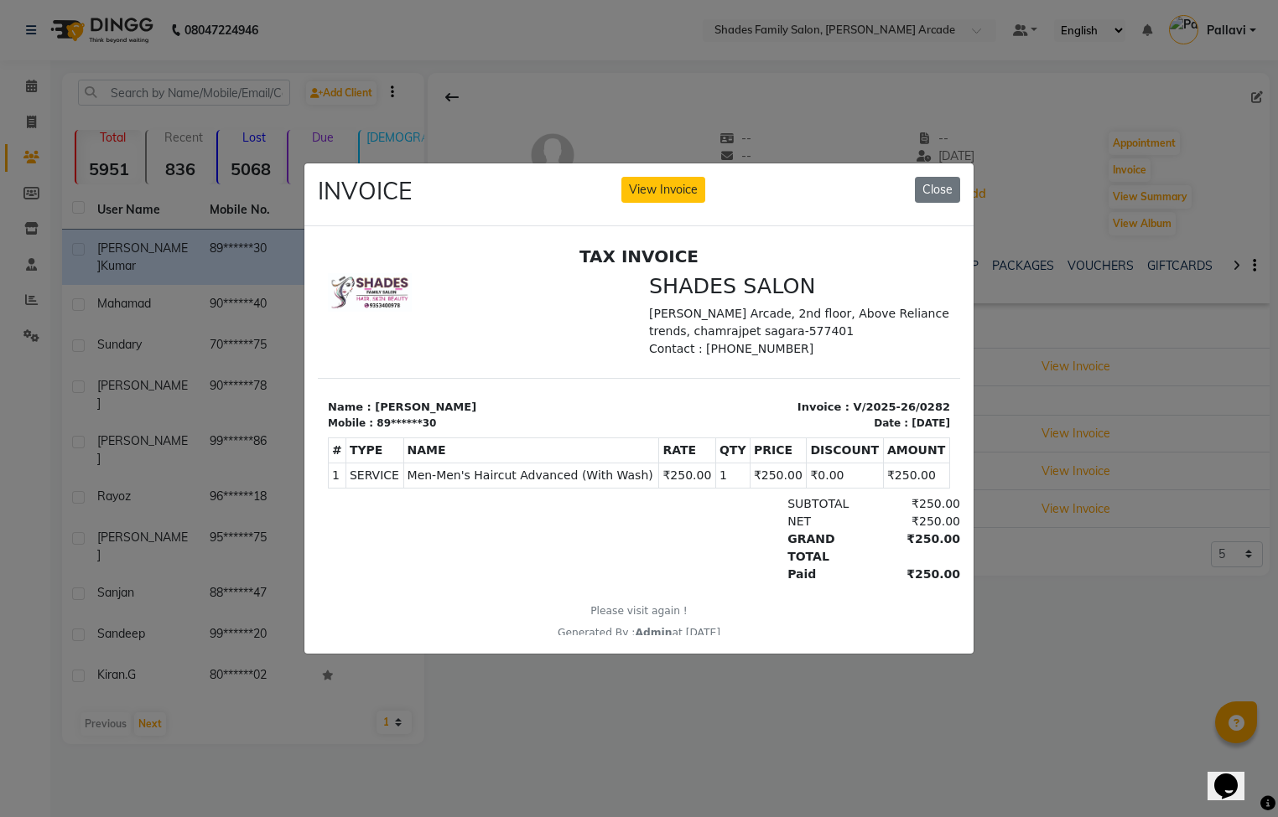
click at [1009, 573] on ngb-modal-window "INVOICE View Invoice Close" at bounding box center [639, 408] width 1278 height 817
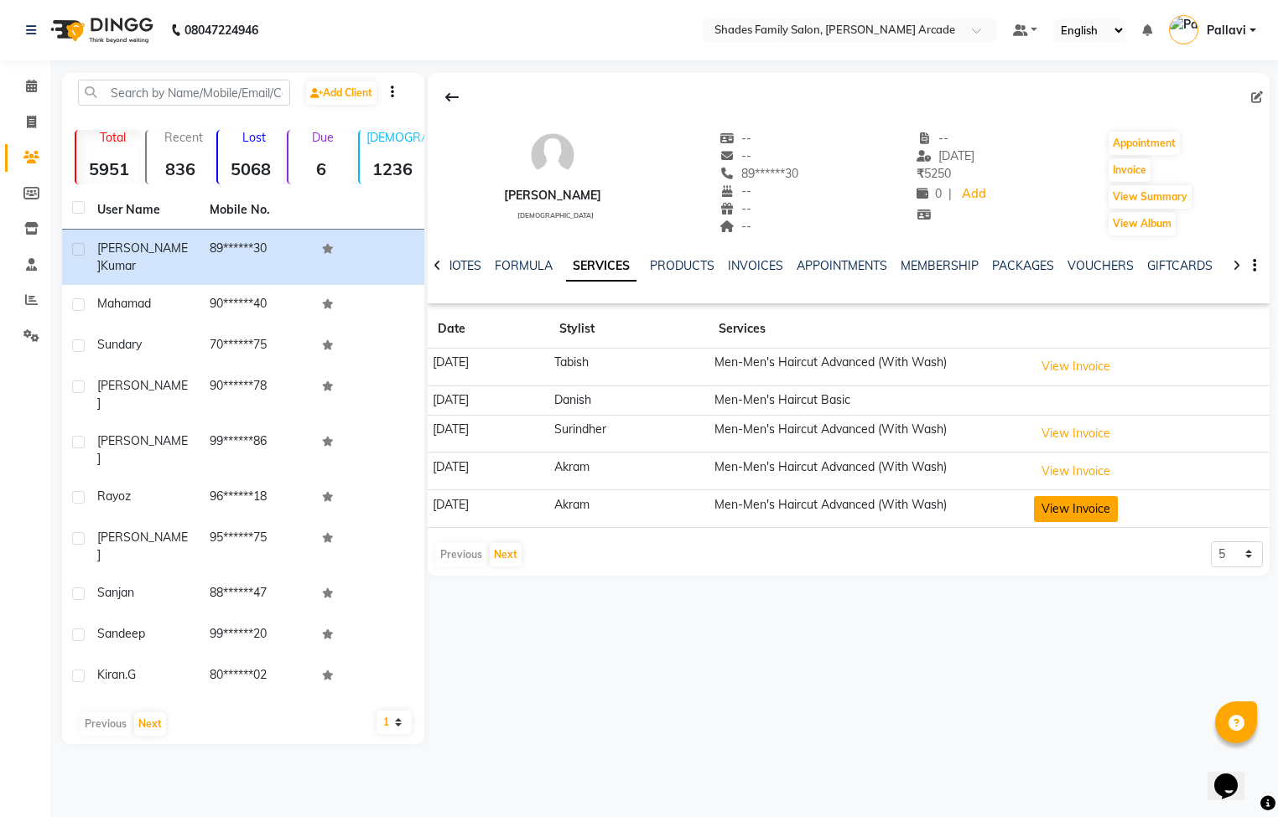
click at [1067, 514] on button "View Invoice" at bounding box center [1076, 509] width 84 height 26
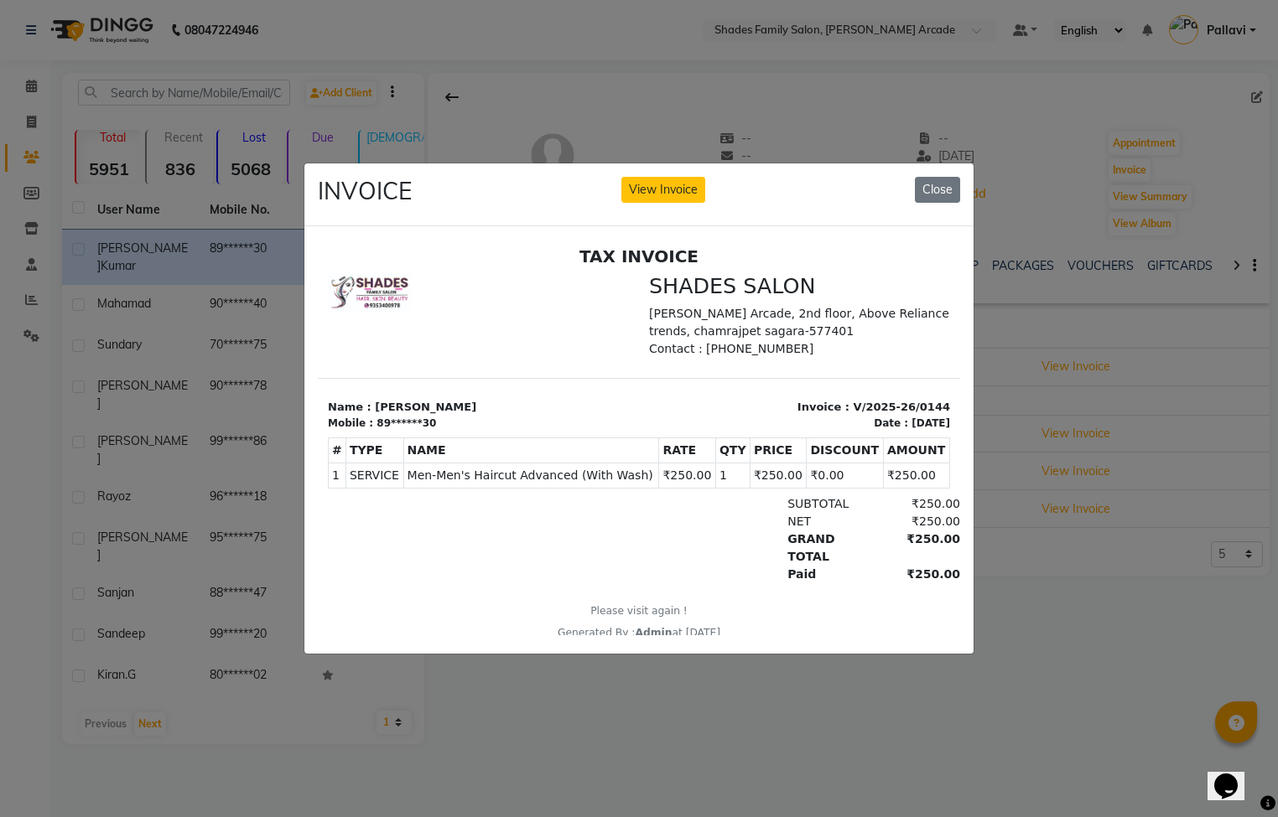
click at [1075, 602] on ngb-modal-window "INVOICE View Invoice Close" at bounding box center [639, 408] width 1278 height 817
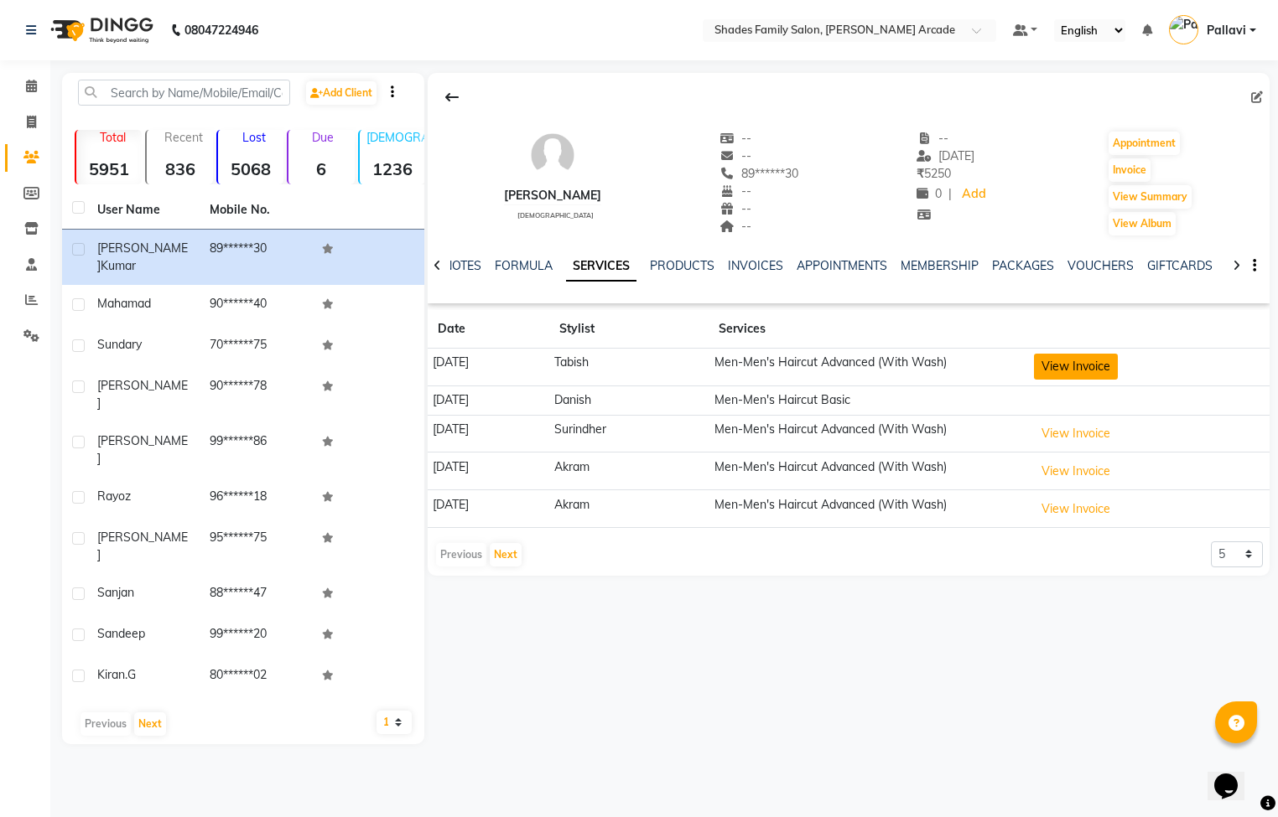
click at [1069, 361] on button "View Invoice" at bounding box center [1076, 367] width 84 height 26
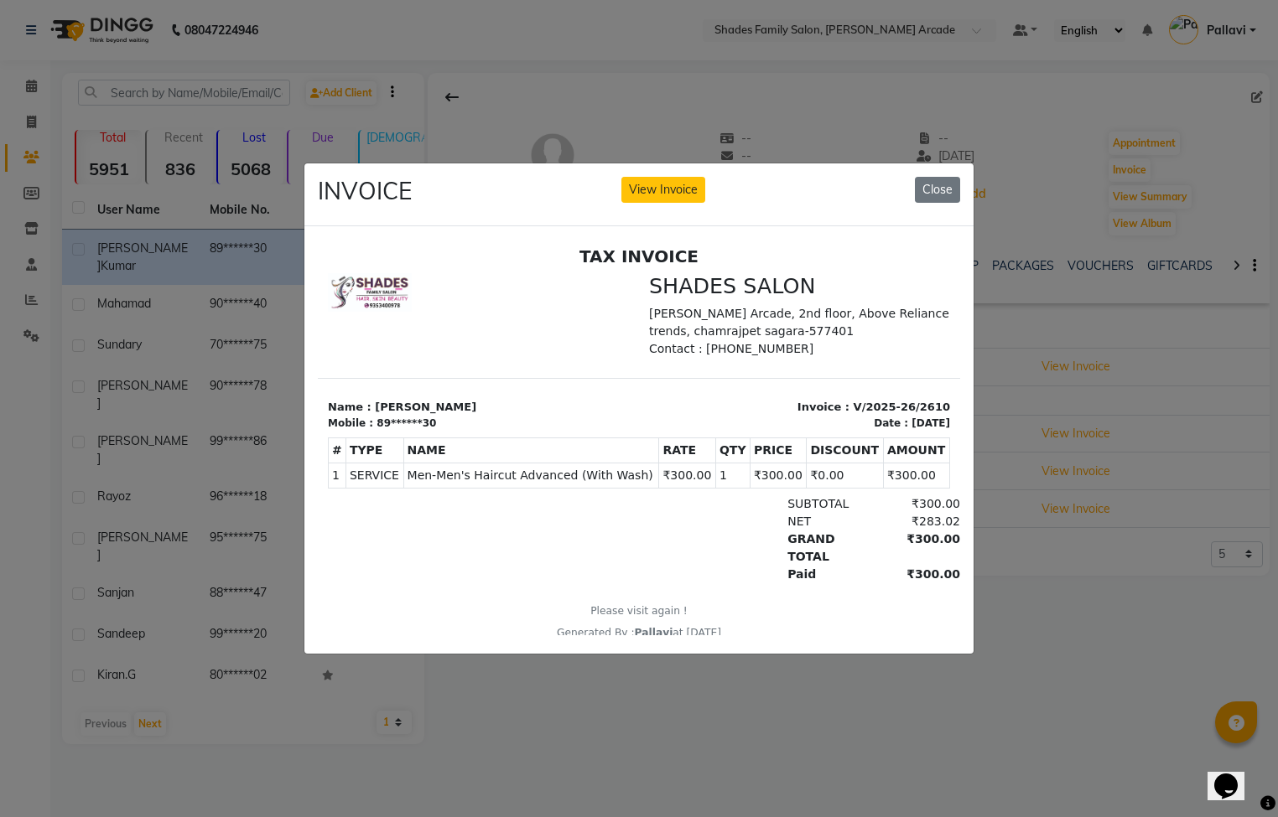
click at [850, 722] on ngb-modal-window "INVOICE View Invoice Close" at bounding box center [639, 408] width 1278 height 817
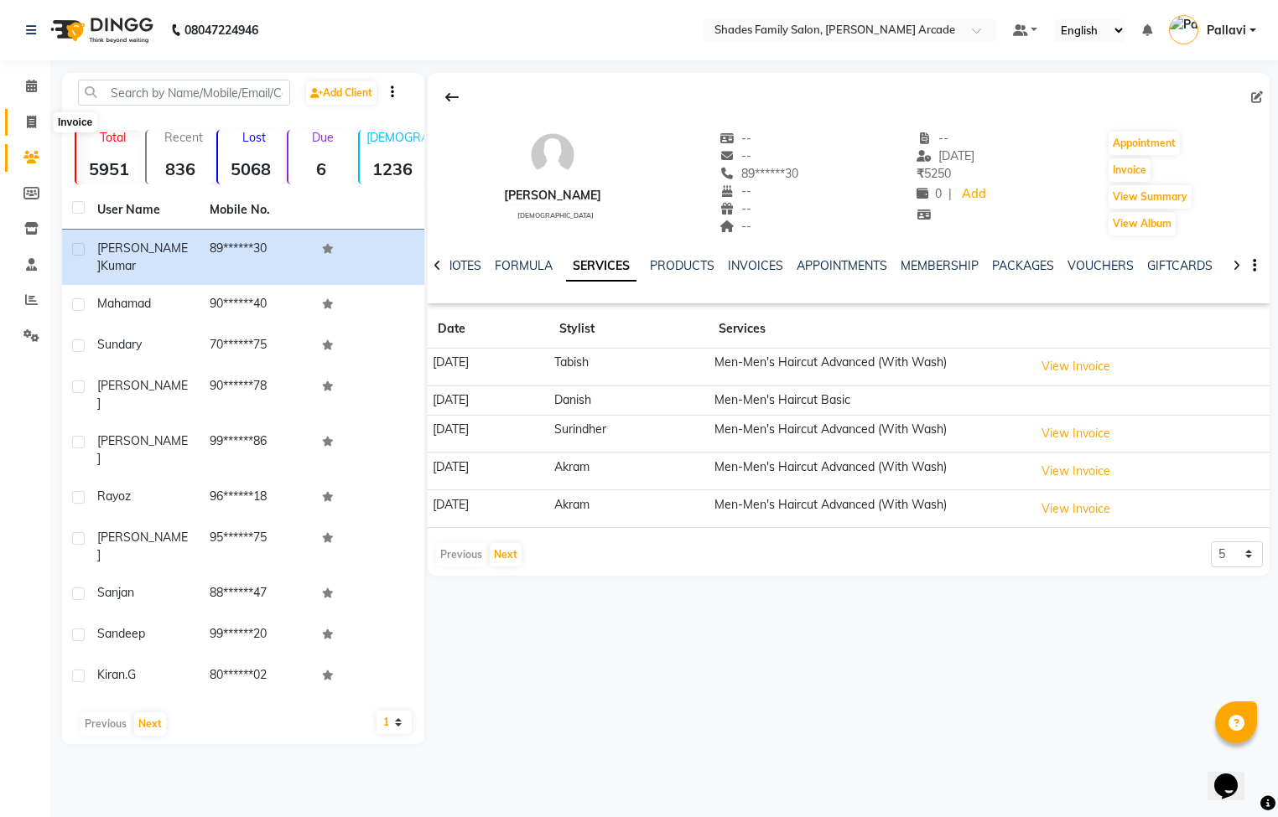
click at [29, 113] on span at bounding box center [31, 122] width 29 height 19
select select "5538"
select select "service"
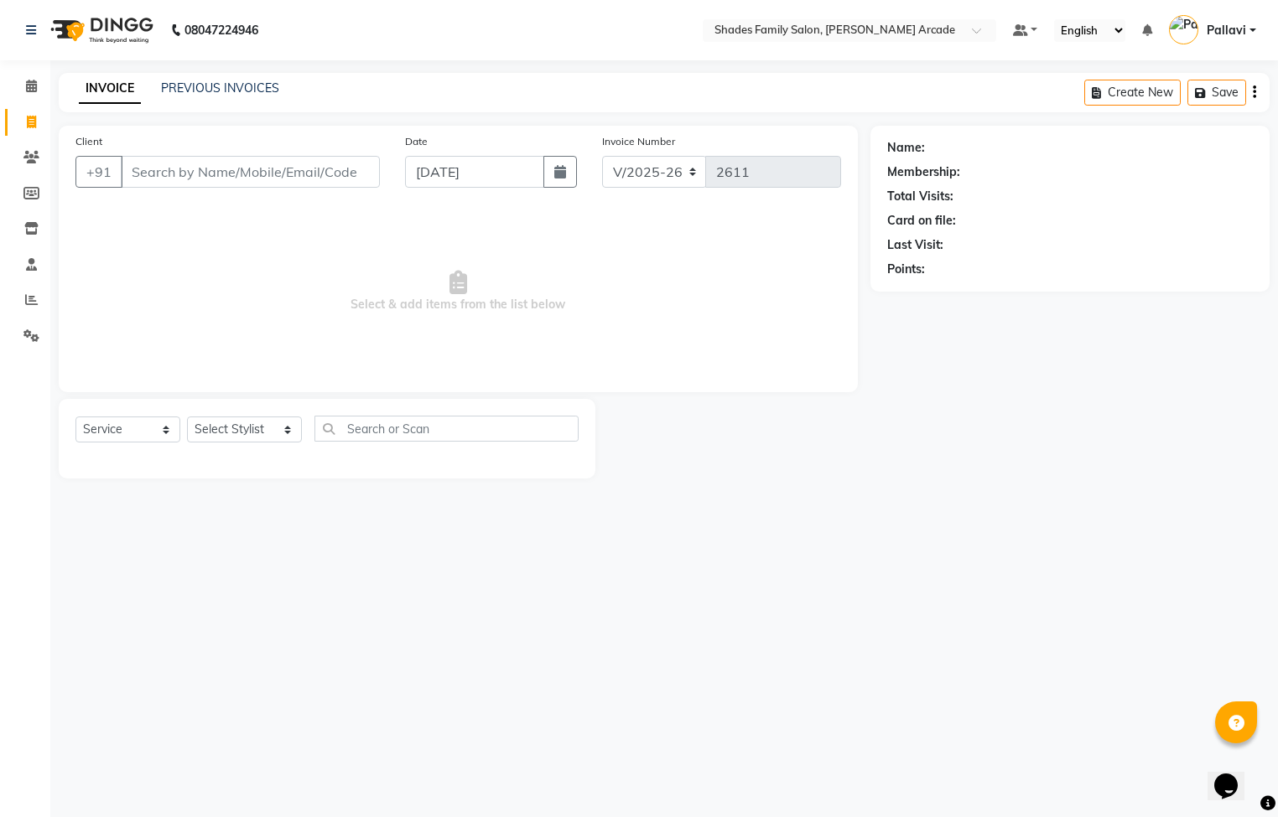
click at [245, 96] on div "PREVIOUS INVOICES" at bounding box center [220, 89] width 118 height 18
click at [254, 88] on link "PREVIOUS INVOICES" at bounding box center [220, 87] width 118 height 15
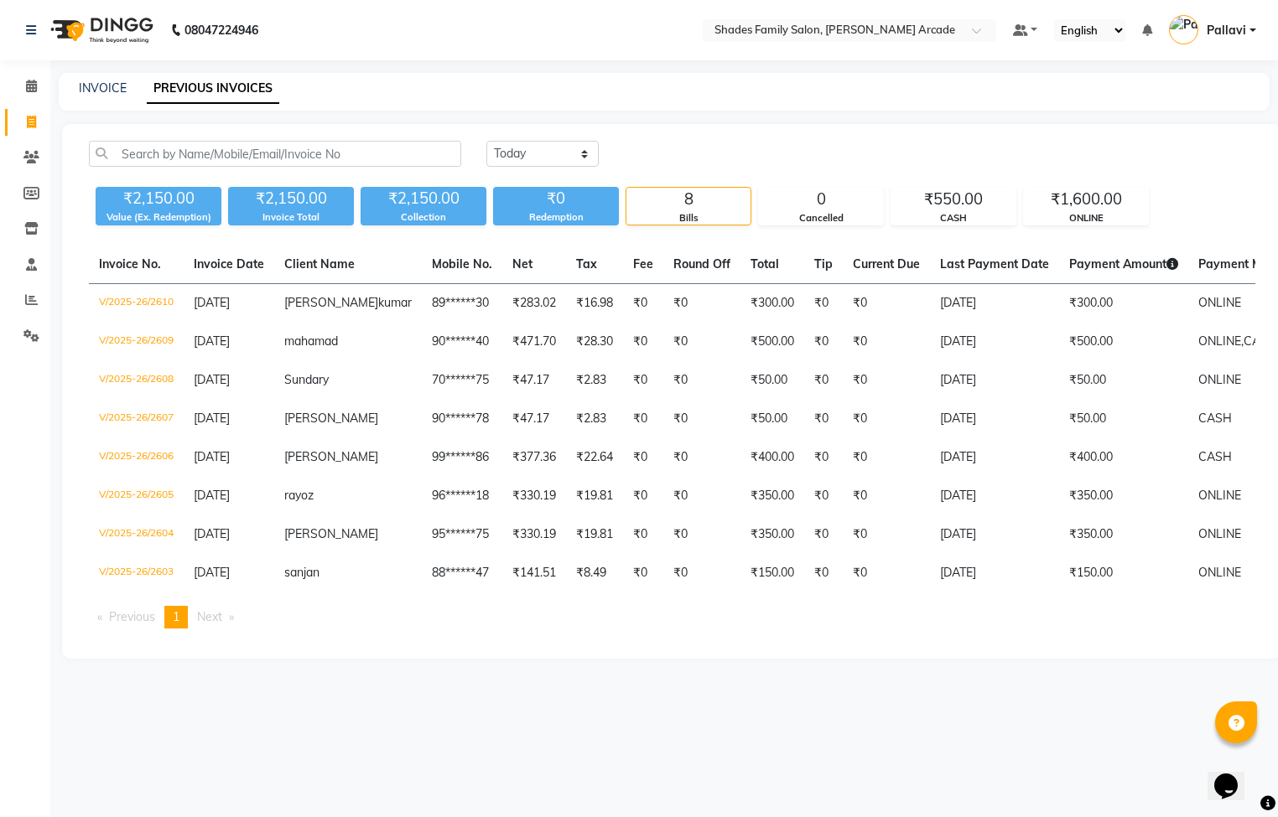
click at [103, 96] on div "INVOICE" at bounding box center [103, 89] width 48 height 18
click at [109, 86] on link "INVOICE" at bounding box center [103, 87] width 48 height 15
select select "5538"
select select "service"
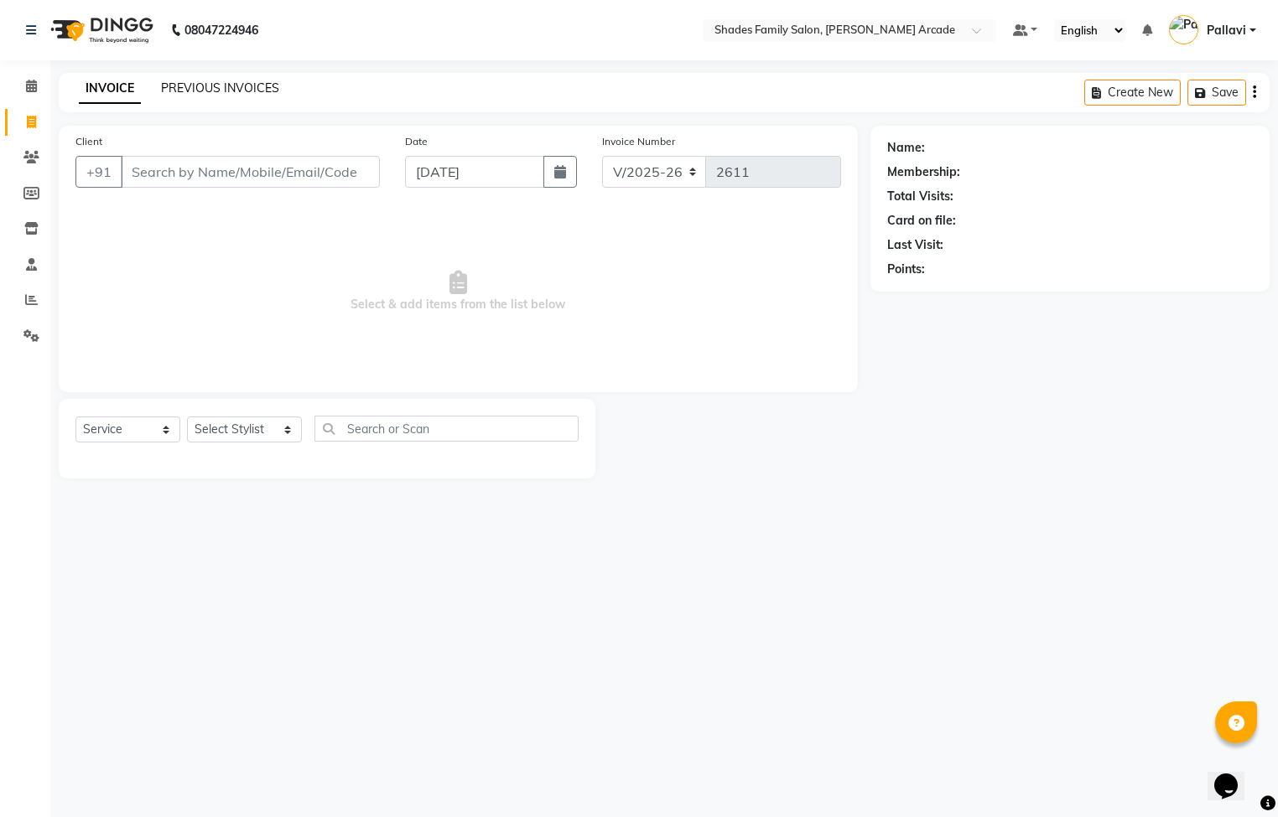
click at [184, 94] on link "PREVIOUS INVOICES" at bounding box center [220, 87] width 118 height 15
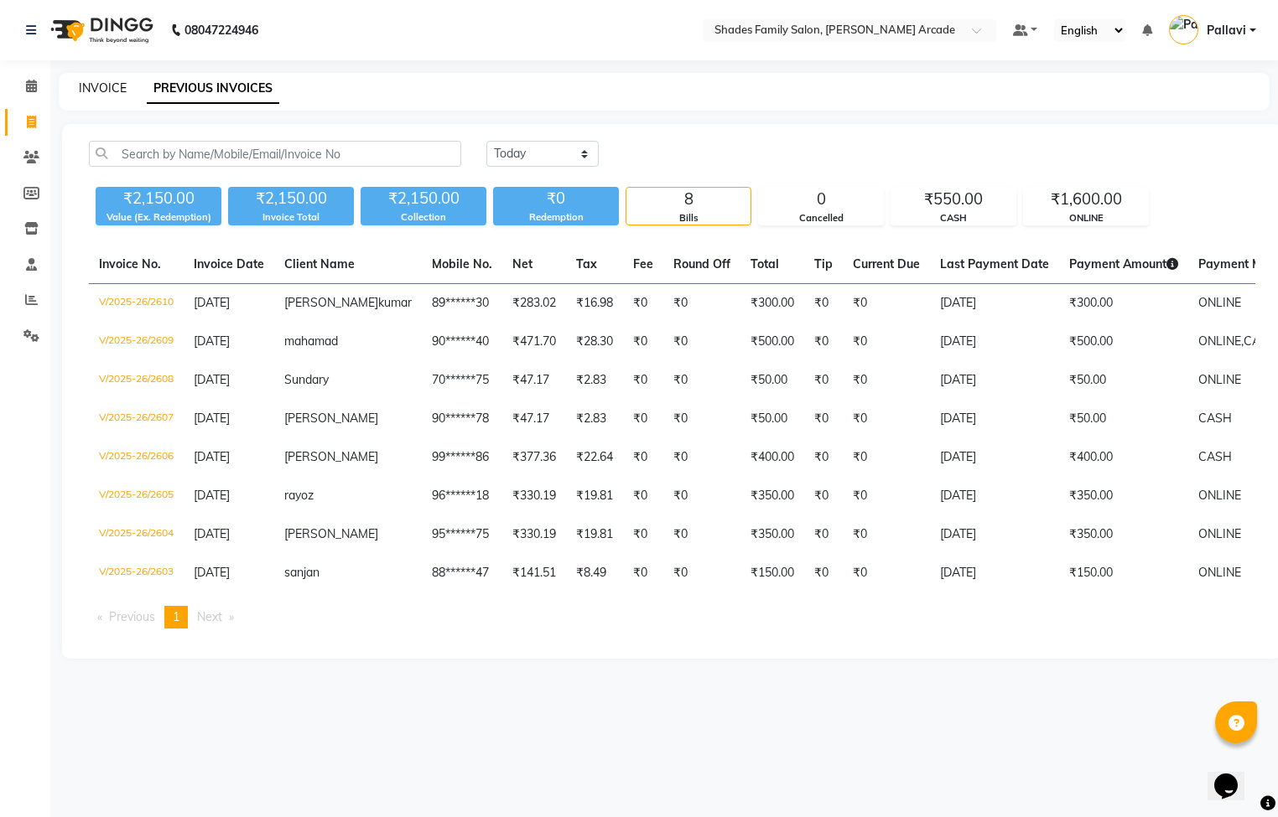
click at [81, 80] on link "INVOICE" at bounding box center [103, 87] width 48 height 15
select select "5538"
select select "service"
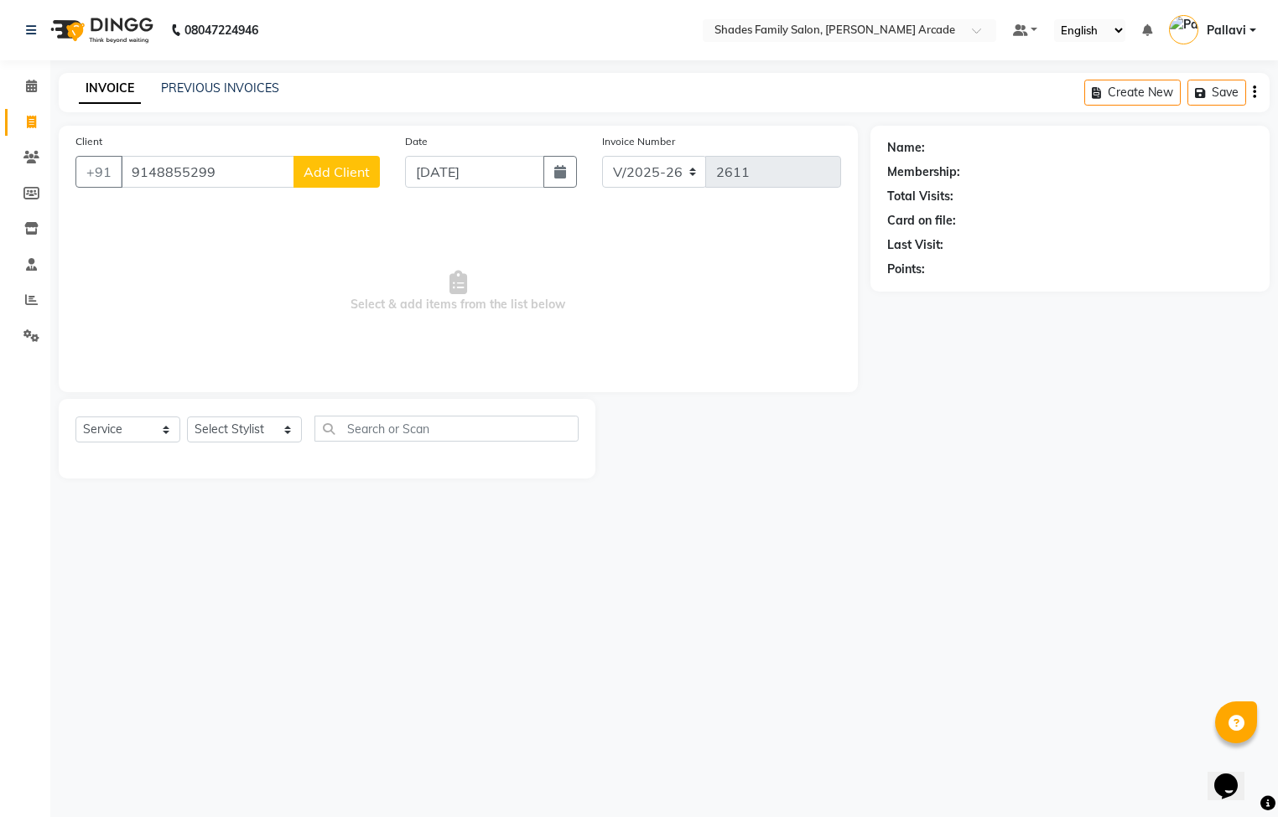
type input "9148855299"
click at [323, 174] on span "Add Client" at bounding box center [337, 171] width 66 height 17
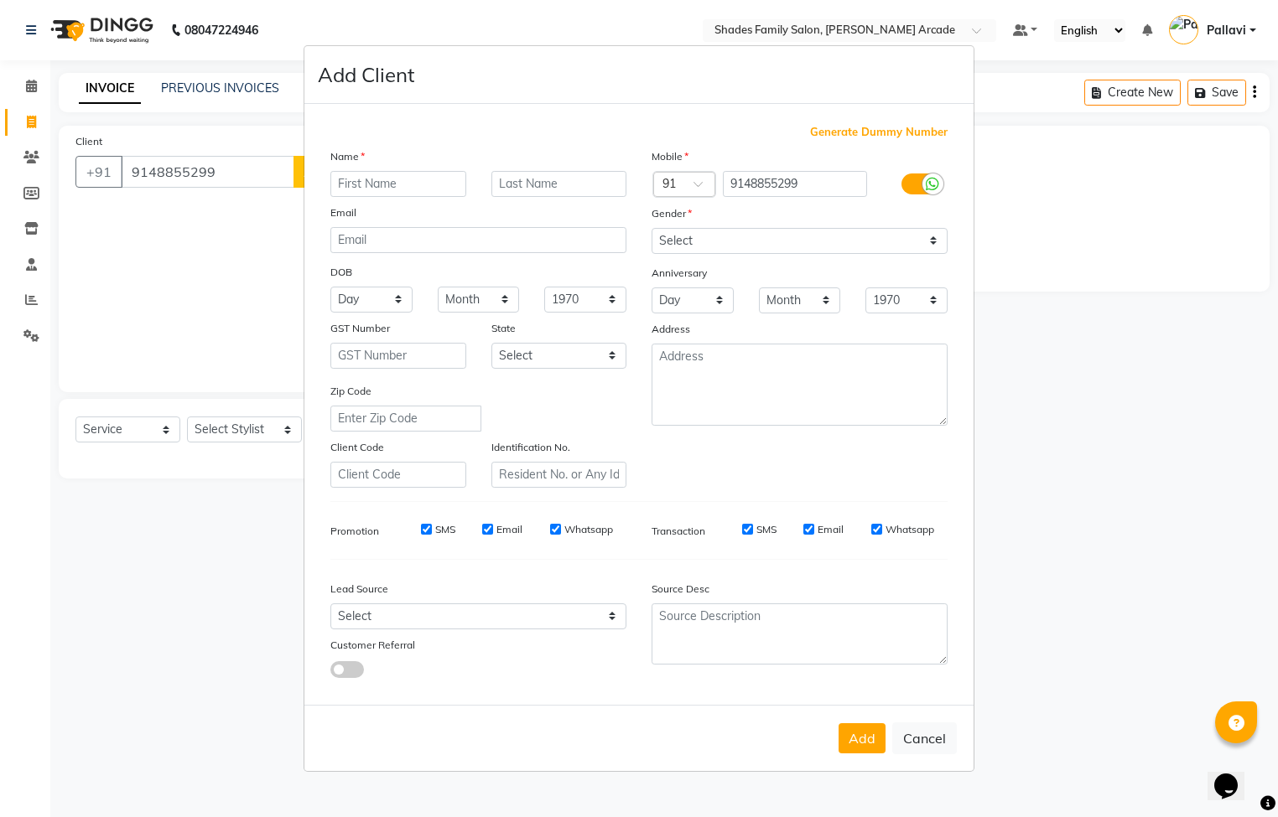
click at [401, 192] on input "text" at bounding box center [398, 184] width 136 height 26
type input "[PERSON_NAME]"
click at [662, 240] on select "Select [DEMOGRAPHIC_DATA] [DEMOGRAPHIC_DATA] Other Prefer Not To Say" at bounding box center [799, 241] width 296 height 26
select select "[DEMOGRAPHIC_DATA]"
click at [651, 229] on select "Select [DEMOGRAPHIC_DATA] [DEMOGRAPHIC_DATA] Other Prefer Not To Say" at bounding box center [799, 241] width 296 height 26
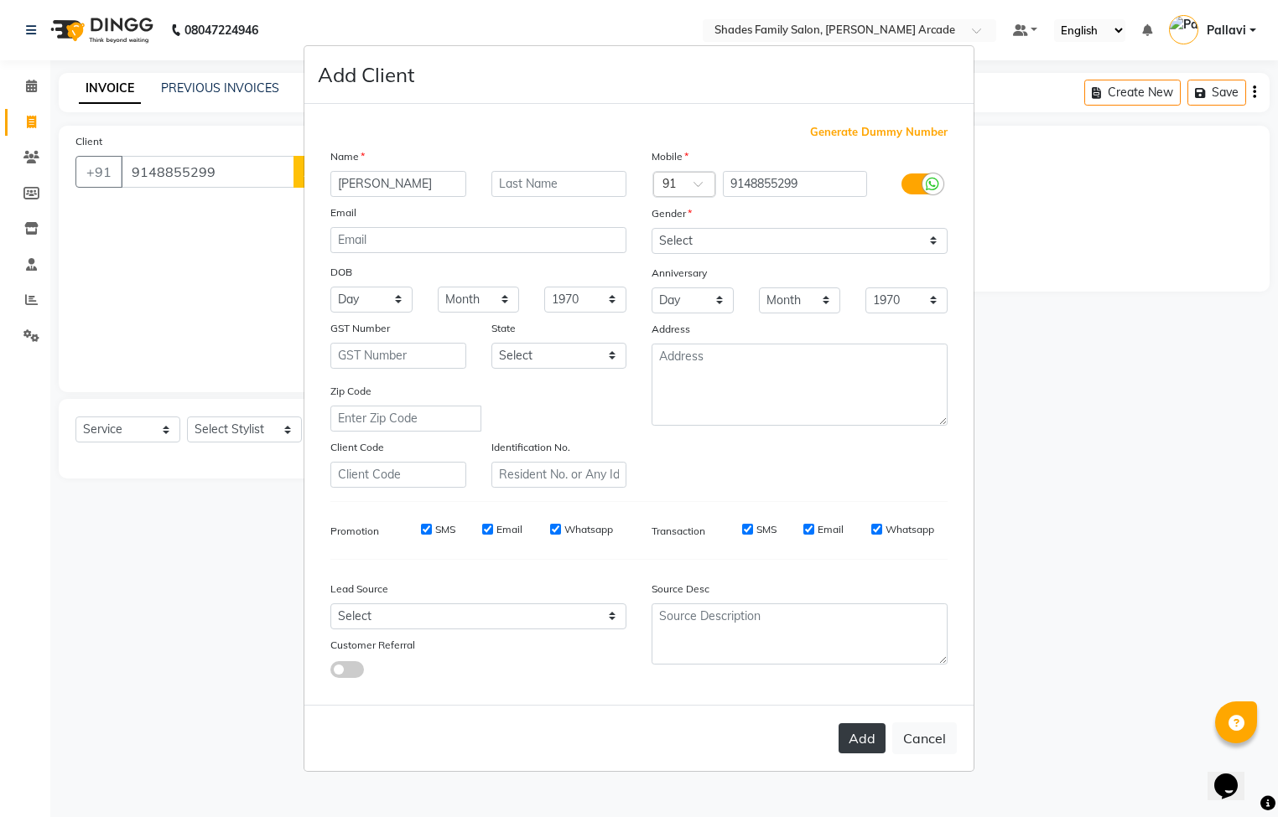
click at [858, 745] on button "Add" at bounding box center [861, 739] width 47 height 30
type input "91******99"
select select
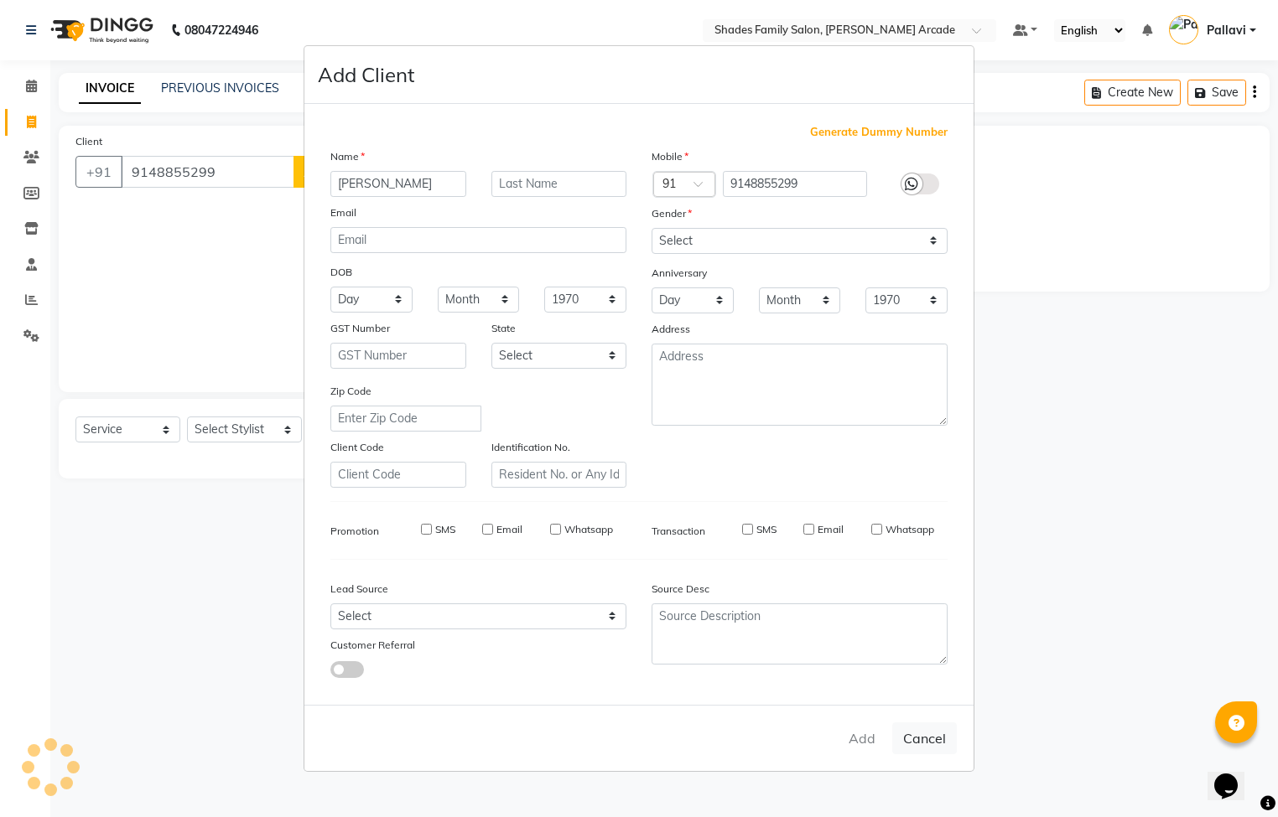
select select
checkbox input "false"
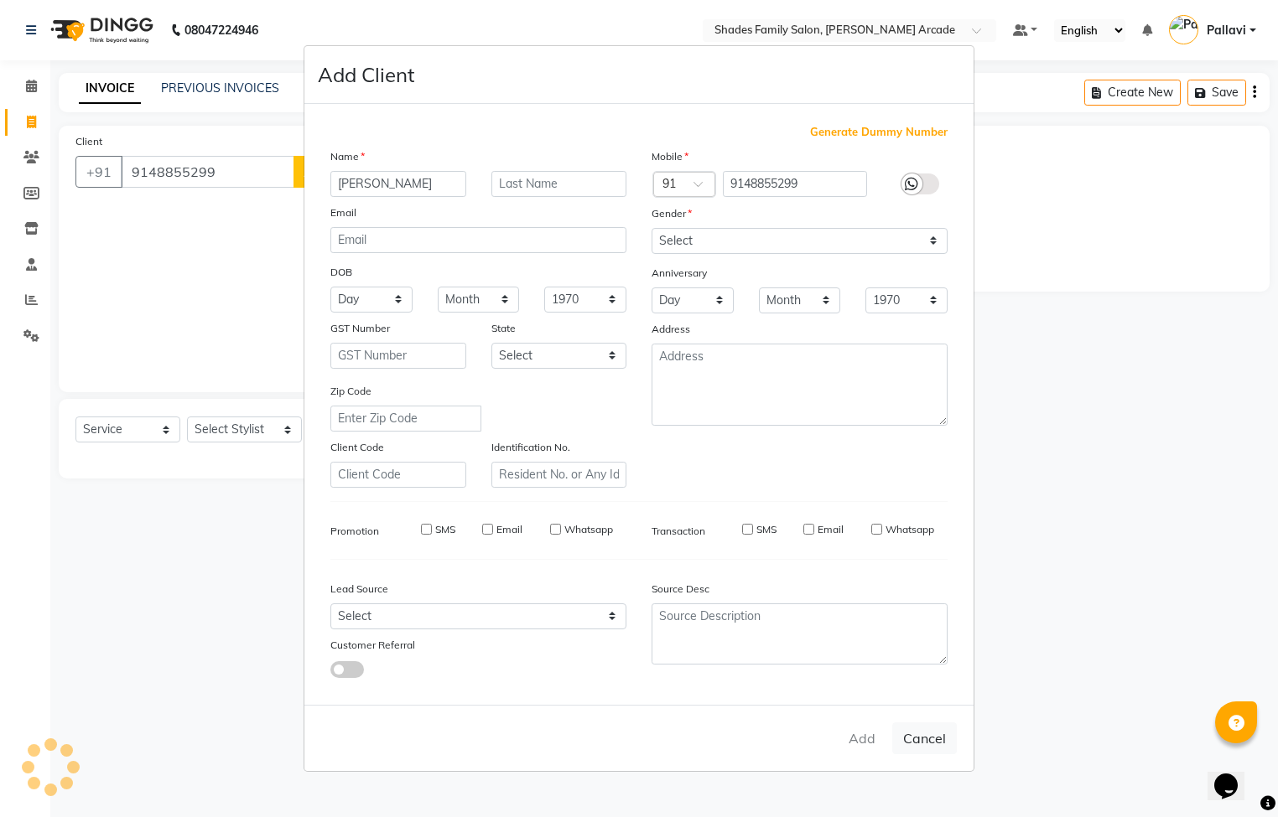
checkbox input "false"
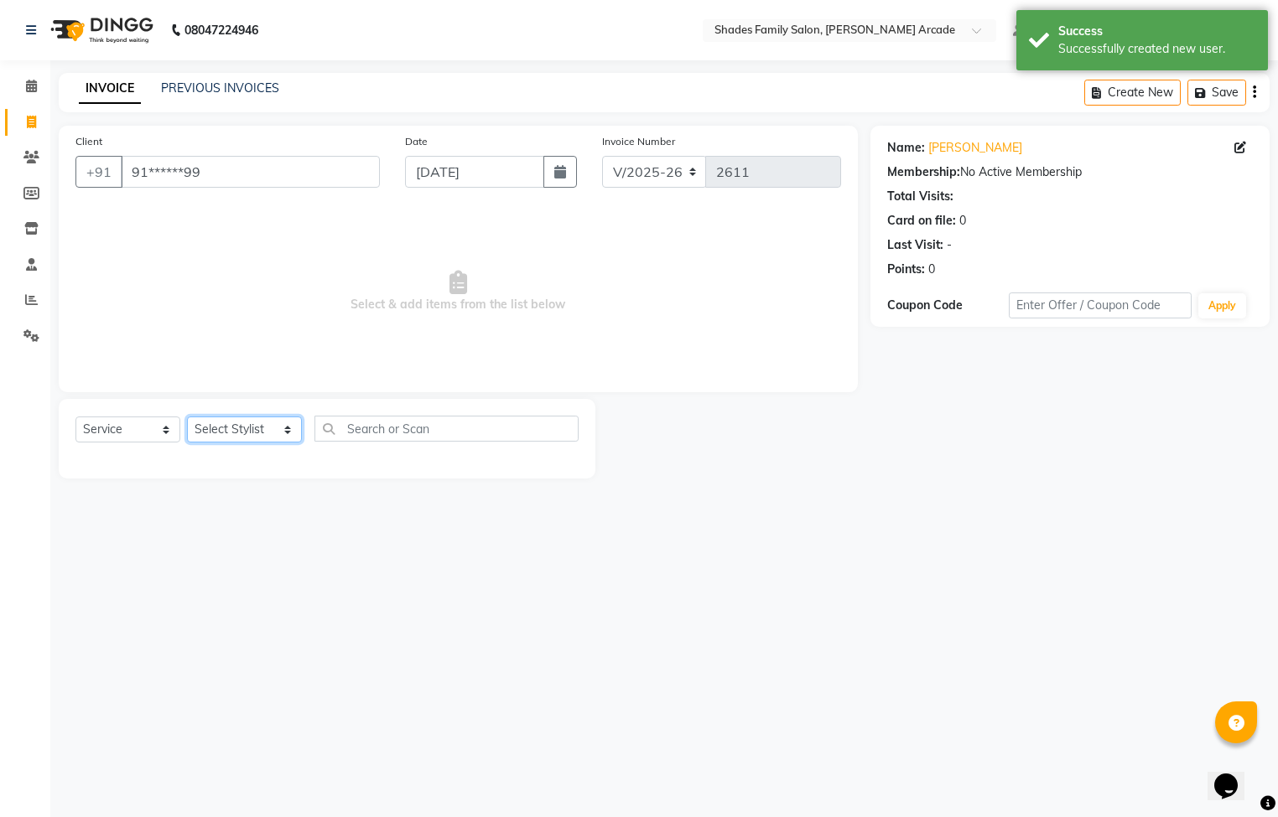
click at [252, 431] on select "Select Stylist Admin [PERSON_NAME] [PERSON_NAME] [PERSON_NAME] Danish [PERSON_N…" at bounding box center [244, 430] width 115 height 26
select select "87584"
click at [187, 418] on select "Select Stylist Admin [PERSON_NAME] [PERSON_NAME] [PERSON_NAME] Danish [PERSON_N…" at bounding box center [244, 430] width 115 height 26
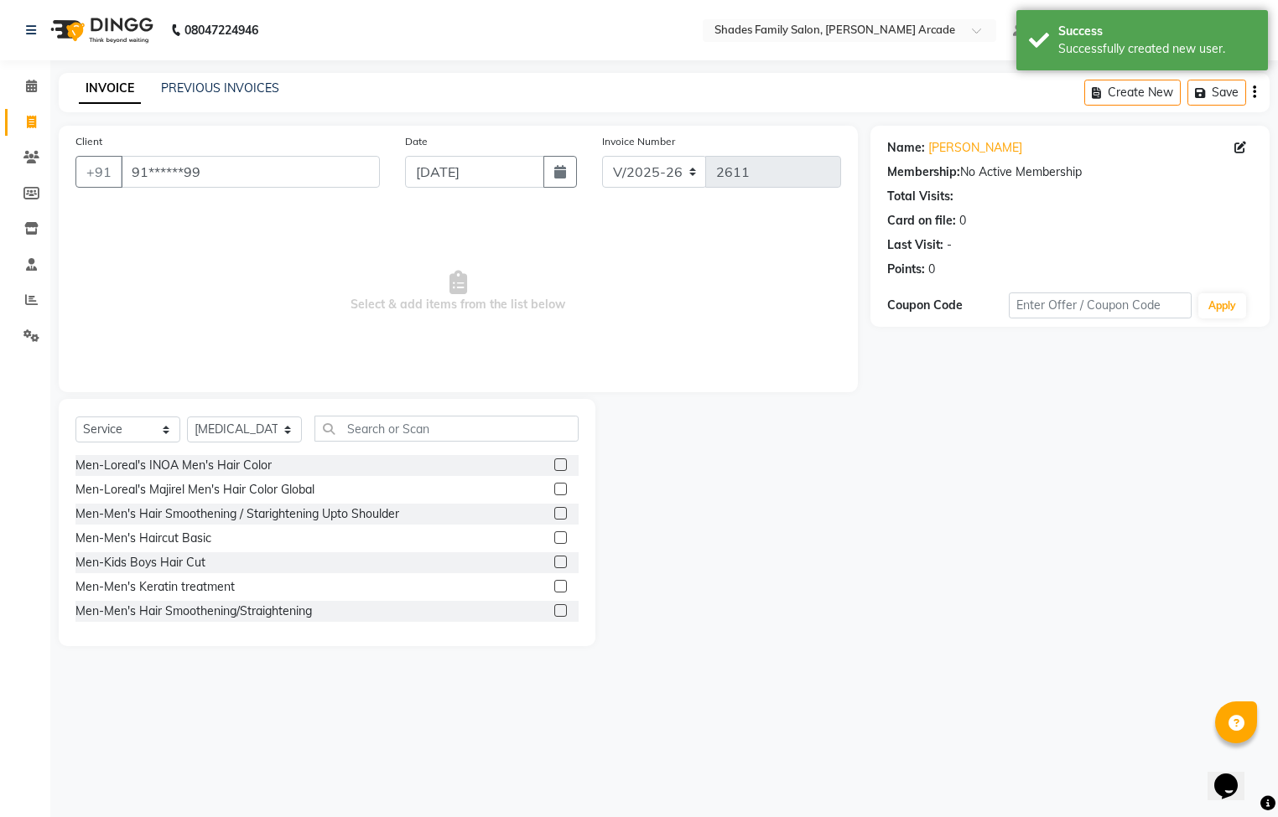
click at [387, 413] on div "Select Service Product Membership Package Voucher Prepaid Gift Card Select Styl…" at bounding box center [327, 522] width 537 height 247
click at [403, 420] on input "text" at bounding box center [446, 429] width 264 height 26
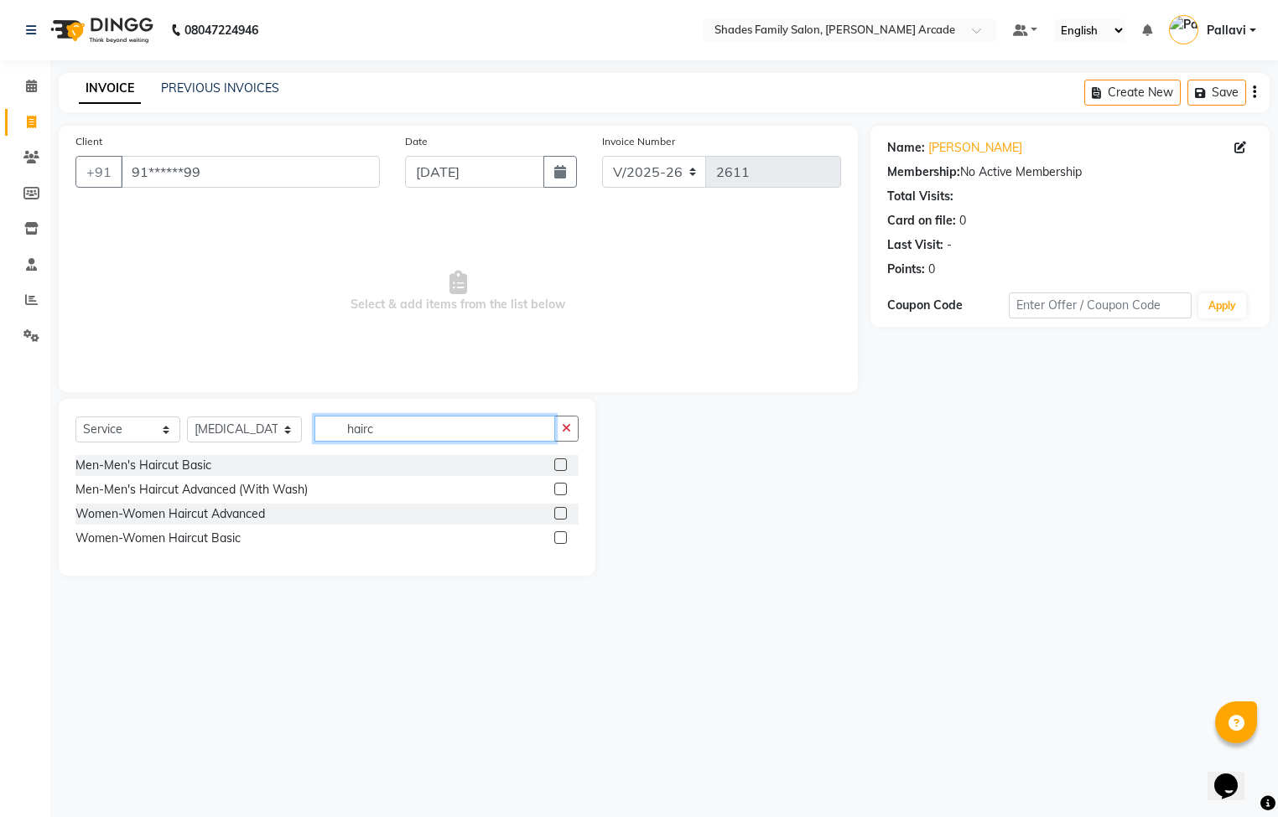
type input "hairc"
click at [554, 518] on label at bounding box center [560, 513] width 13 height 13
click at [554, 518] on input "checkbox" at bounding box center [559, 514] width 11 height 11
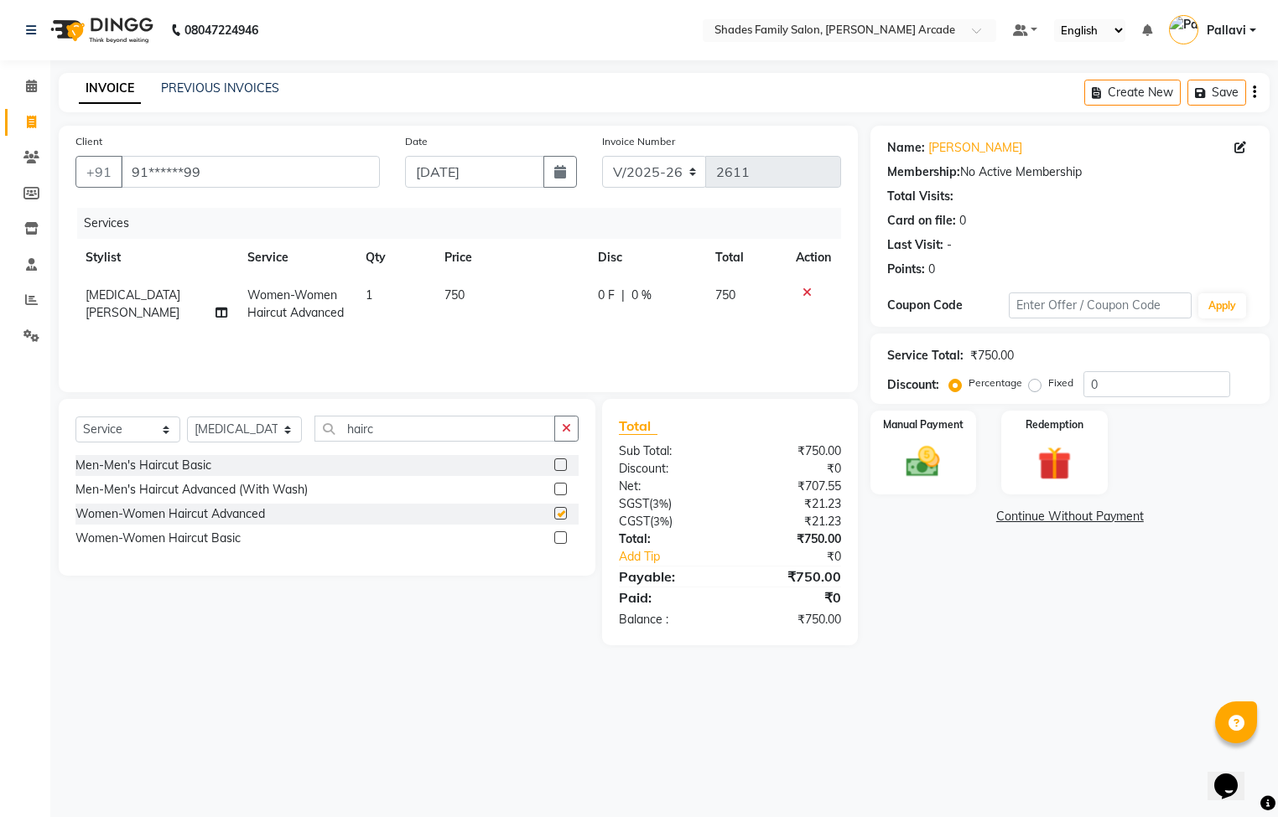
checkbox input "false"
click at [451, 300] on span "750" at bounding box center [454, 295] width 20 height 15
select select "87584"
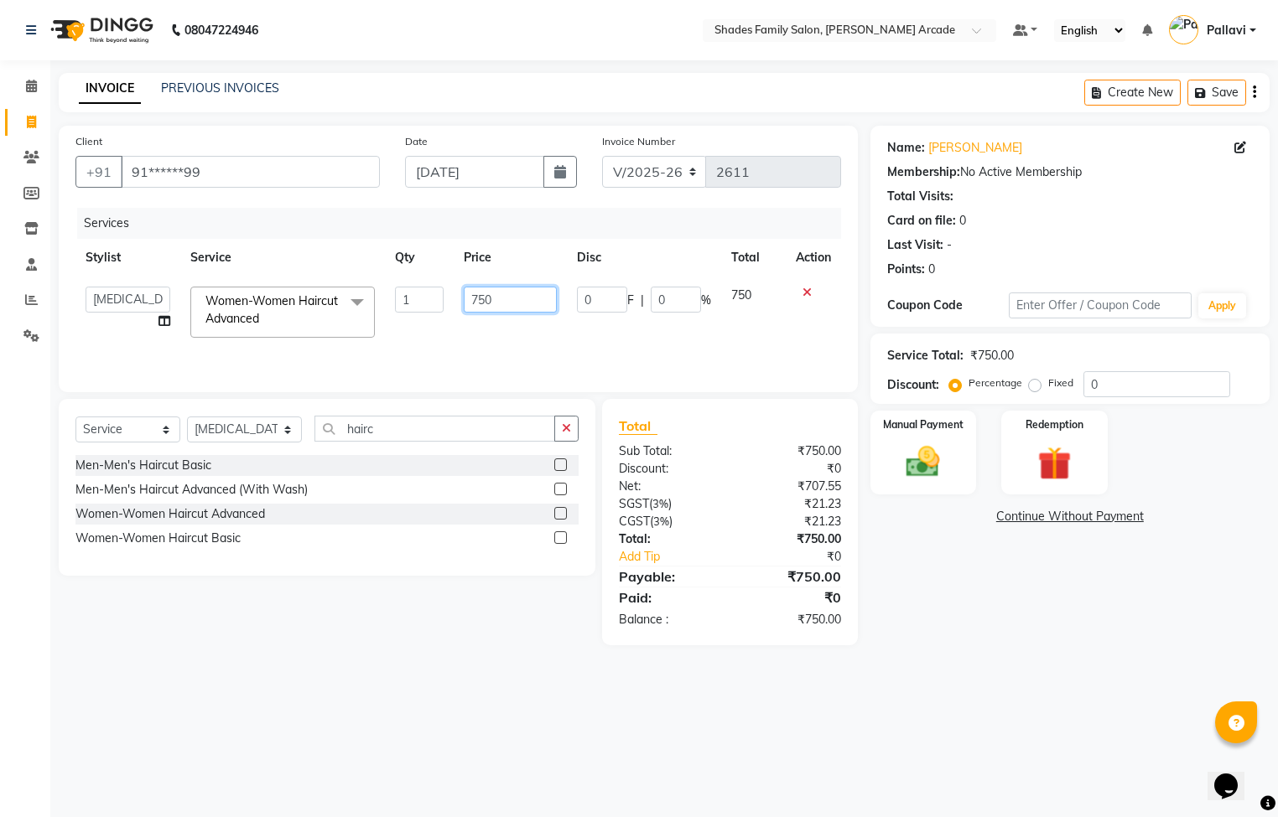
click at [494, 292] on input "750" at bounding box center [510, 300] width 93 height 26
type input "7"
type input "900"
click at [937, 476] on img at bounding box center [923, 463] width 57 height 40
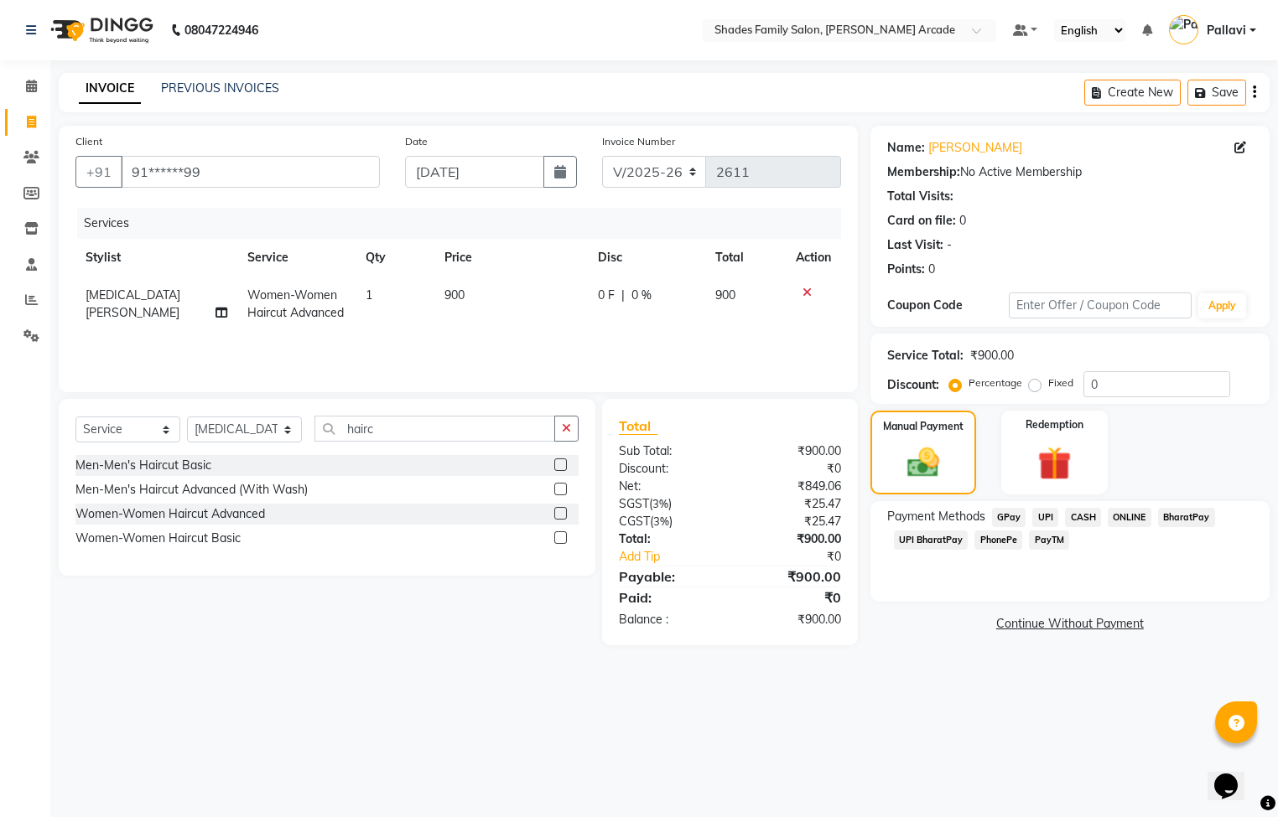
click at [1082, 513] on span "CASH" at bounding box center [1083, 517] width 36 height 19
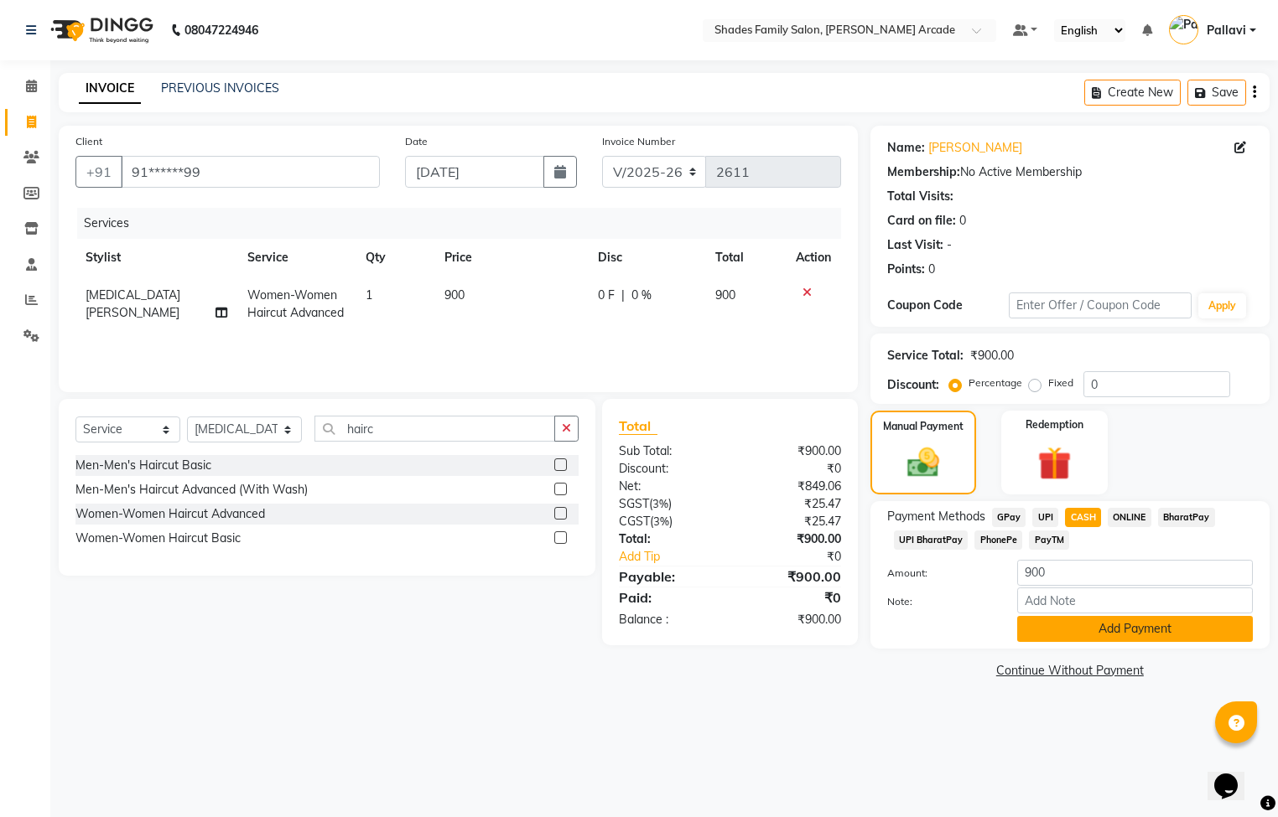
click at [1082, 627] on button "Add Payment" at bounding box center [1135, 629] width 236 height 26
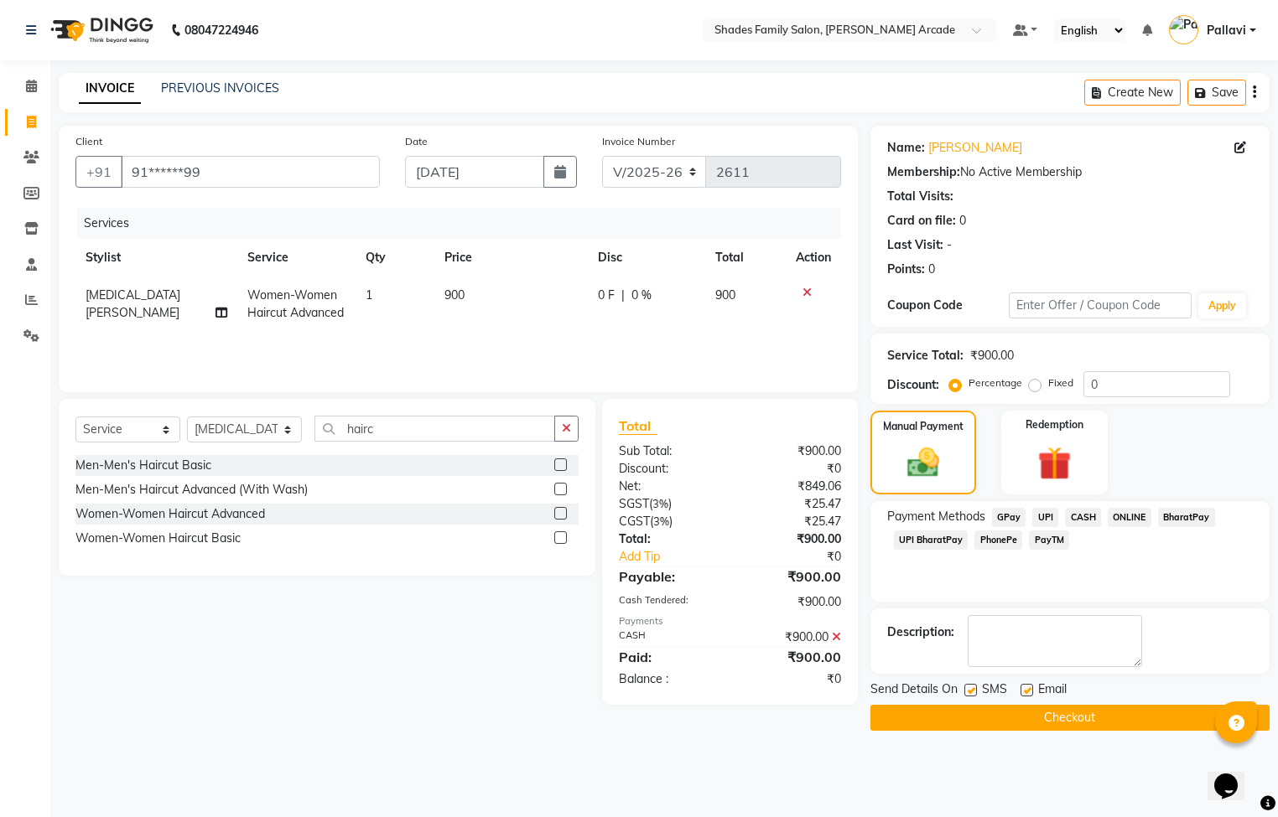
click at [1004, 712] on button "Checkout" at bounding box center [1069, 718] width 399 height 26
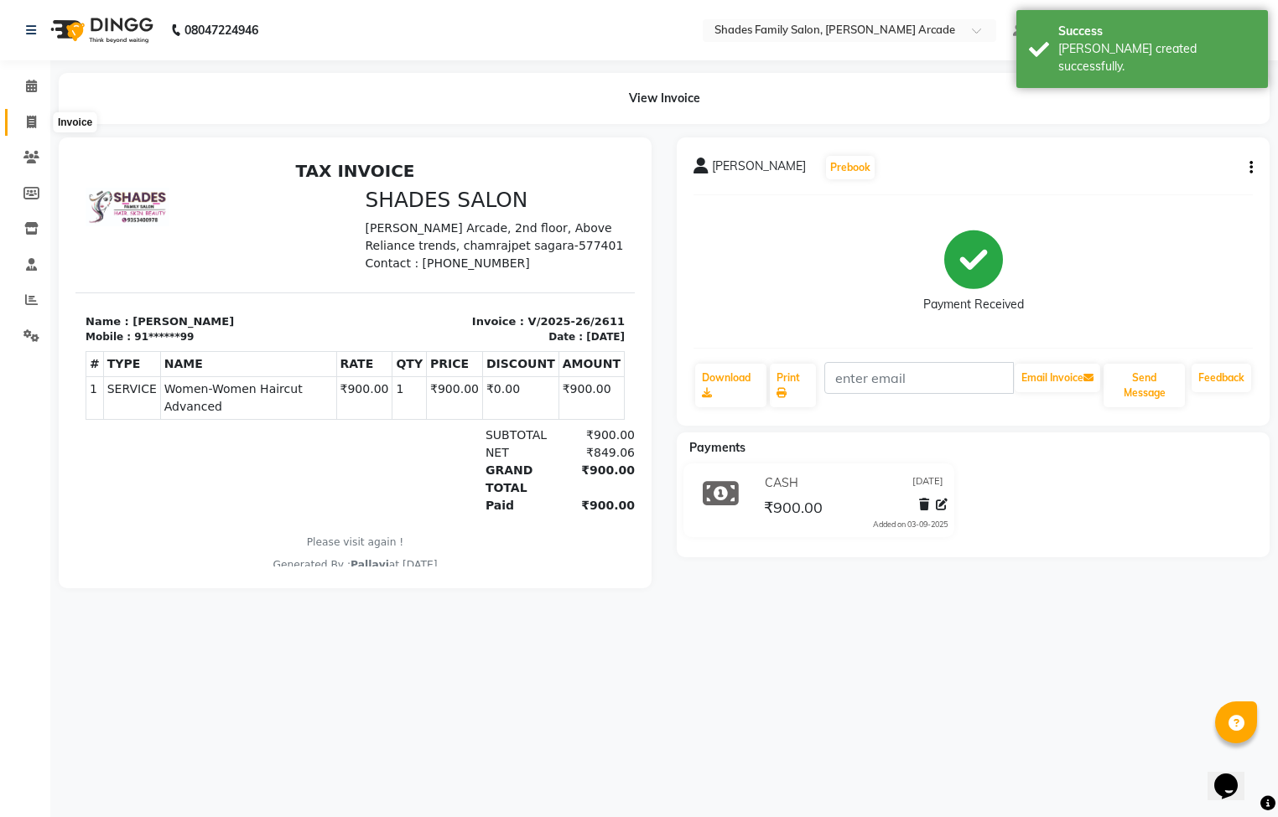
click at [33, 128] on span at bounding box center [31, 122] width 29 height 19
select select "5538"
select select "service"
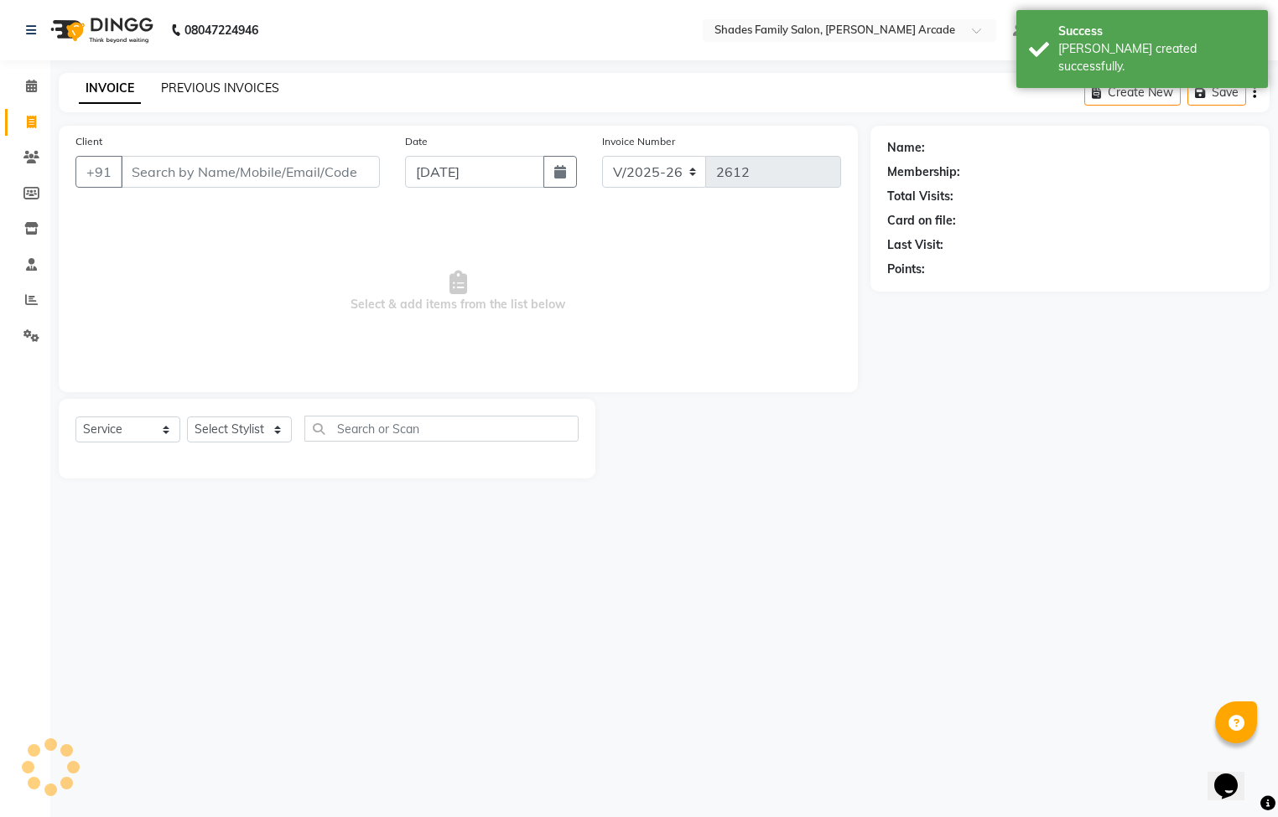
click at [202, 88] on link "PREVIOUS INVOICES" at bounding box center [220, 87] width 118 height 15
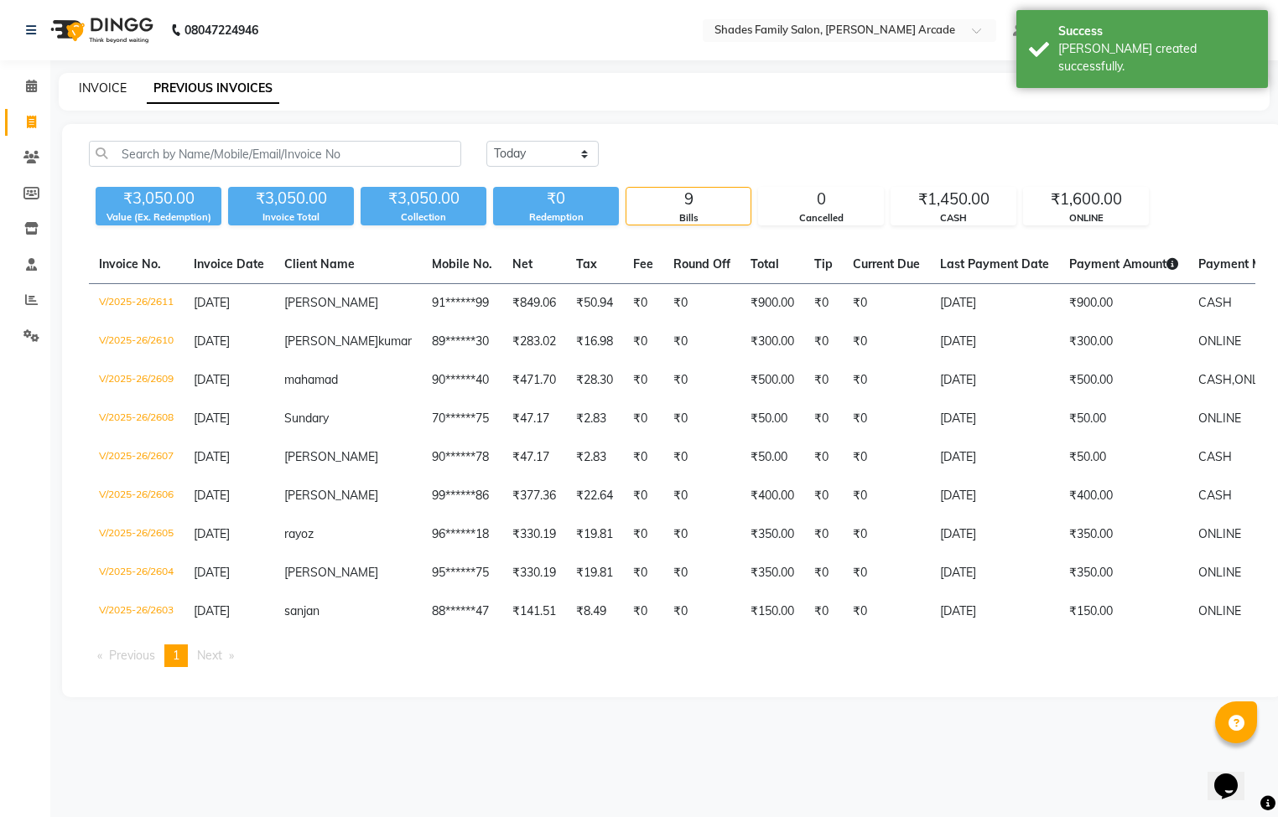
click at [117, 88] on link "INVOICE" at bounding box center [103, 87] width 48 height 15
select select "5538"
select select "service"
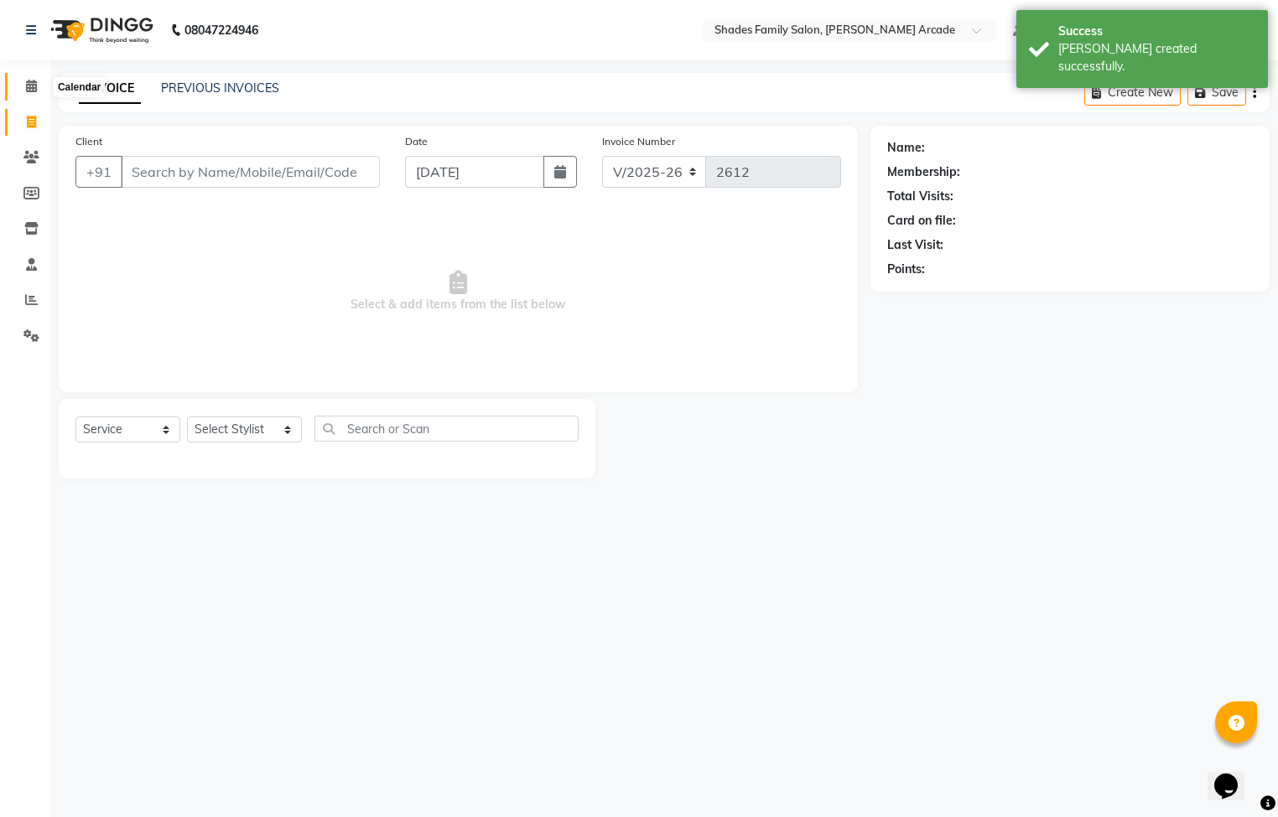
click at [26, 84] on icon at bounding box center [31, 86] width 11 height 13
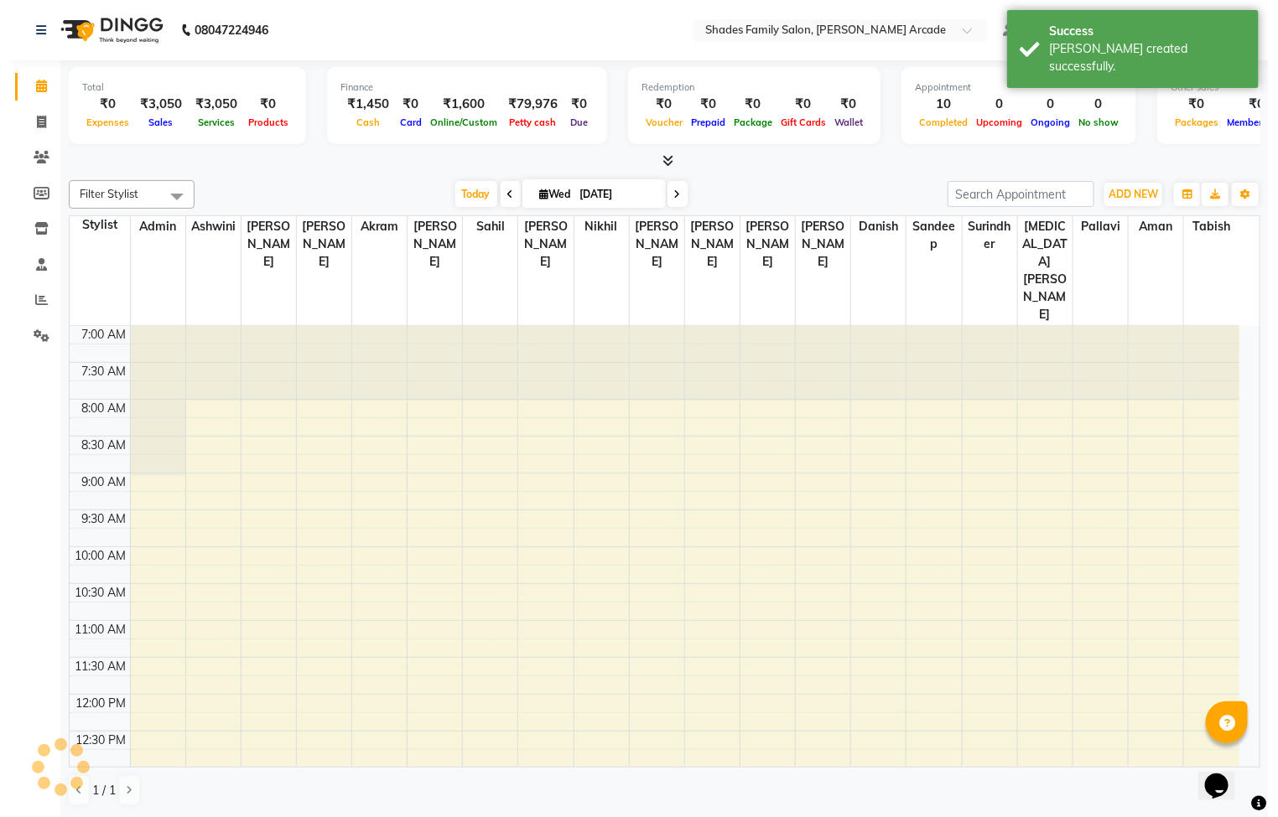
scroll to position [529, 0]
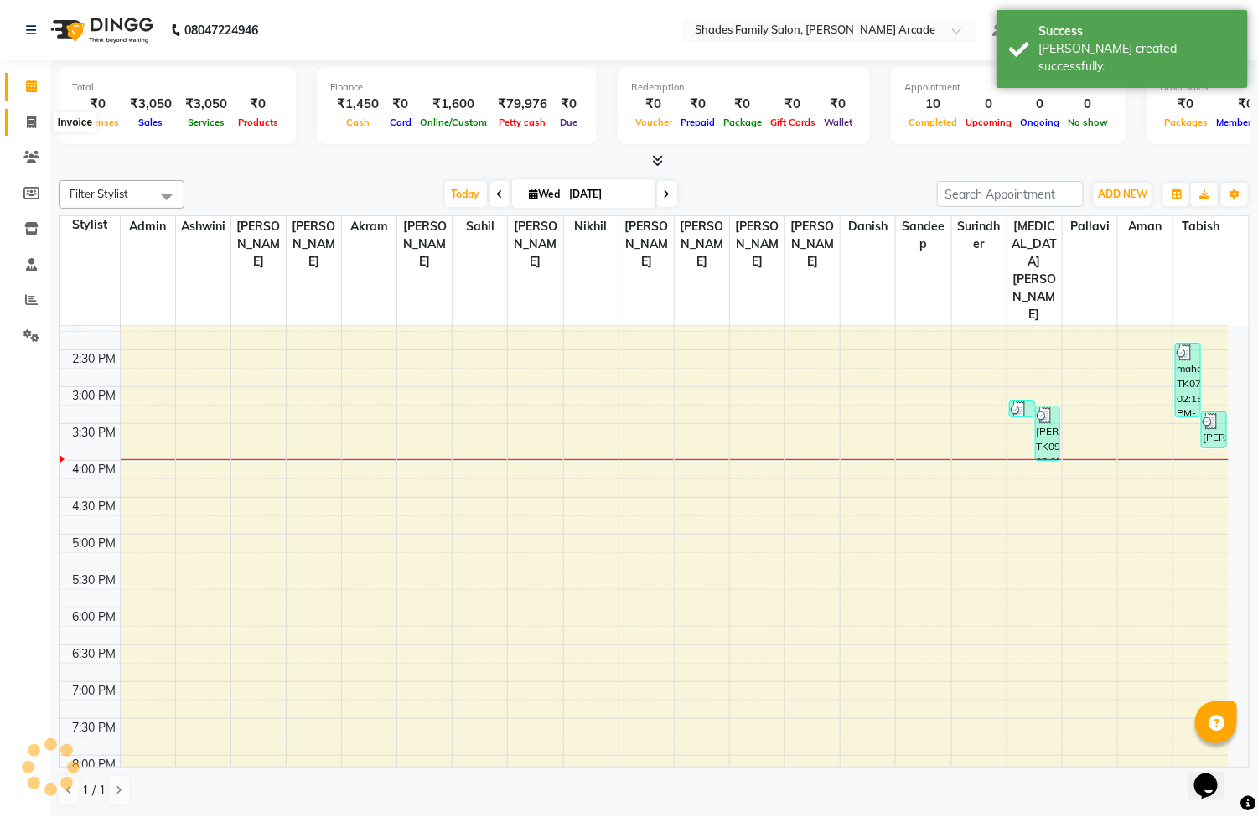
click at [27, 126] on icon at bounding box center [31, 122] width 9 height 13
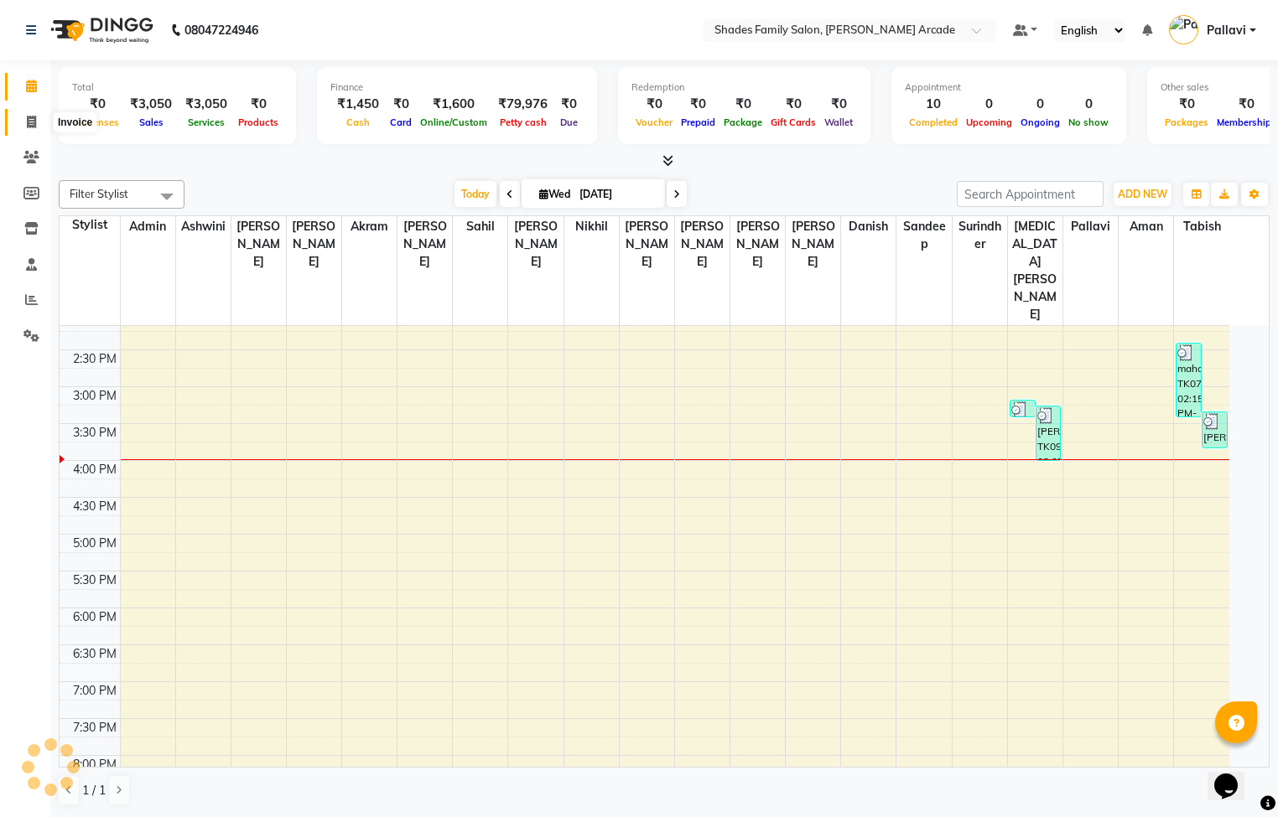
select select "5538"
select select "service"
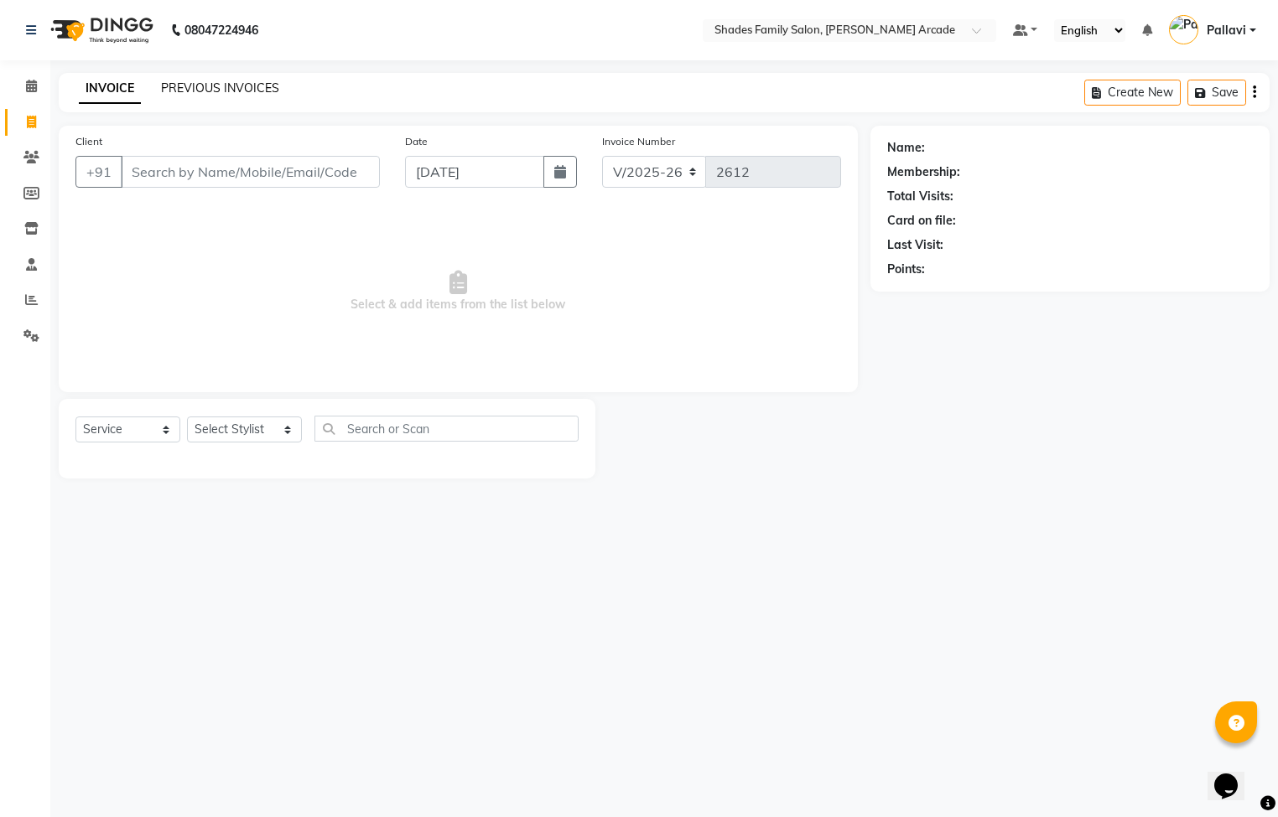
click at [239, 80] on link "PREVIOUS INVOICES" at bounding box center [220, 87] width 118 height 15
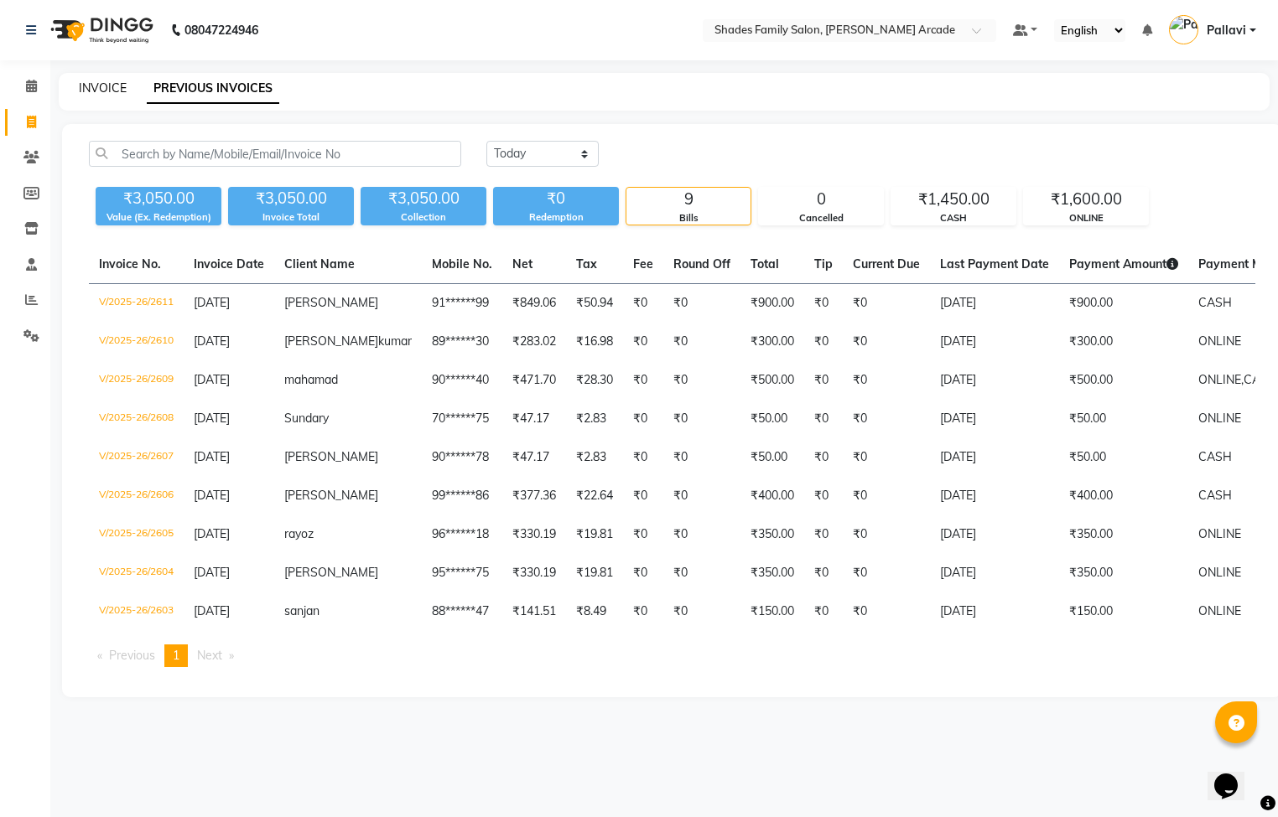
click at [86, 88] on link "INVOICE" at bounding box center [103, 87] width 48 height 15
select select "5538"
select select "service"
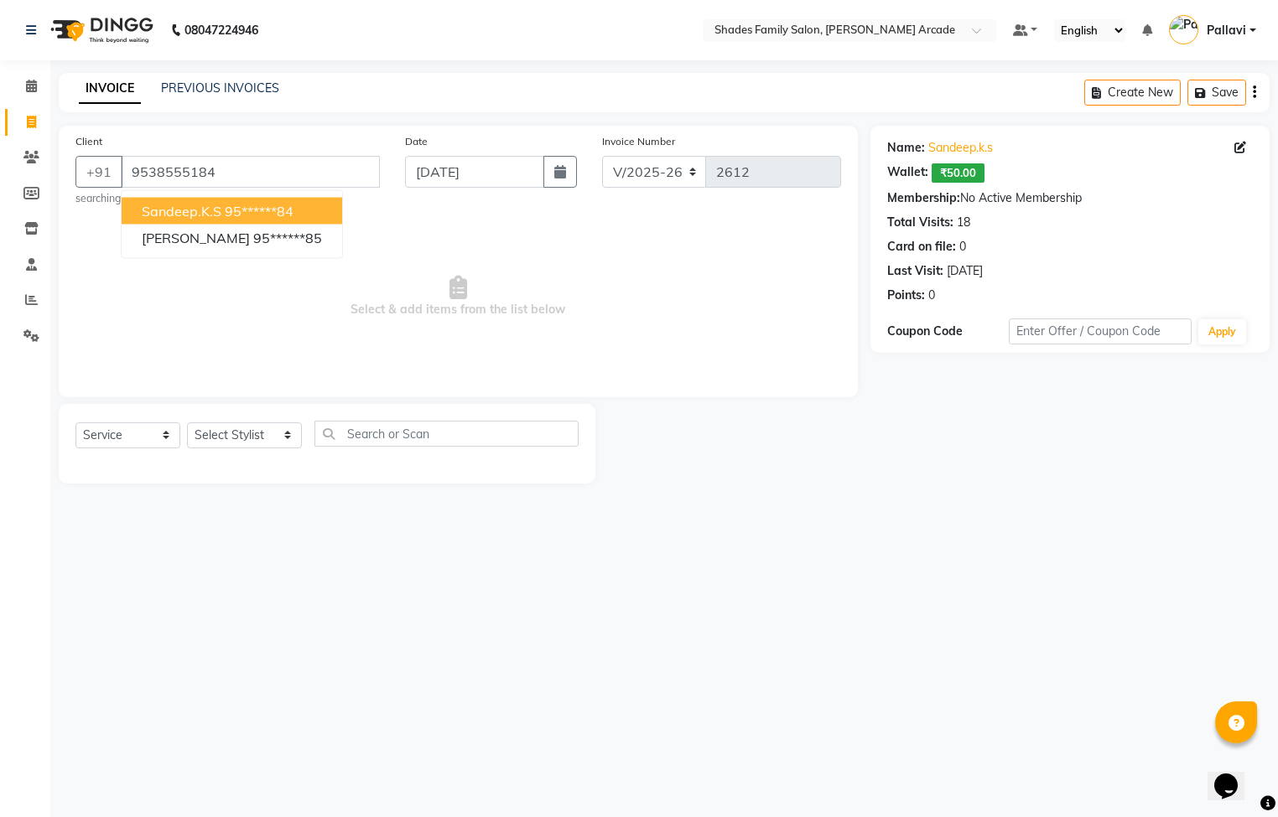
click at [171, 204] on span "sandeep.k.s" at bounding box center [182, 211] width 80 height 17
type input "95******84"
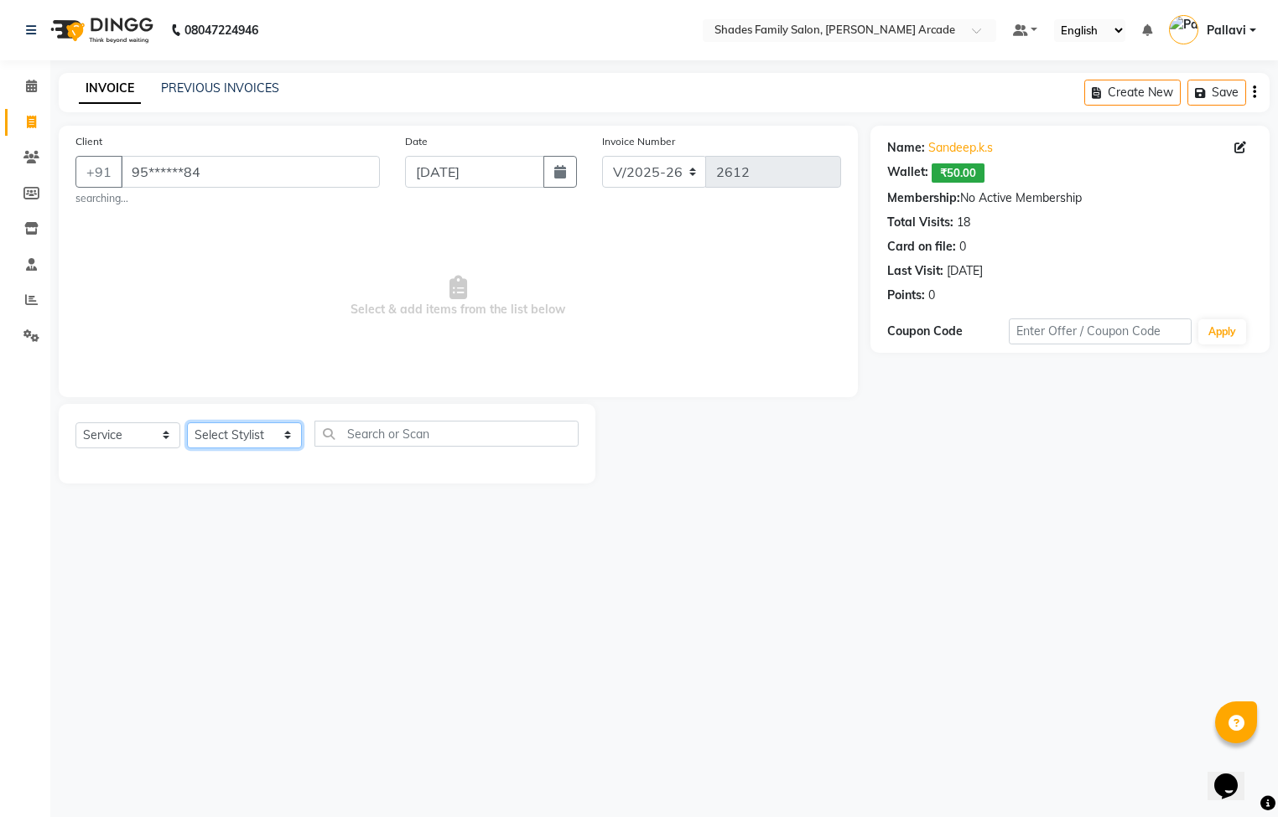
click at [240, 426] on select "Select Stylist Admin [PERSON_NAME] [PERSON_NAME] [PERSON_NAME] Danish [PERSON_N…" at bounding box center [244, 436] width 115 height 26
select select "89300"
click at [187, 423] on select "Select Stylist Admin [PERSON_NAME] [PERSON_NAME] [PERSON_NAME] Danish [PERSON_N…" at bounding box center [244, 436] width 115 height 26
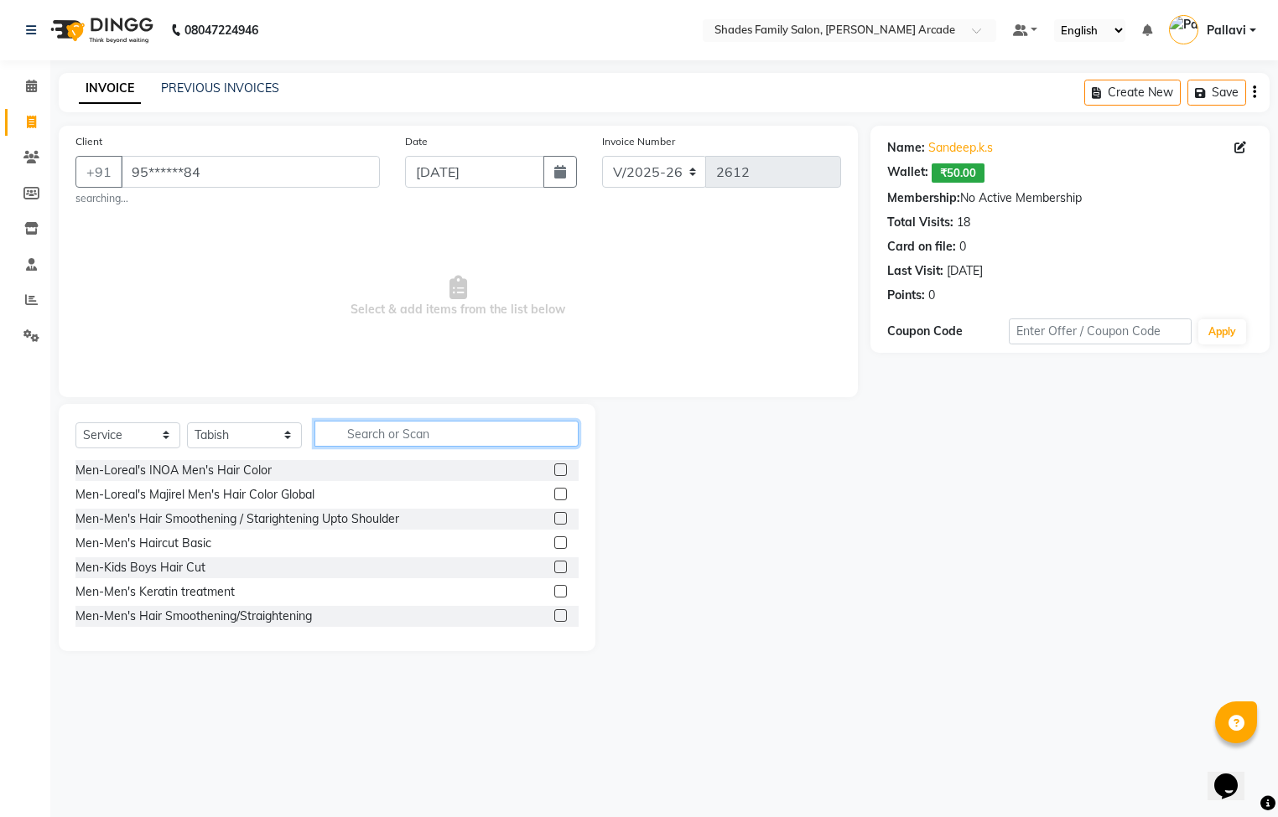
click at [353, 445] on input "text" at bounding box center [446, 434] width 264 height 26
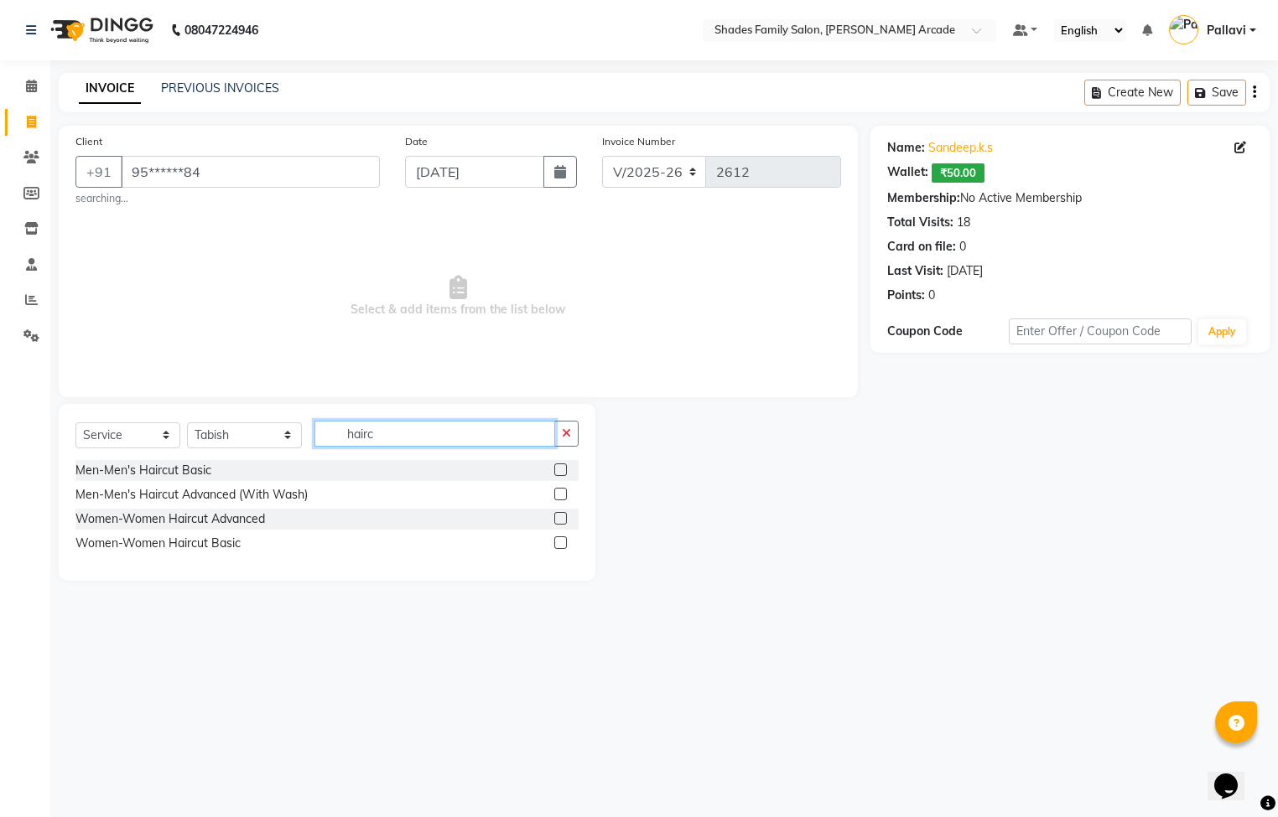
type input "hairc"
click at [564, 496] on label at bounding box center [560, 494] width 13 height 13
click at [564, 496] on input "checkbox" at bounding box center [559, 495] width 11 height 11
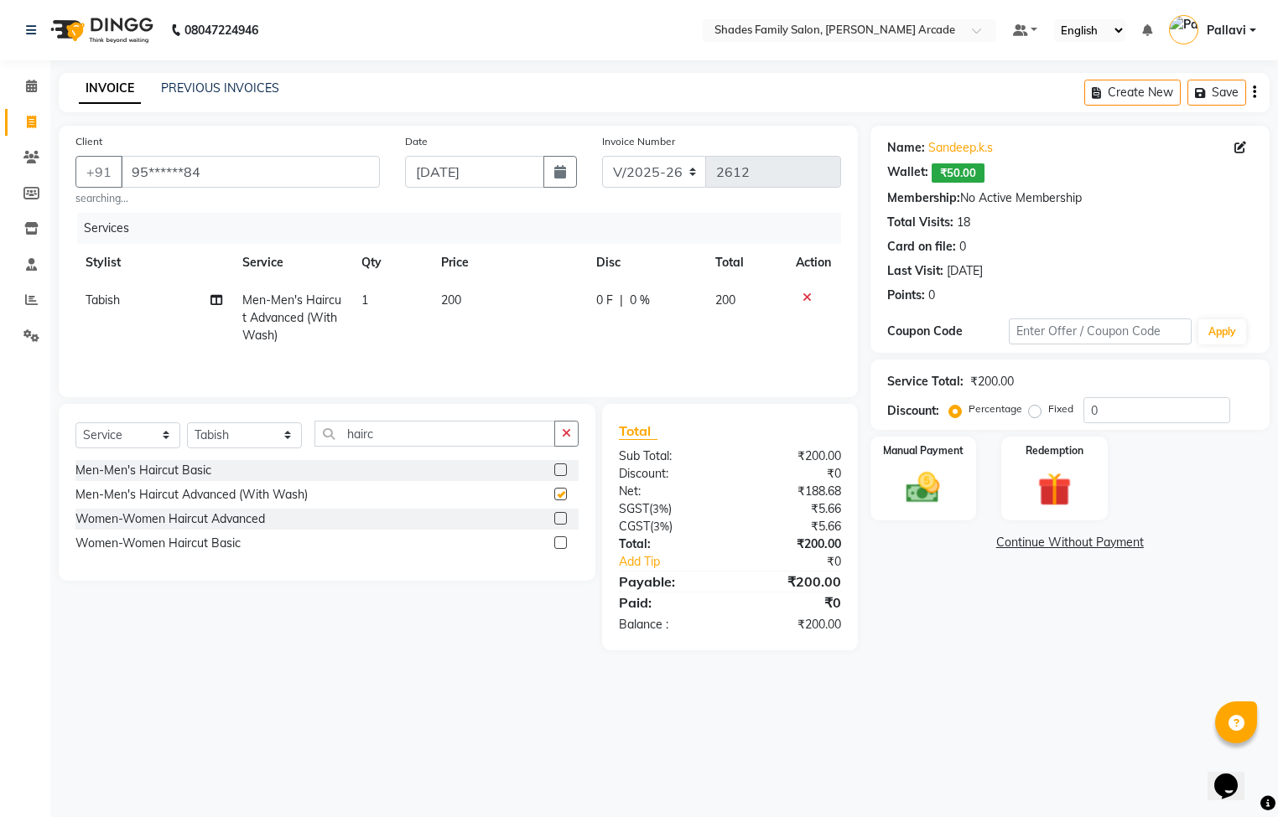
checkbox input "false"
click at [884, 465] on div "Manual Payment" at bounding box center [923, 478] width 111 height 87
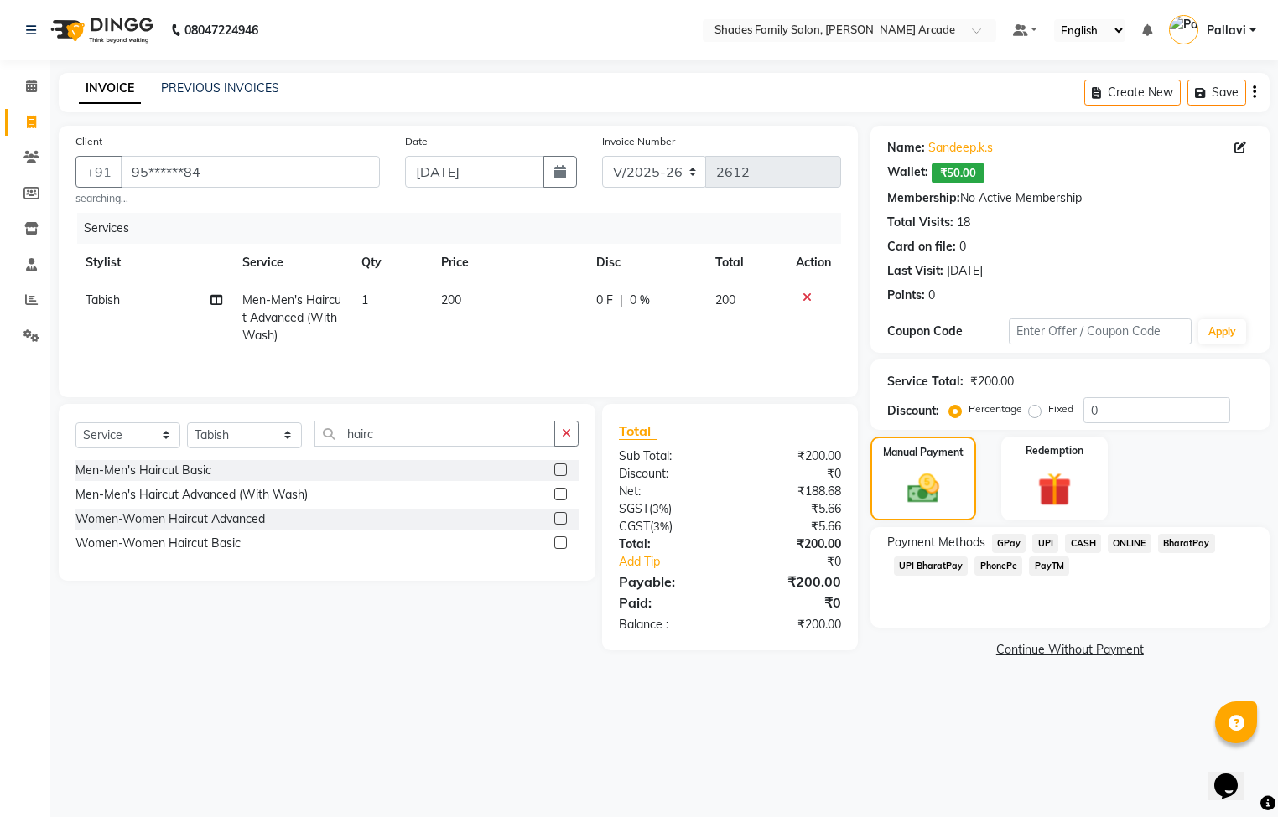
click at [1075, 546] on span "CASH" at bounding box center [1083, 543] width 36 height 19
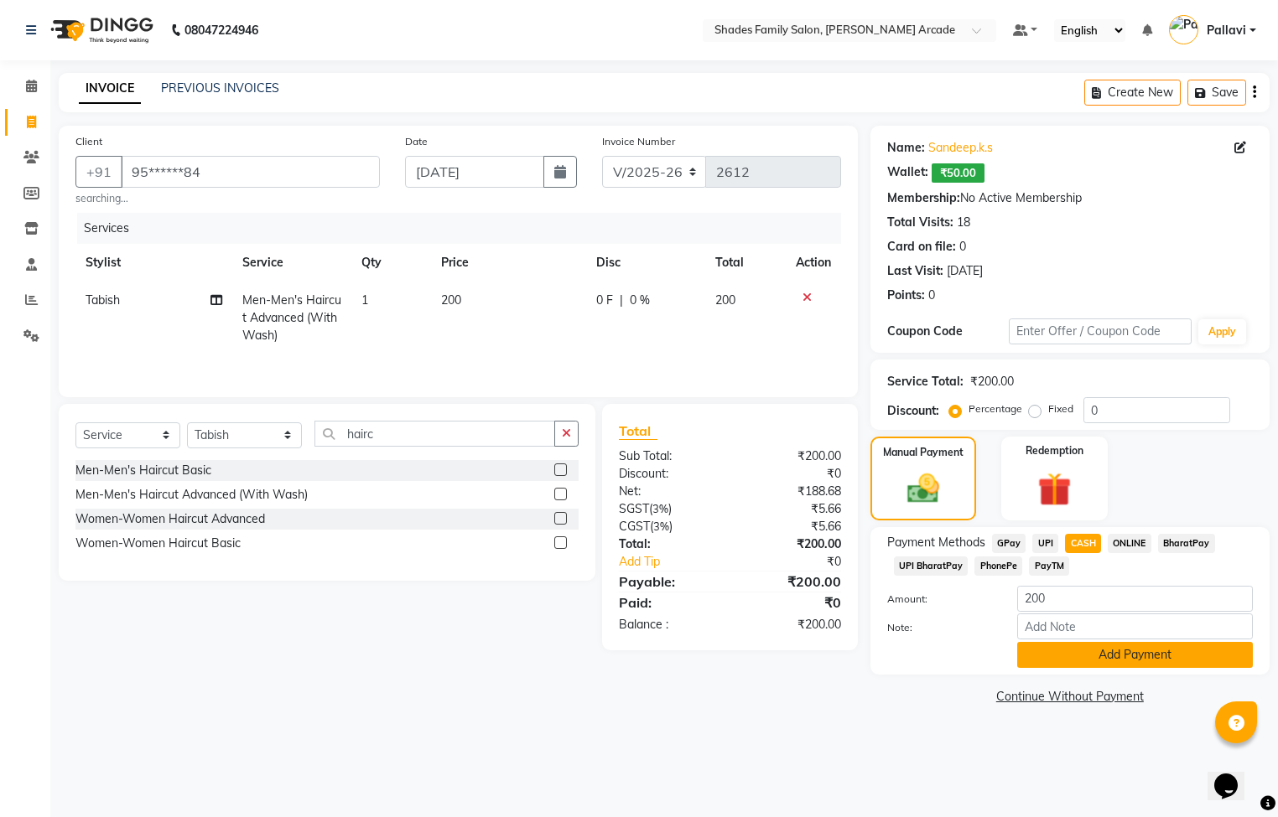
click at [1094, 644] on button "Add Payment" at bounding box center [1135, 655] width 236 height 26
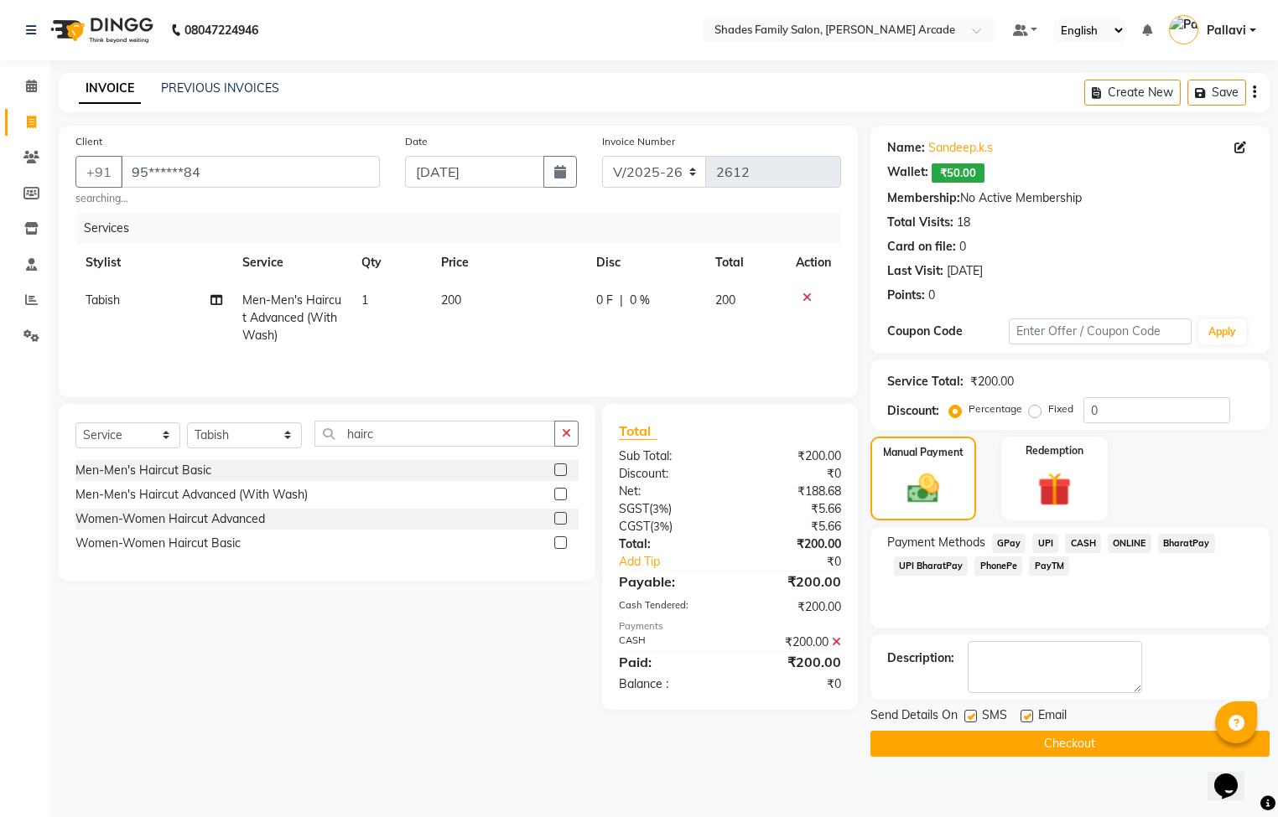
click at [959, 743] on button "Checkout" at bounding box center [1069, 744] width 399 height 26
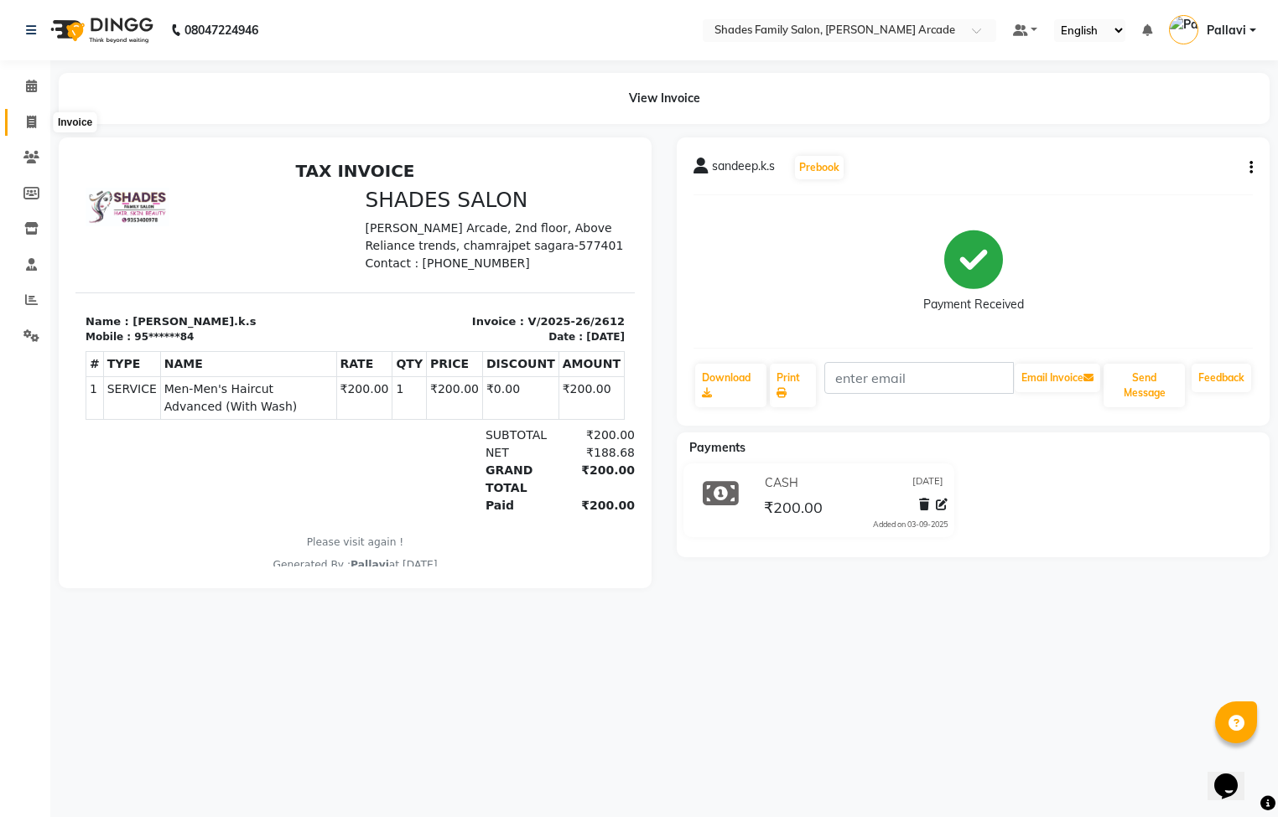
click at [29, 129] on span at bounding box center [31, 122] width 29 height 19
select select "service"
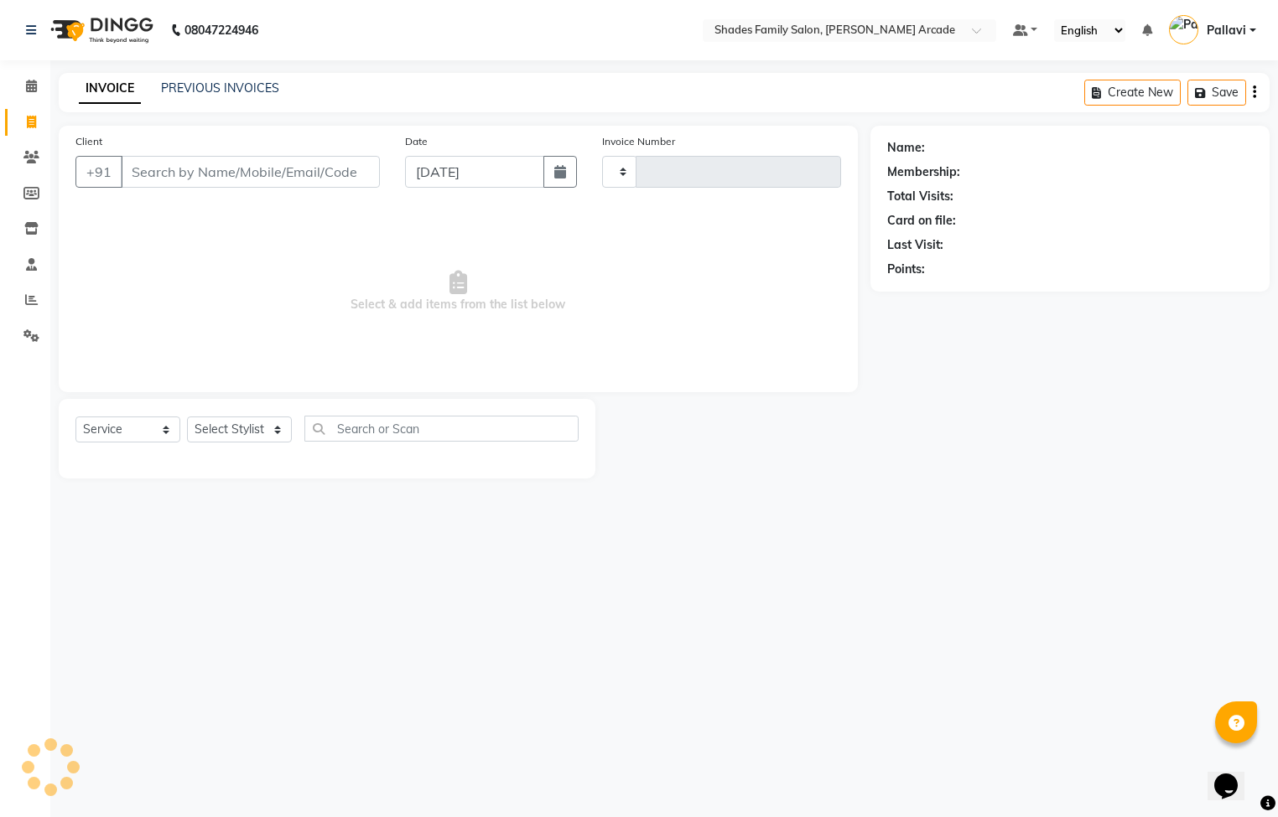
type input "2613"
select select "5538"
click at [194, 83] on link "PREVIOUS INVOICES" at bounding box center [220, 87] width 118 height 15
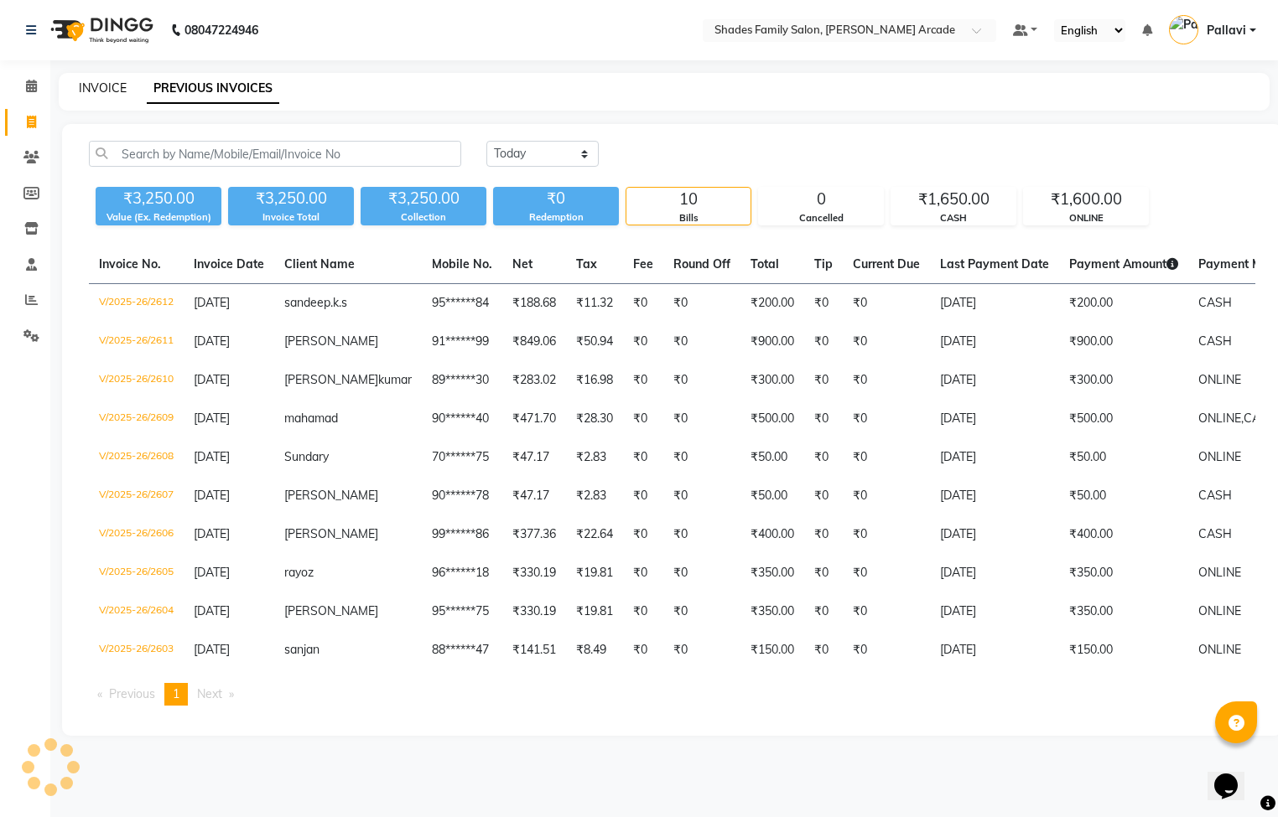
click at [103, 91] on link "INVOICE" at bounding box center [103, 87] width 48 height 15
select select "service"
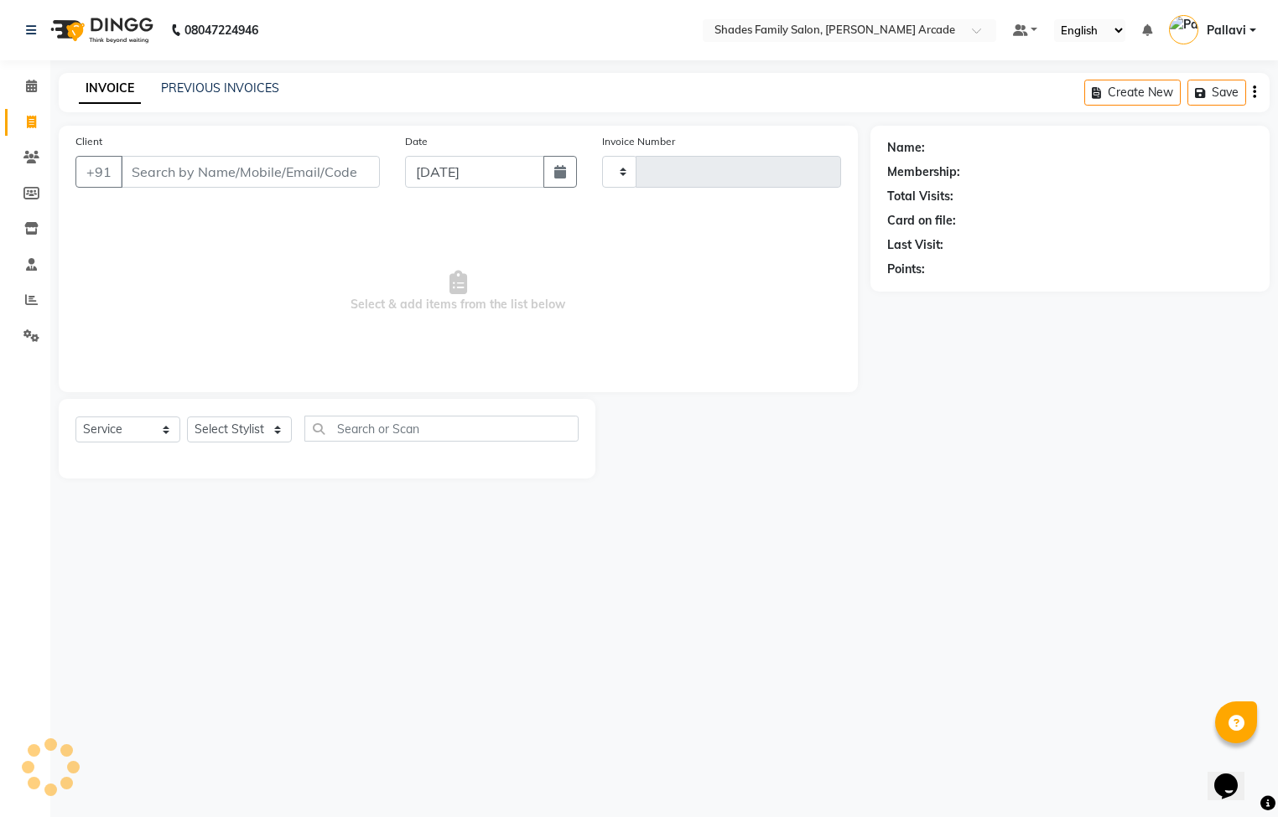
type input "2613"
select select "5538"
click at [27, 117] on icon at bounding box center [31, 122] width 9 height 13
select select "service"
type input "2613"
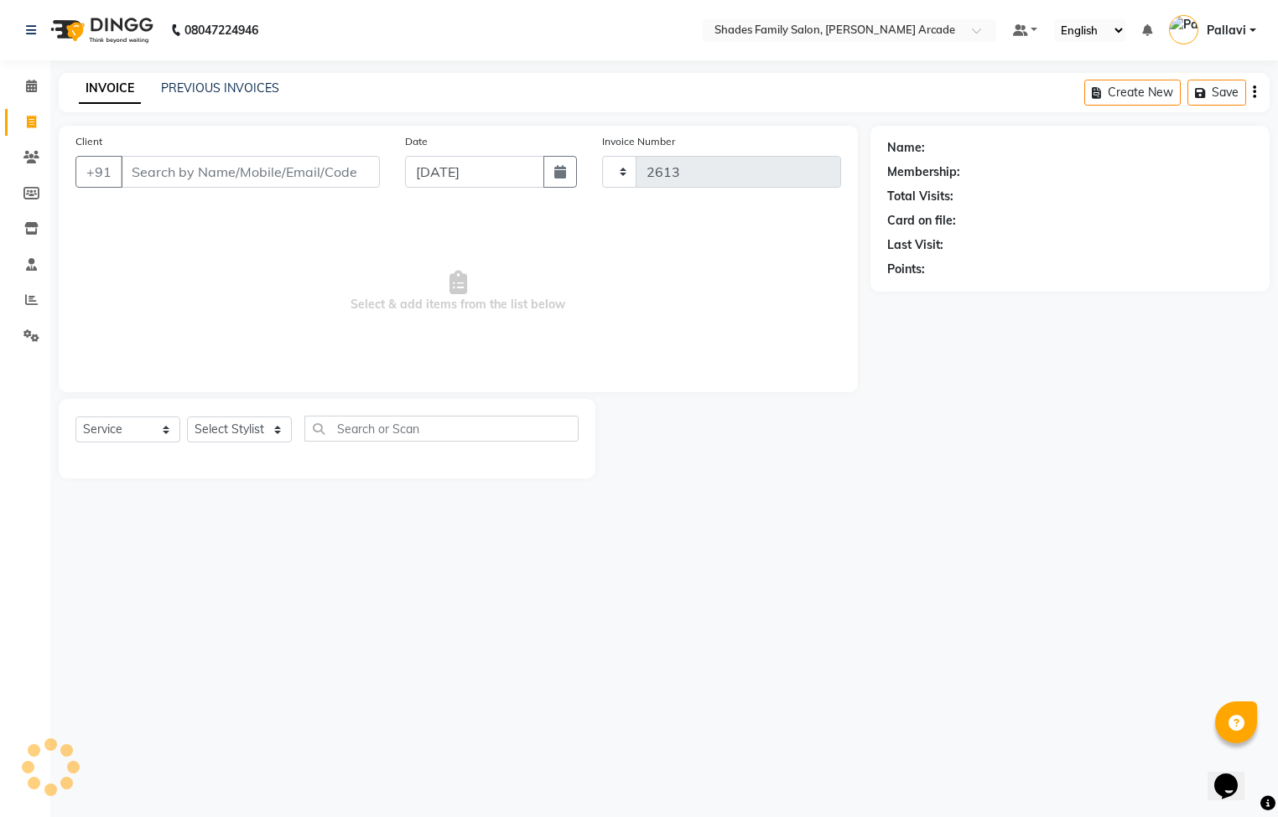
select select "5538"
click at [237, 86] on link "PREVIOUS INVOICES" at bounding box center [220, 87] width 118 height 15
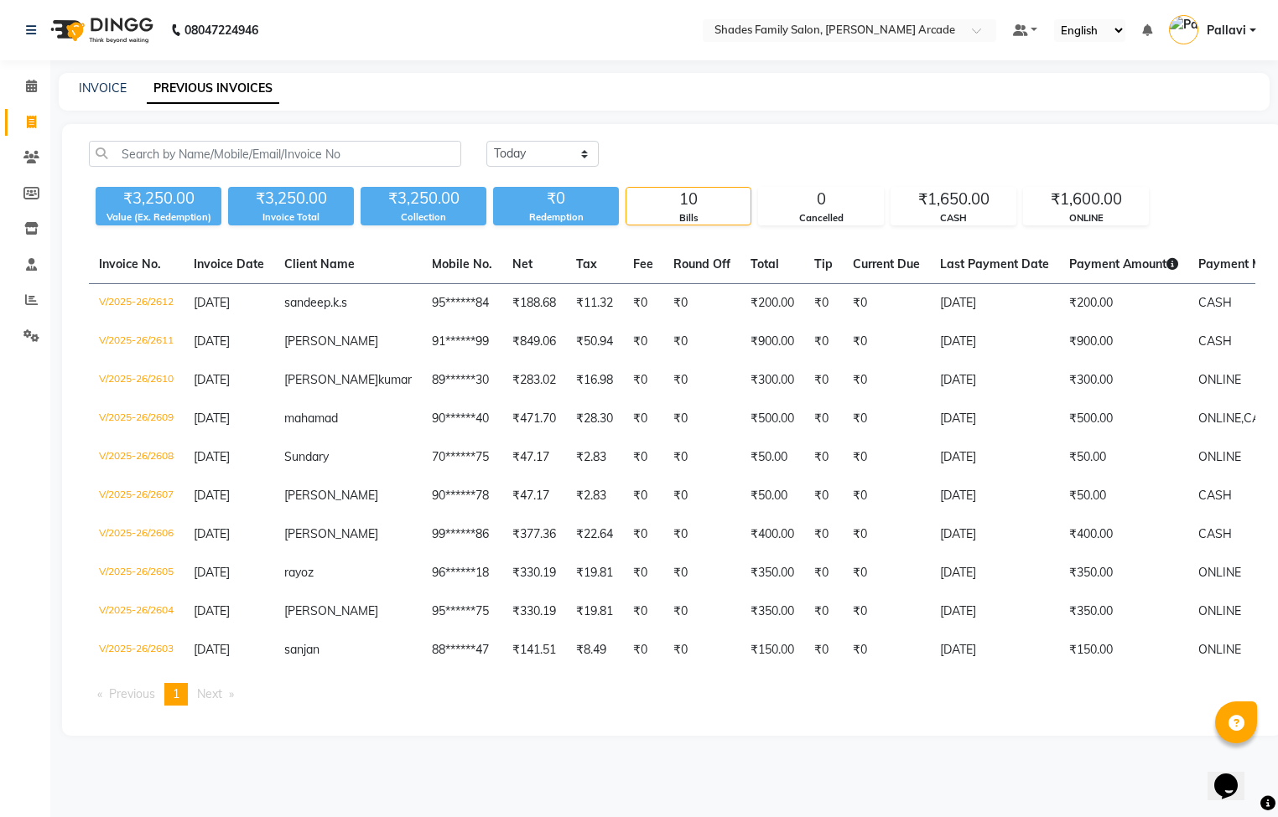
click at [101, 76] on div "INVOICE PREVIOUS INVOICES" at bounding box center [664, 92] width 1211 height 38
click at [71, 84] on div "INVOICE PREVIOUS INVOICES" at bounding box center [654, 89] width 1191 height 18
click at [86, 84] on link "INVOICE" at bounding box center [103, 87] width 48 height 15
select select "5538"
select select "service"
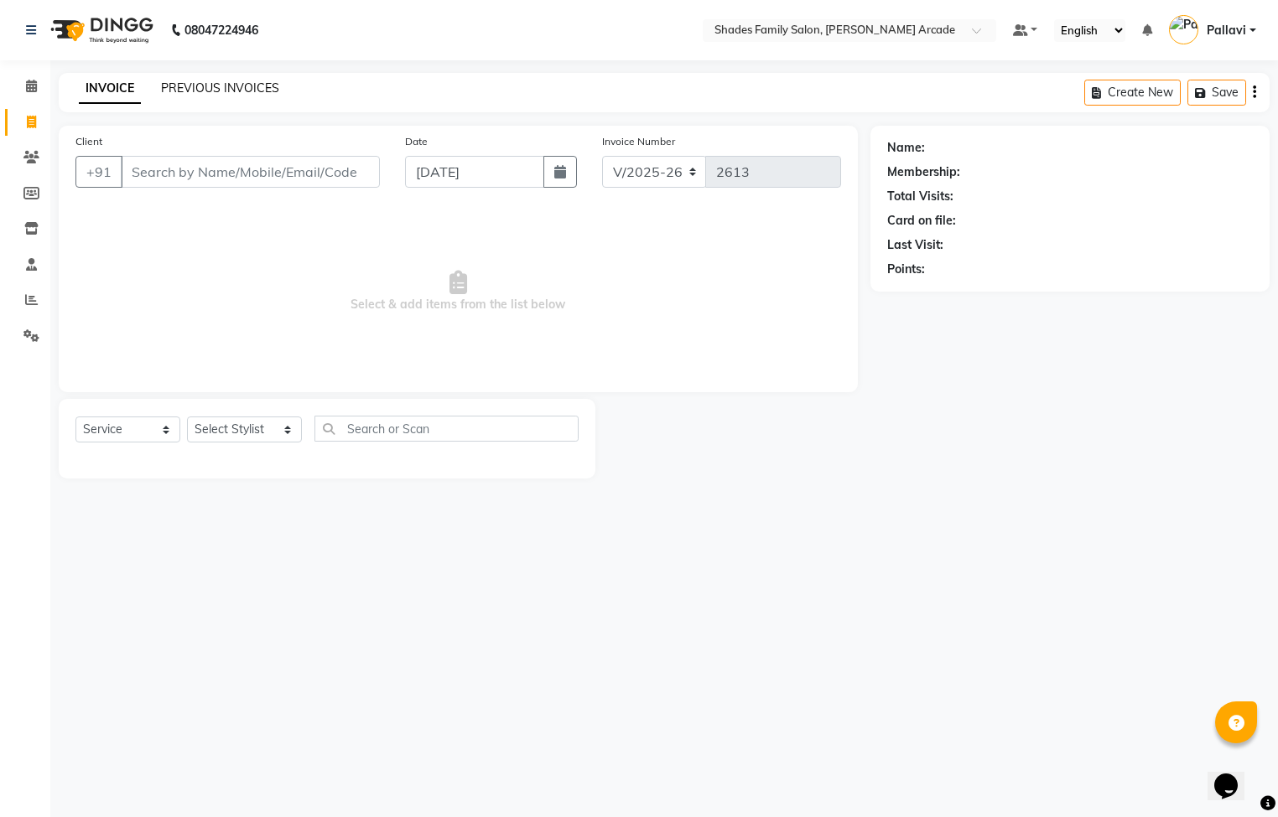
click at [184, 81] on link "PREVIOUS INVOICES" at bounding box center [220, 87] width 118 height 15
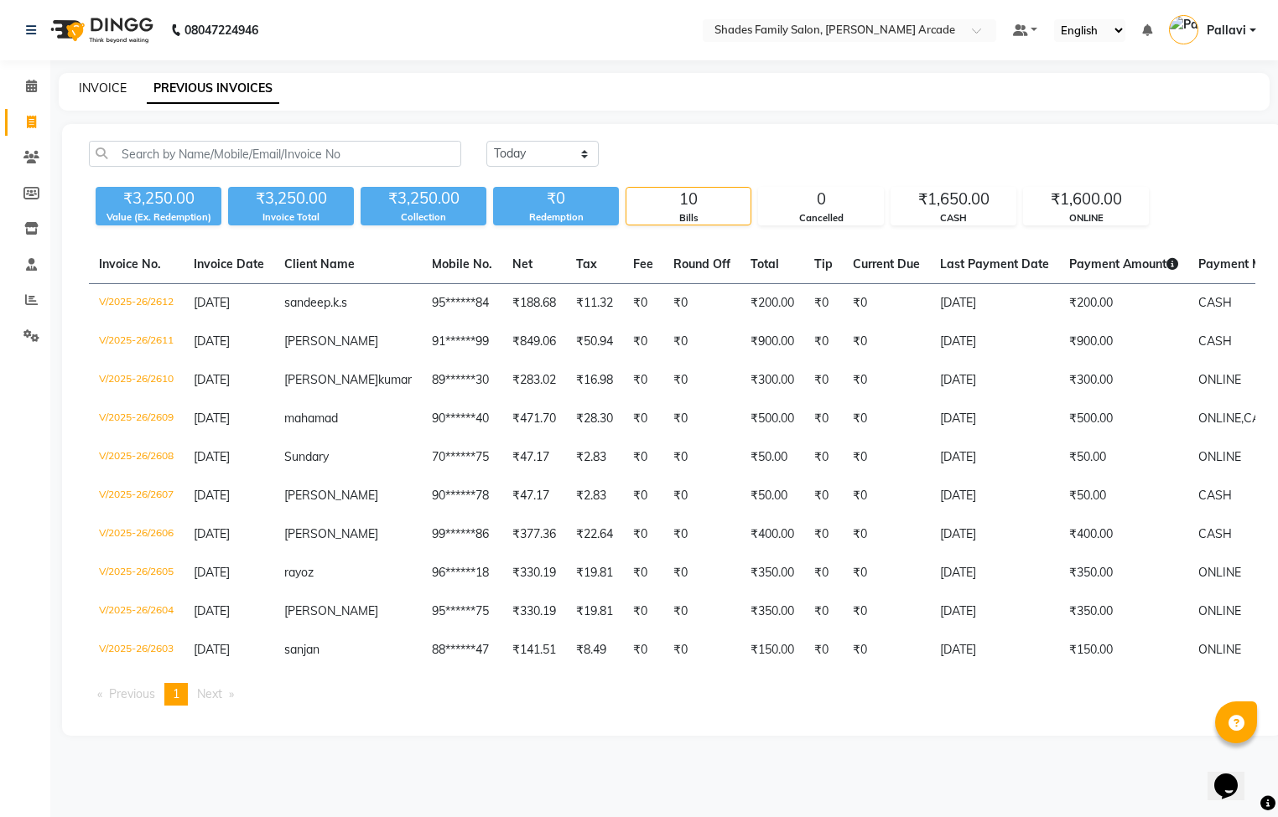
click at [114, 86] on link "INVOICE" at bounding box center [103, 87] width 48 height 15
select select "5538"
select select "service"
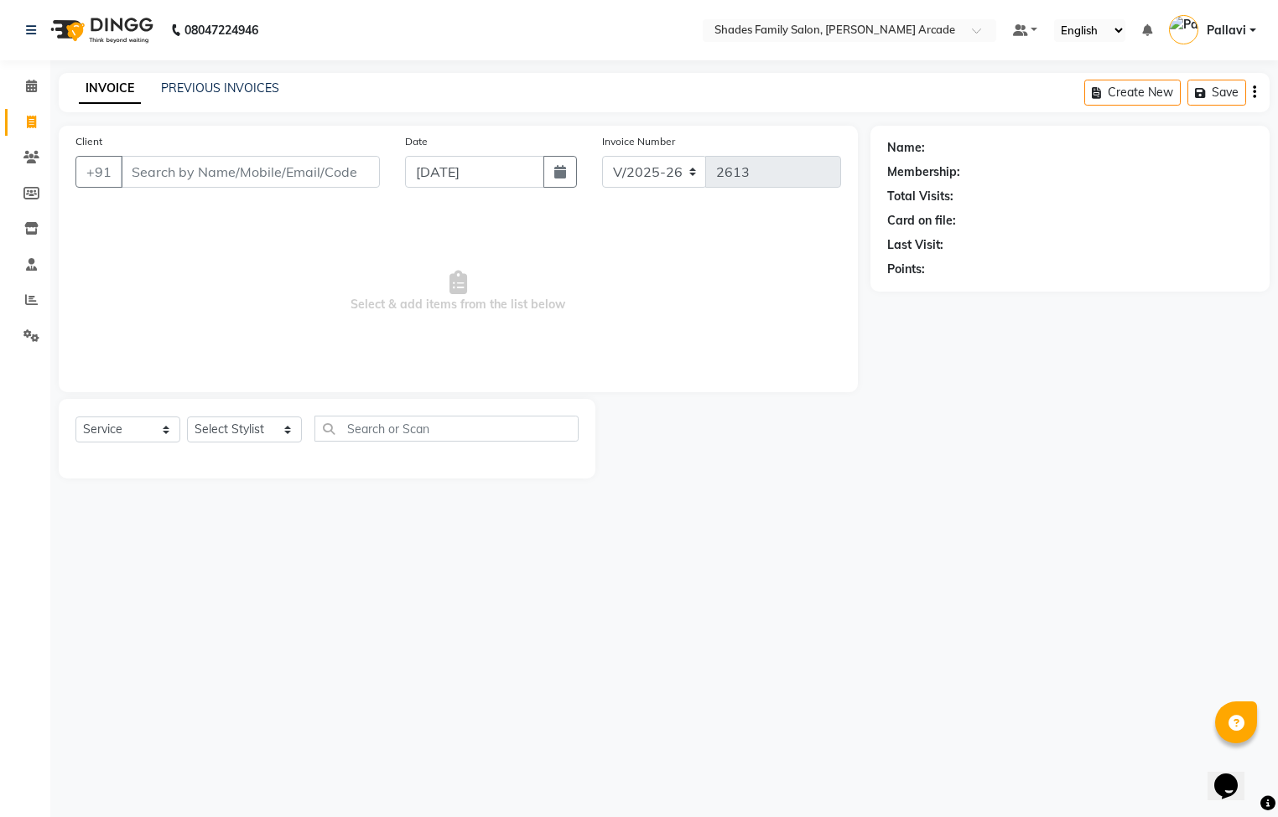
click at [257, 166] on input "Client" at bounding box center [250, 172] width 259 height 32
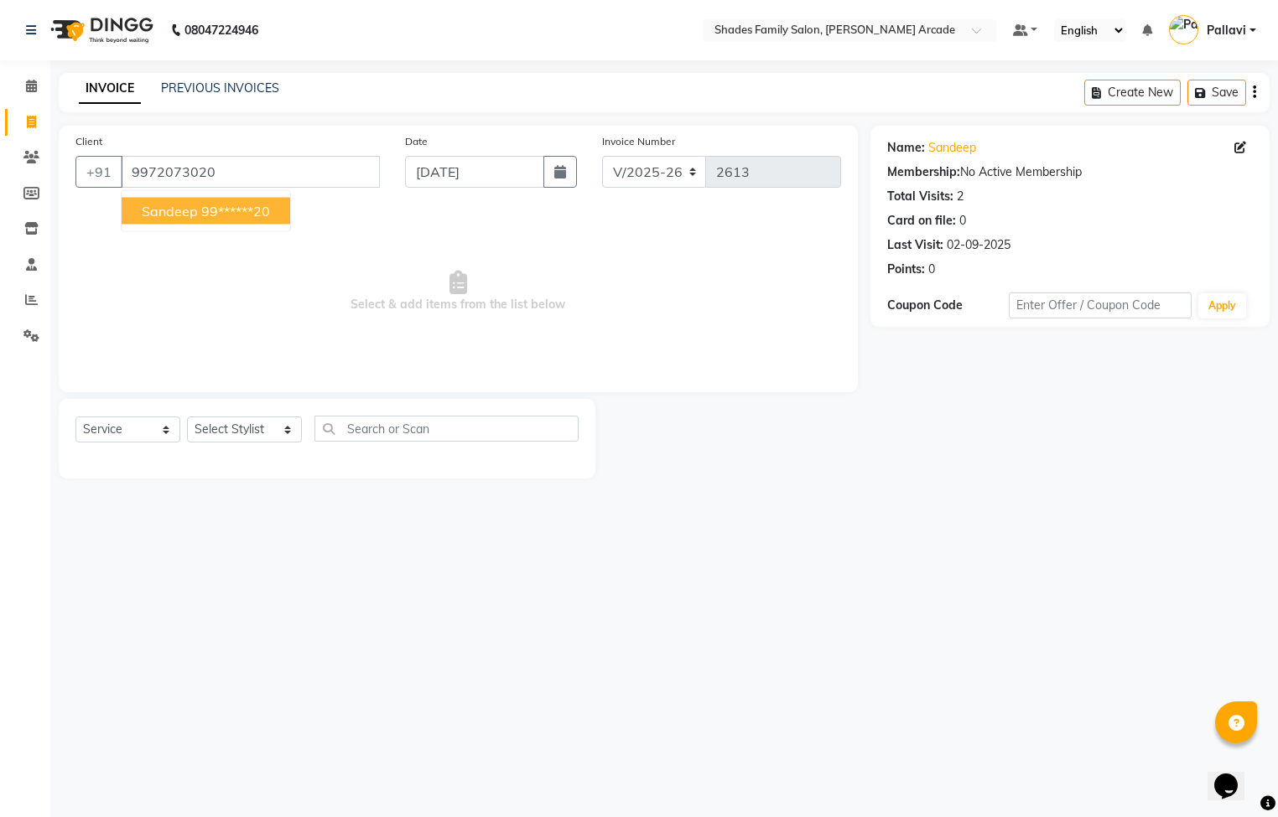
click at [156, 212] on span "Sandeep" at bounding box center [170, 211] width 56 height 17
type input "99******20"
click at [272, 433] on select "Select Stylist Admin [PERSON_NAME] [PERSON_NAME] [PERSON_NAME] Danish [PERSON_N…" at bounding box center [244, 430] width 115 height 26
select select "89300"
click at [187, 418] on select "Select Stylist Admin [PERSON_NAME] [PERSON_NAME] [PERSON_NAME] Danish [PERSON_N…" at bounding box center [244, 430] width 115 height 26
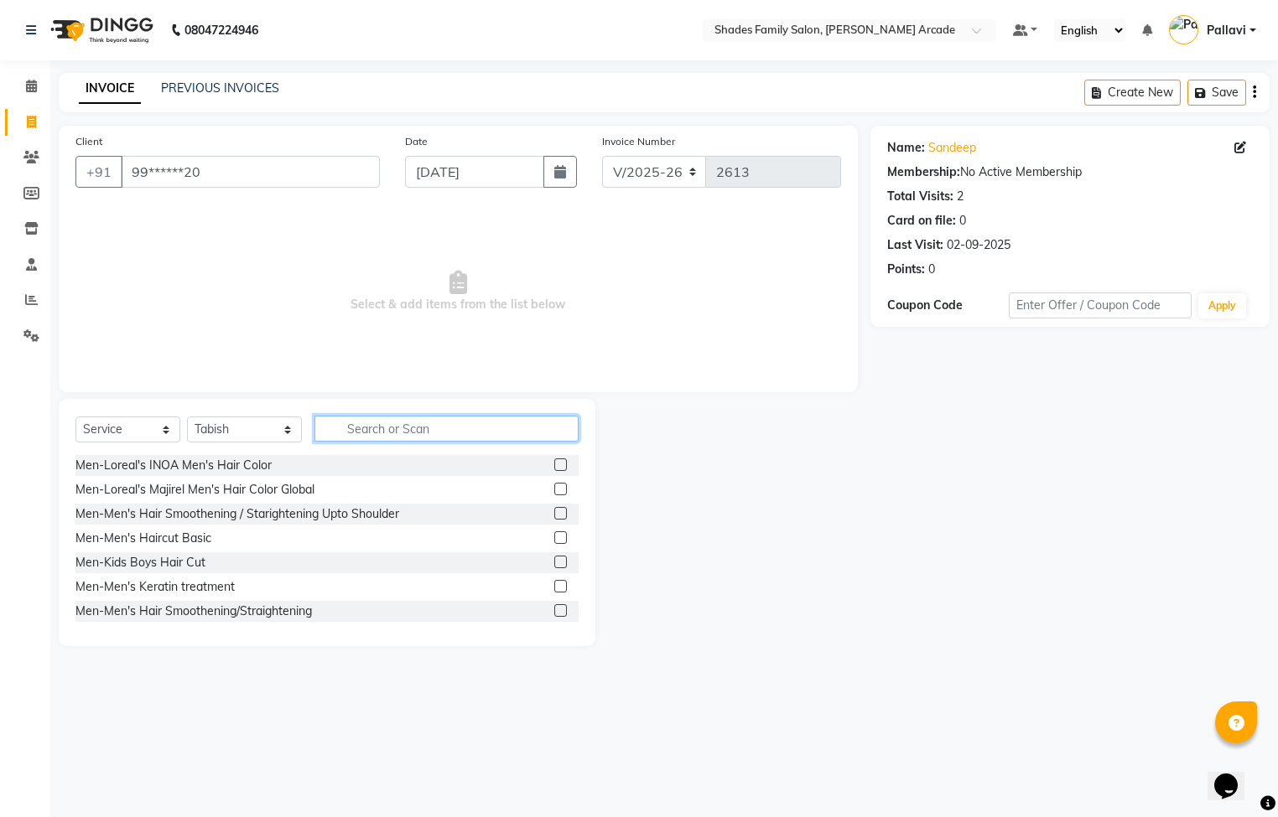
click at [403, 418] on input "text" at bounding box center [446, 429] width 264 height 26
type input "h"
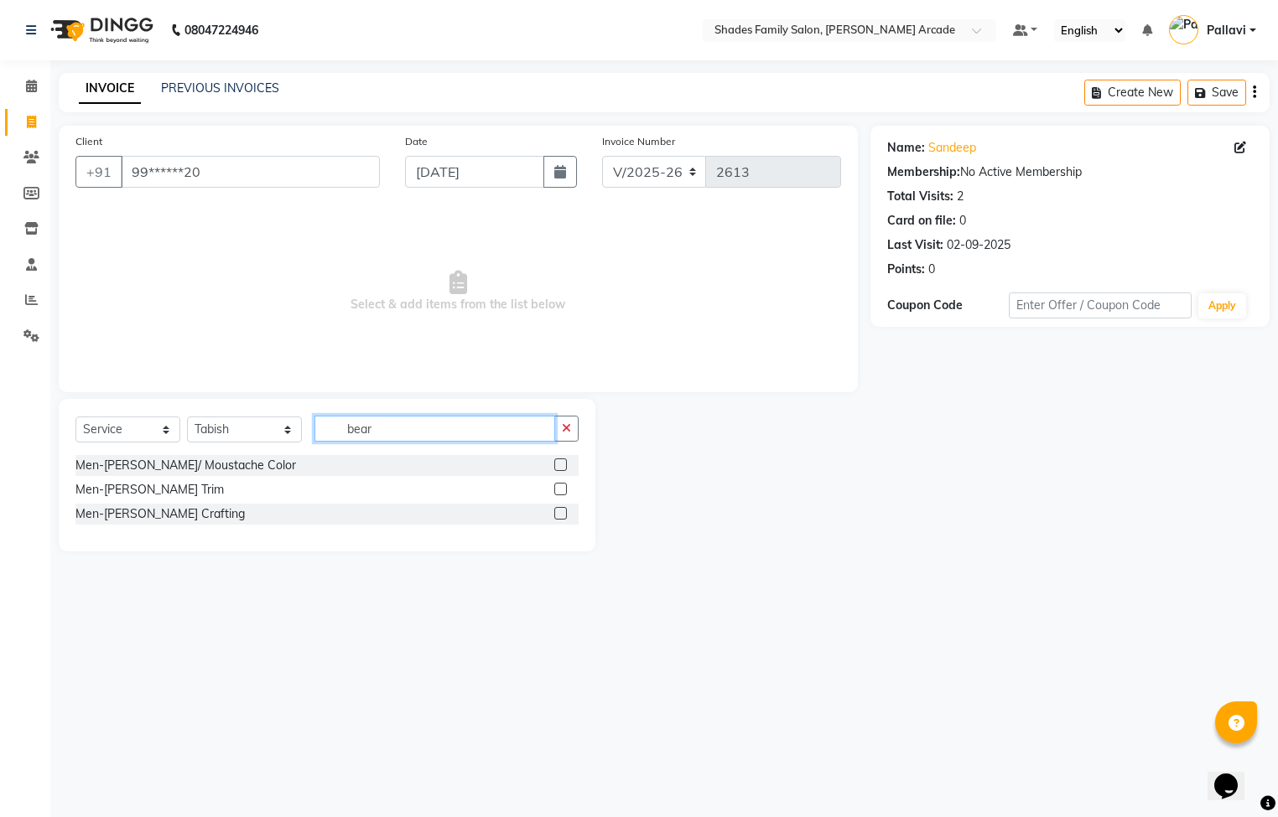
type input "bear"
click at [559, 489] on label at bounding box center [560, 489] width 13 height 13
click at [559, 489] on input "checkbox" at bounding box center [559, 490] width 11 height 11
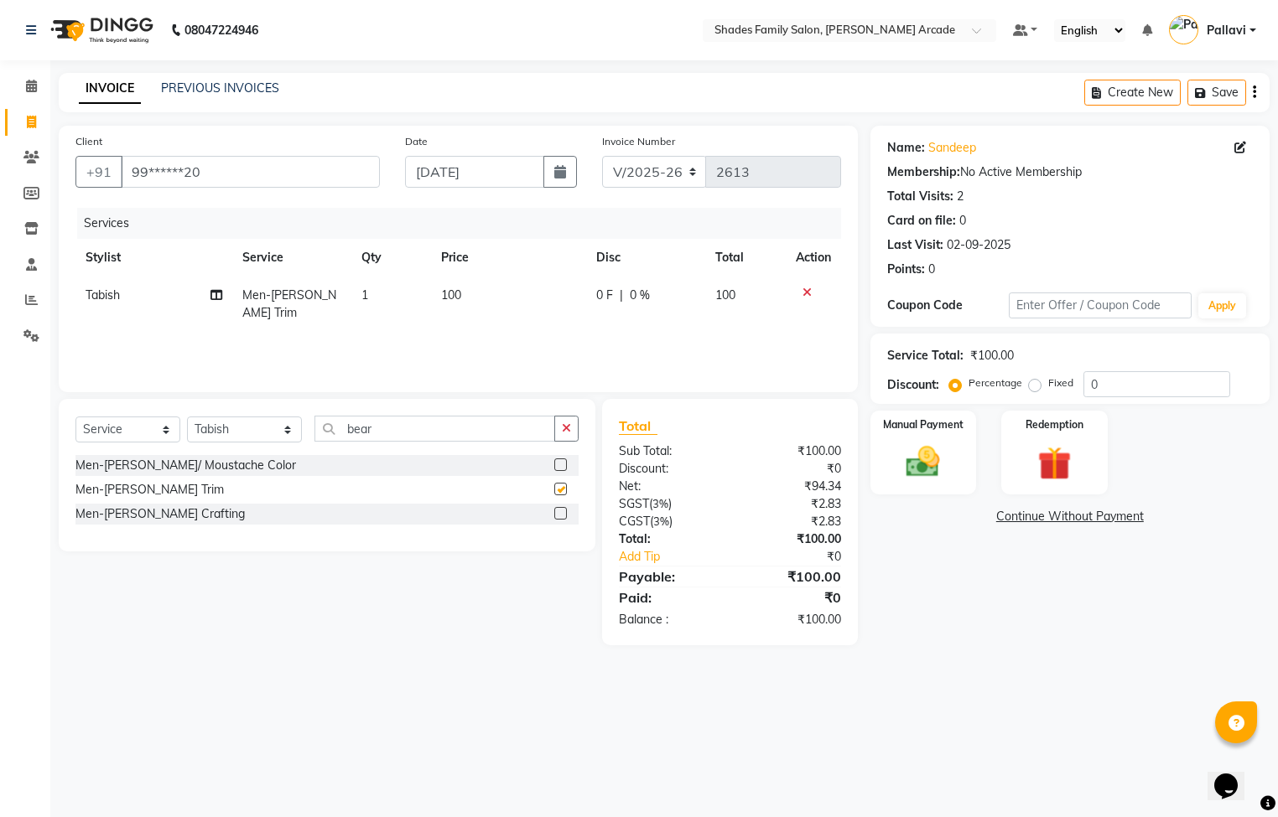
checkbox input "false"
click at [938, 453] on img at bounding box center [923, 463] width 57 height 40
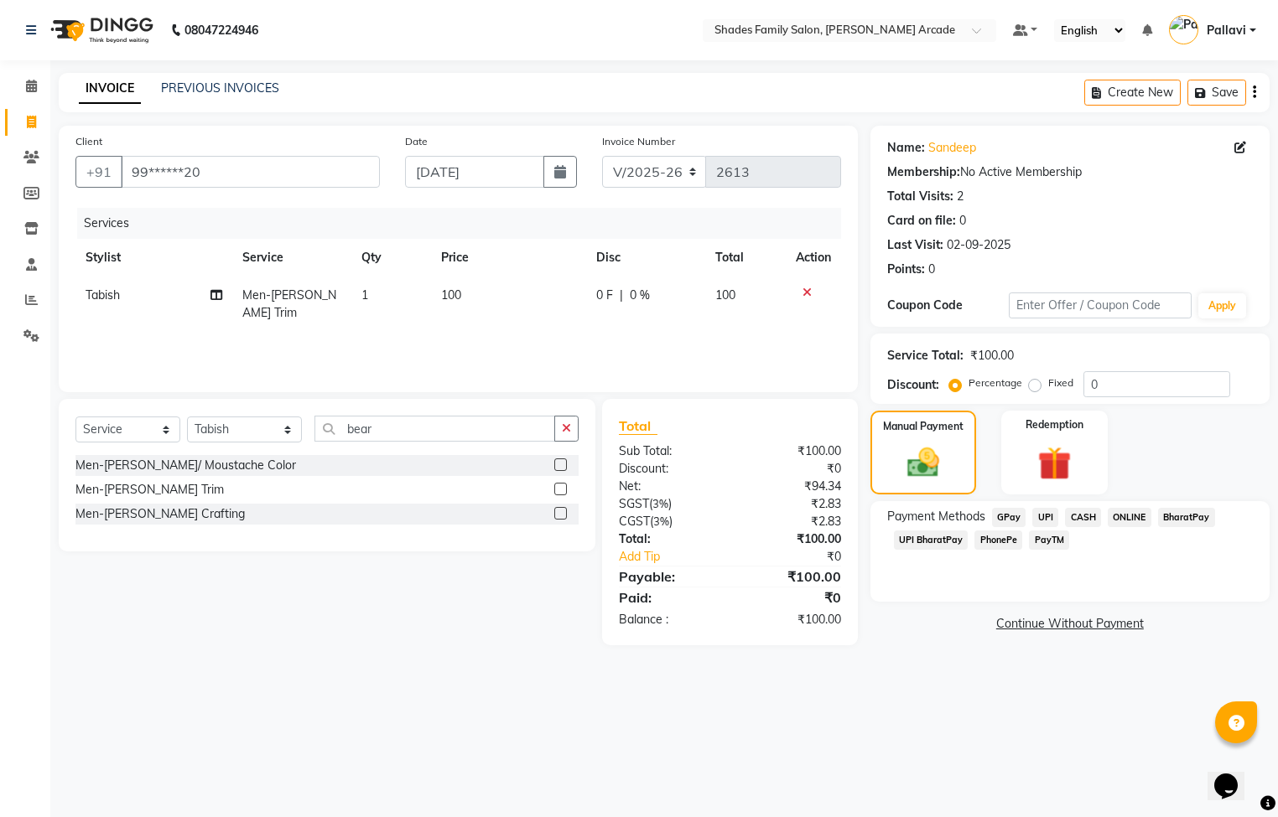
click at [1134, 513] on span "ONLINE" at bounding box center [1130, 517] width 44 height 19
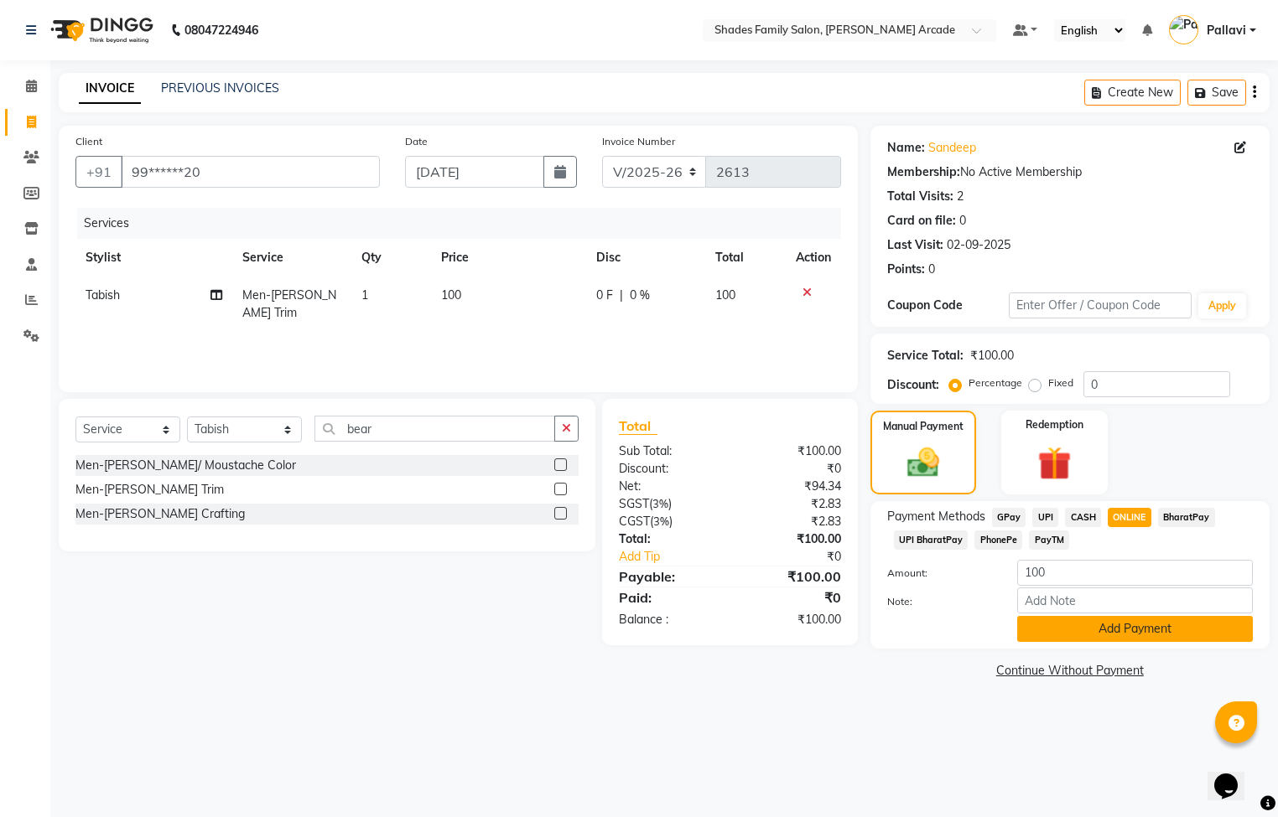
click at [1114, 627] on button "Add Payment" at bounding box center [1135, 629] width 236 height 26
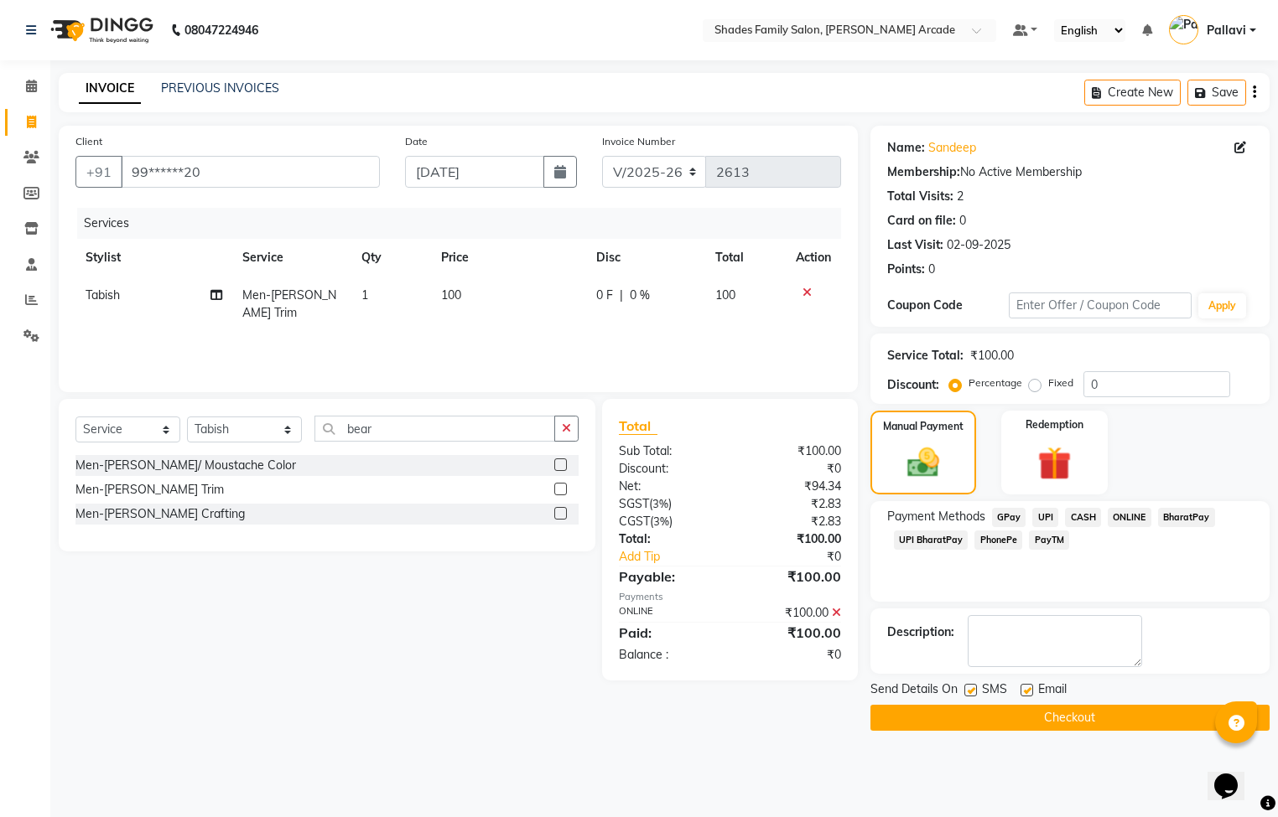
click at [1077, 713] on button "Checkout" at bounding box center [1069, 718] width 399 height 26
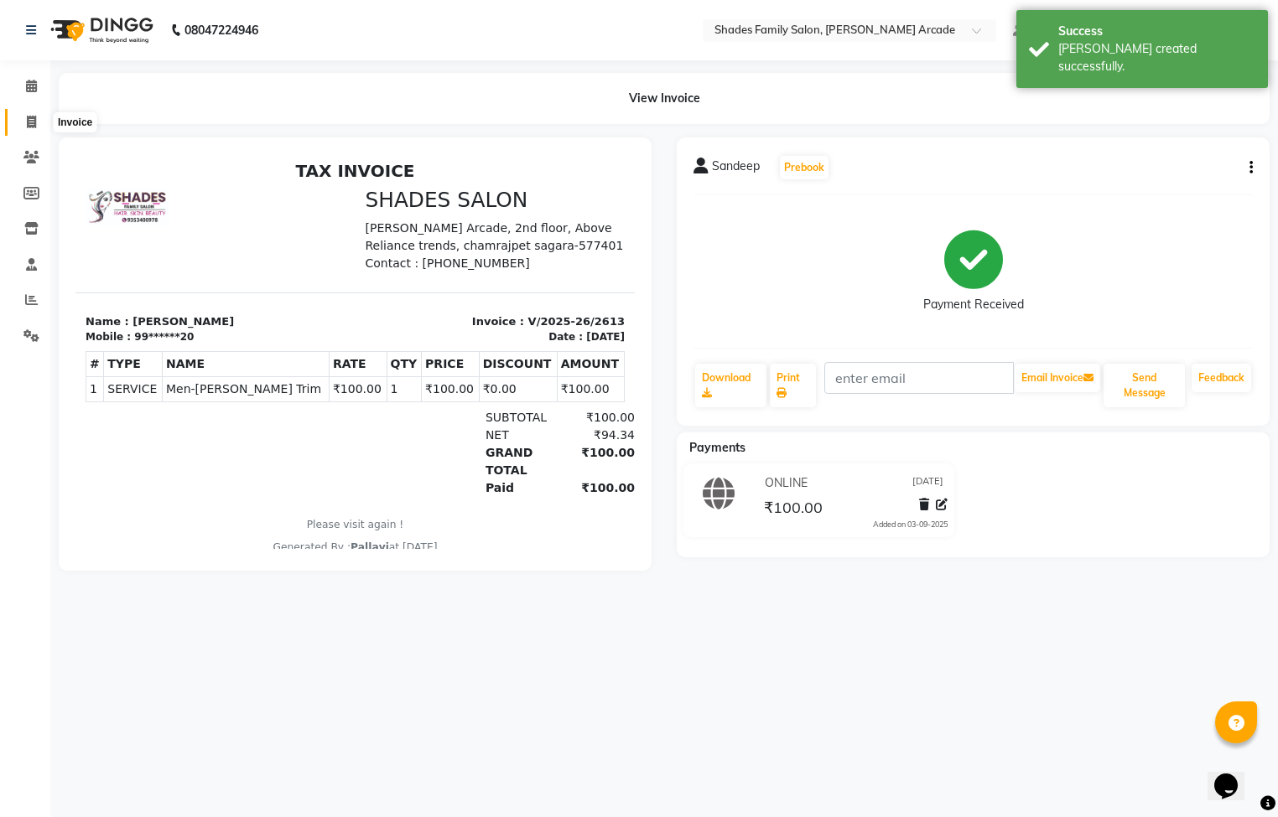
click at [28, 119] on icon at bounding box center [31, 122] width 9 height 13
select select "service"
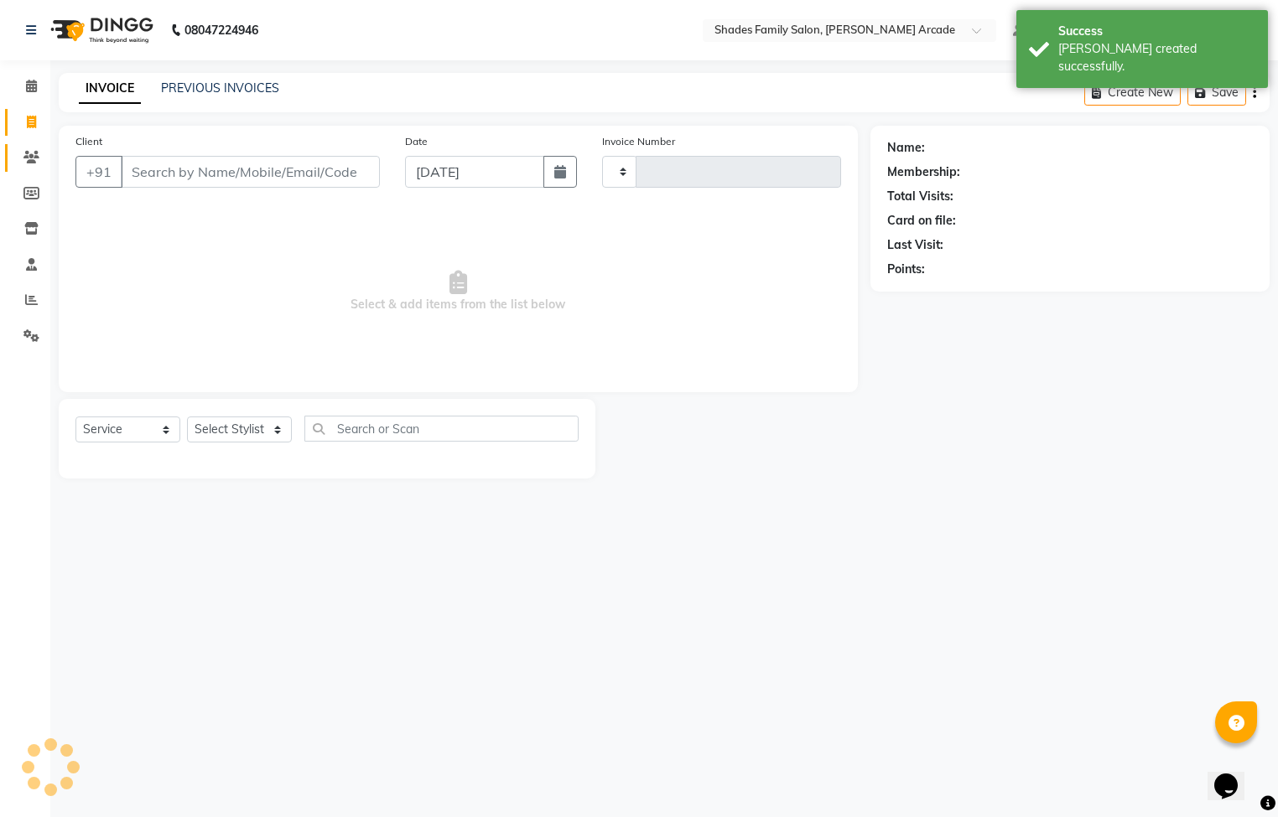
type input "2614"
select select "5538"
click at [257, 89] on link "PREVIOUS INVOICES" at bounding box center [220, 87] width 118 height 15
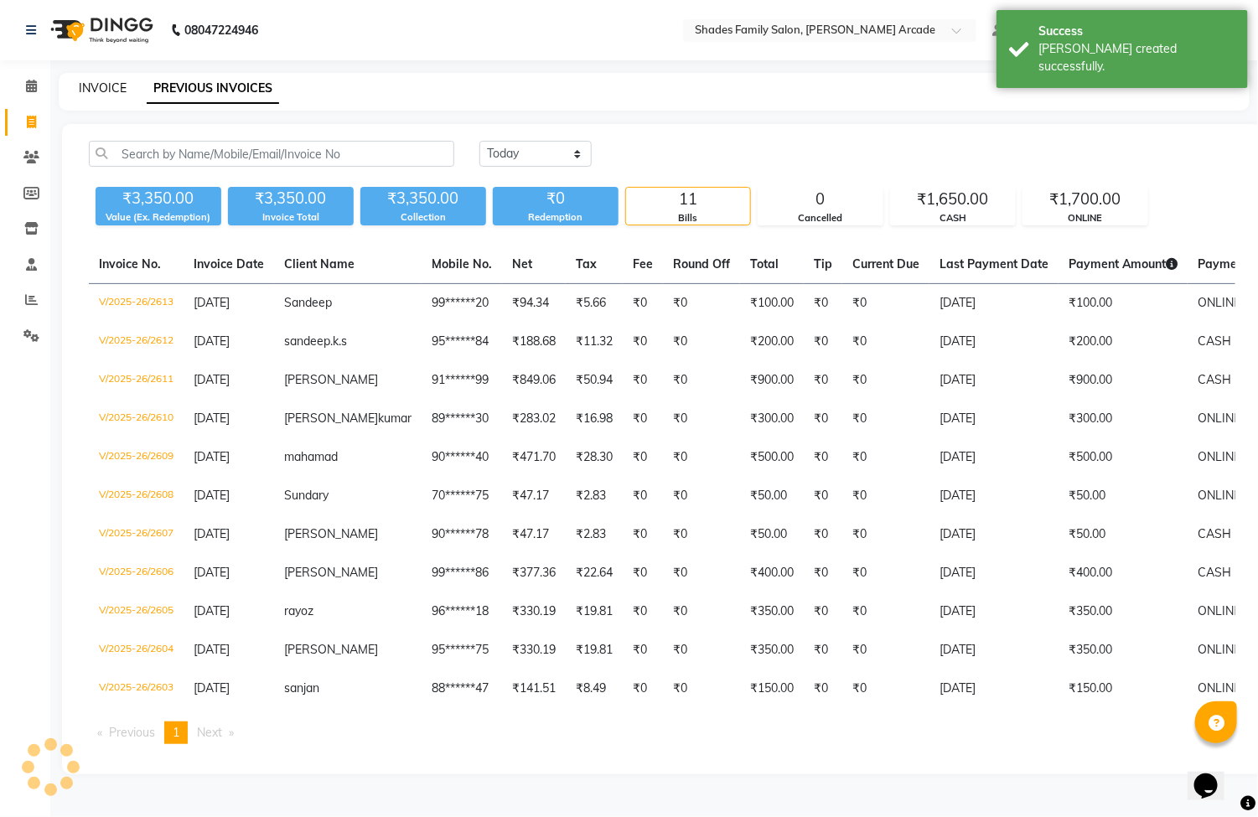
click at [96, 81] on link "INVOICE" at bounding box center [103, 87] width 48 height 15
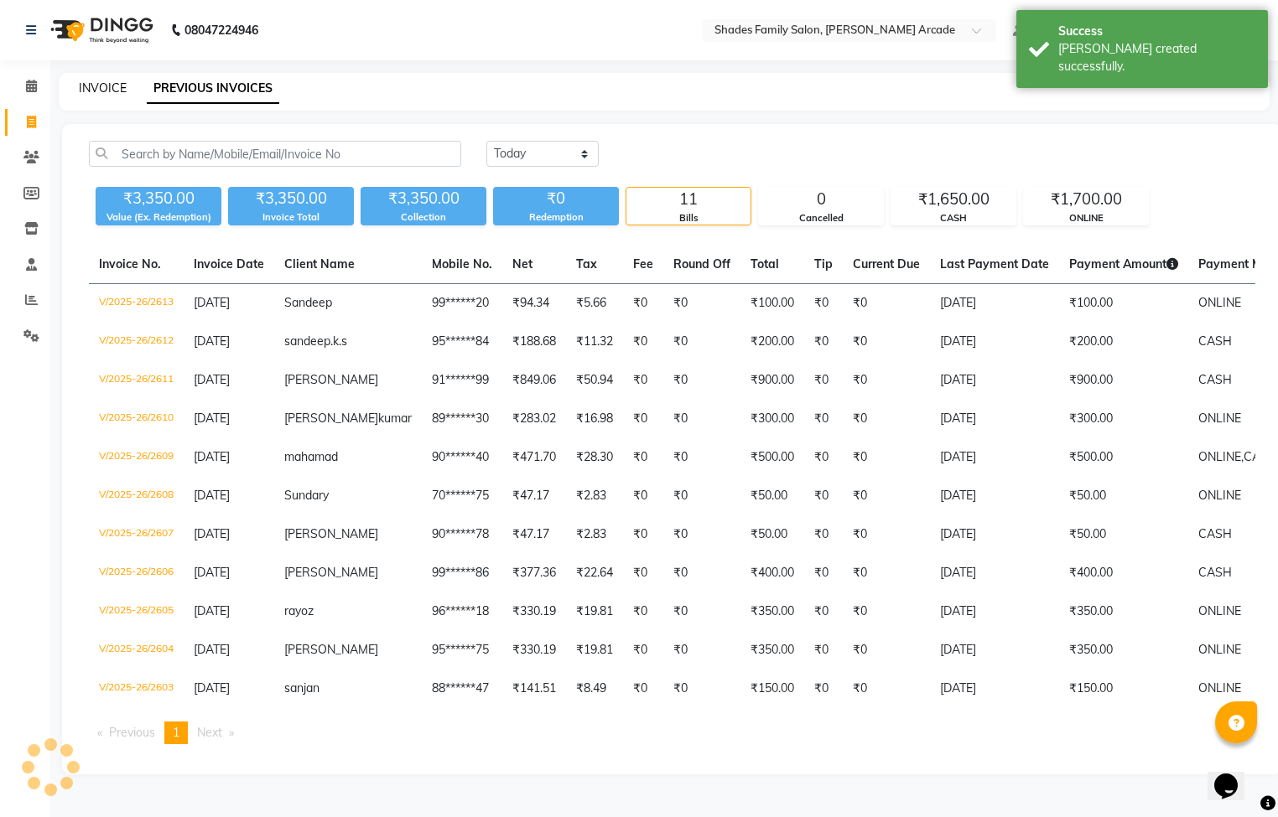
select select "5538"
select select "service"
